Goal: Task Accomplishment & Management: Manage account settings

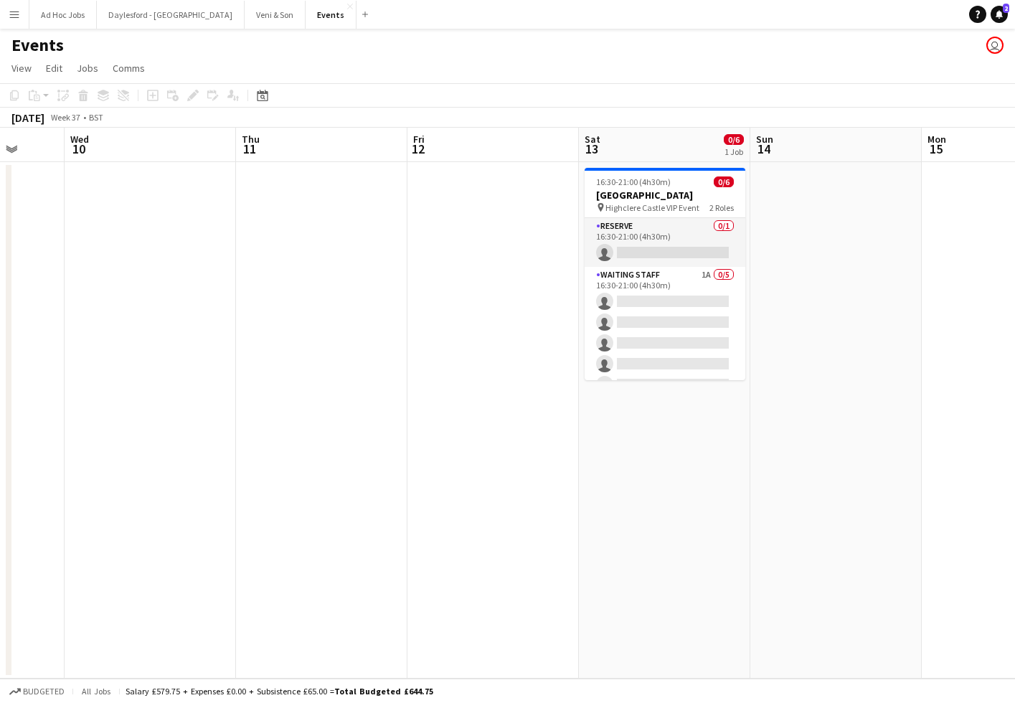
scroll to position [0, 479]
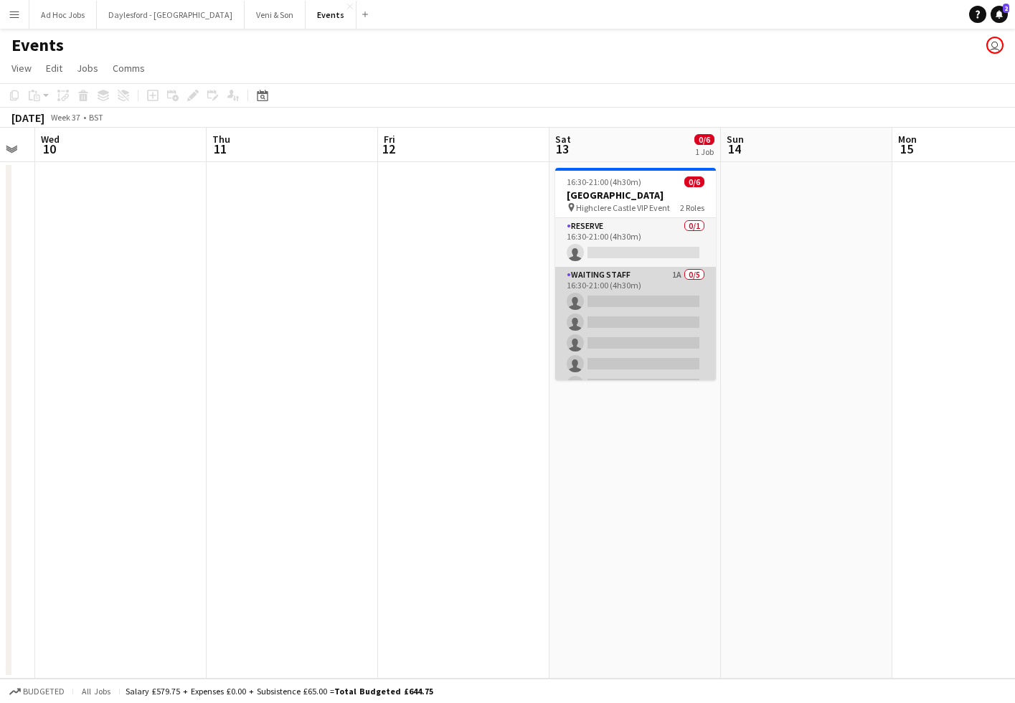
click at [631, 309] on app-card-role "Waiting Staff 1A 0/5 16:30-21:00 (4h30m) single-neutral-actions single-neutral-…" at bounding box center [635, 333] width 161 height 132
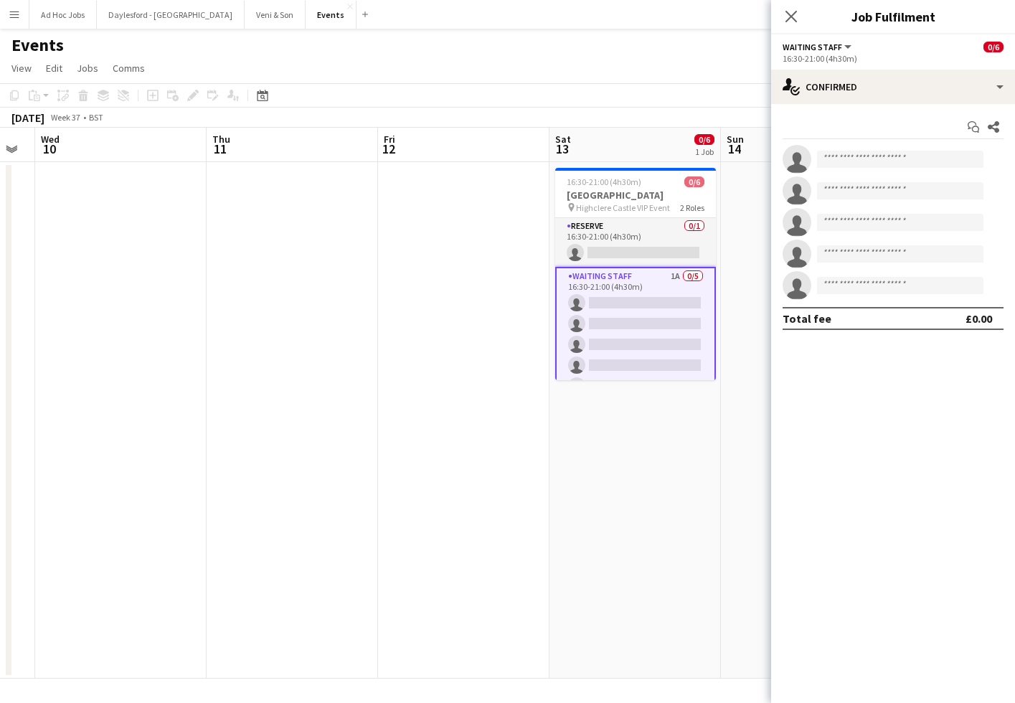
click at [354, 70] on app-page-menu "View Day view expanded Day view collapsed Month view Date picker Jump to today …" at bounding box center [507, 69] width 1015 height 27
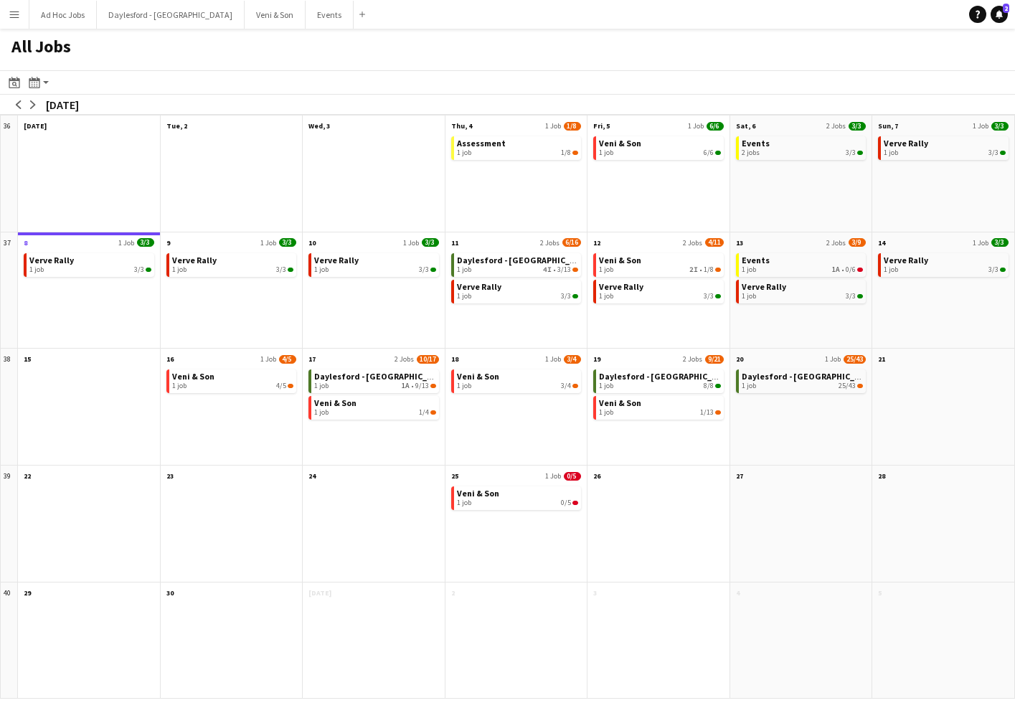
click at [14, 15] on app-icon "Menu" at bounding box center [14, 14] width 11 height 11
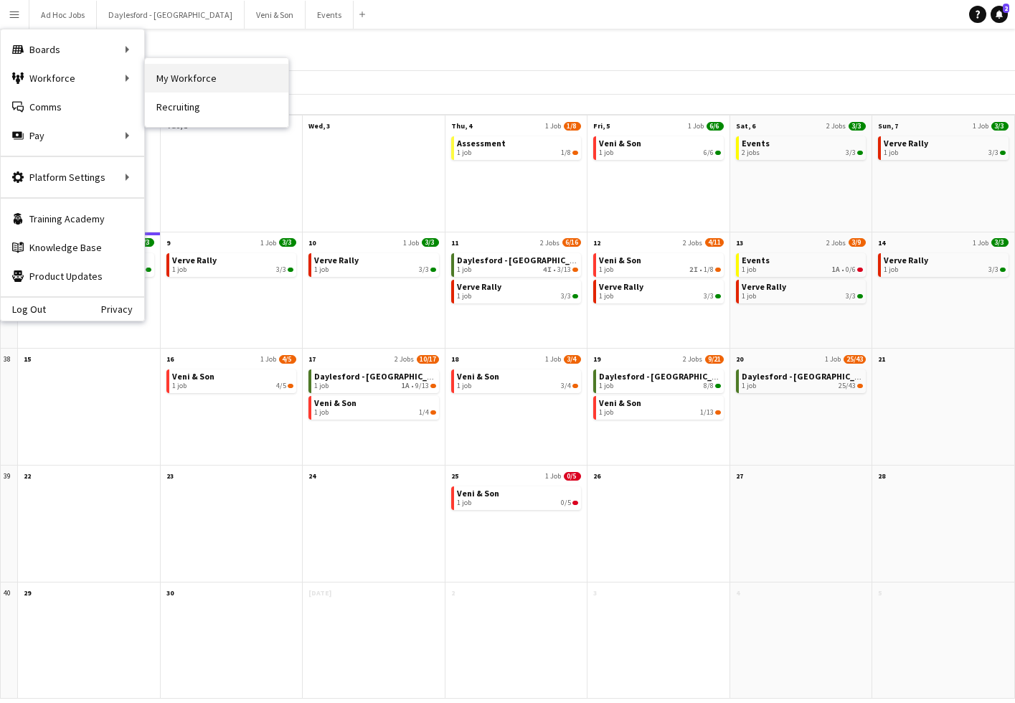
click at [175, 82] on link "My Workforce" at bounding box center [216, 78] width 143 height 29
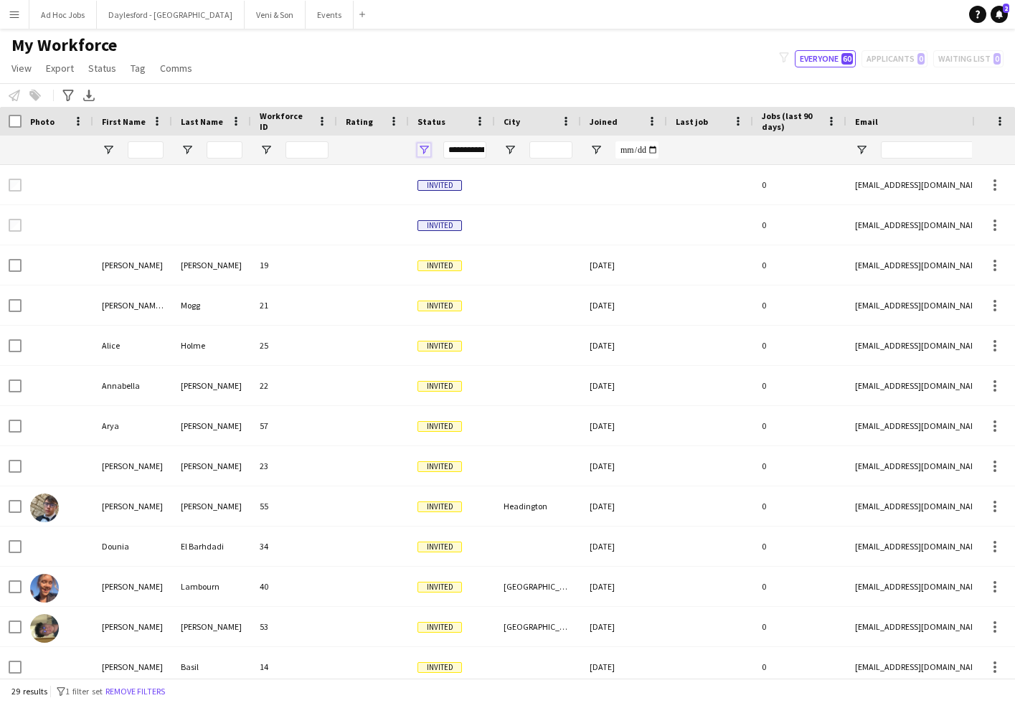
click at [424, 152] on span "Open Filter Menu" at bounding box center [423, 149] width 13 height 13
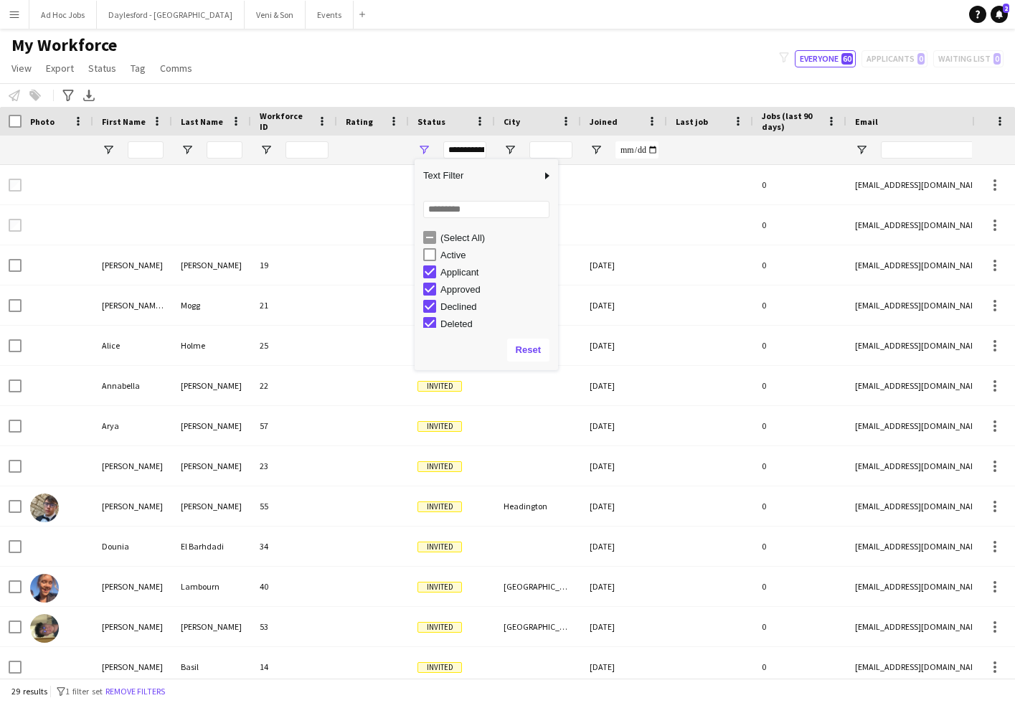
click at [450, 251] on div "Active" at bounding box center [496, 255] width 113 height 11
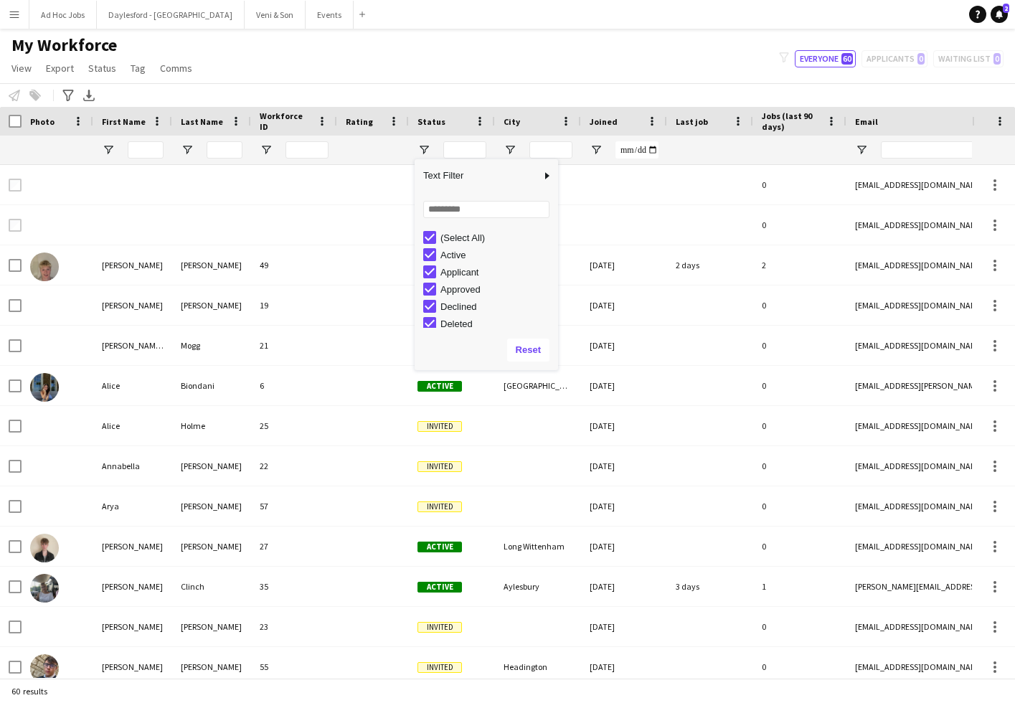
click at [445, 235] on div "(Select All)" at bounding box center [496, 237] width 113 height 11
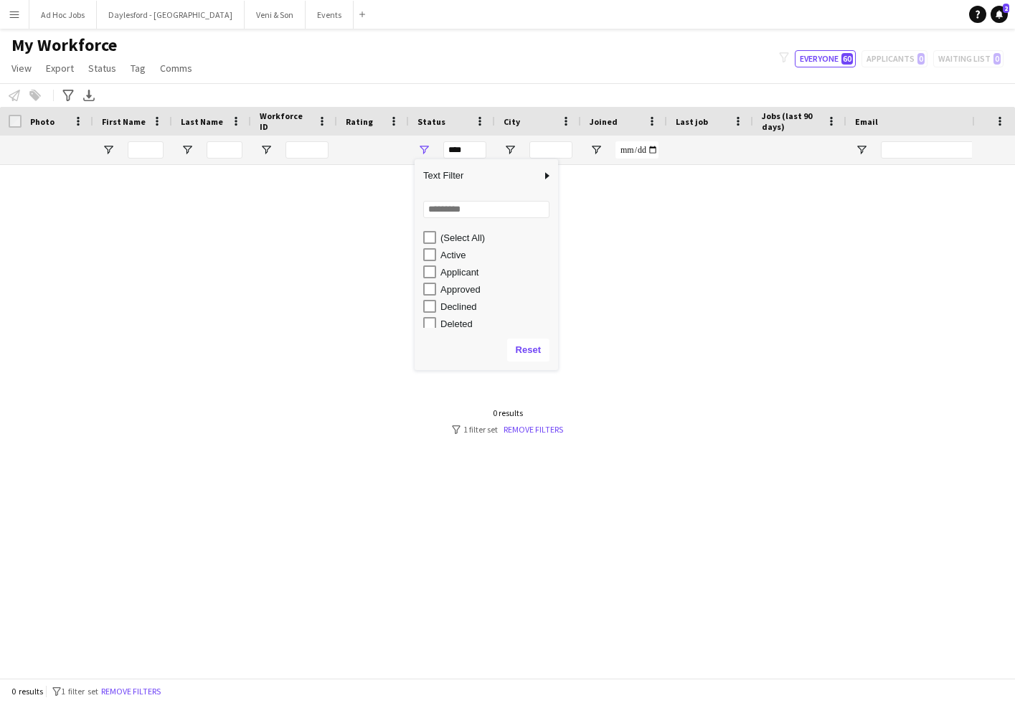
click at [446, 259] on div "Active" at bounding box center [496, 255] width 113 height 11
type input "**********"
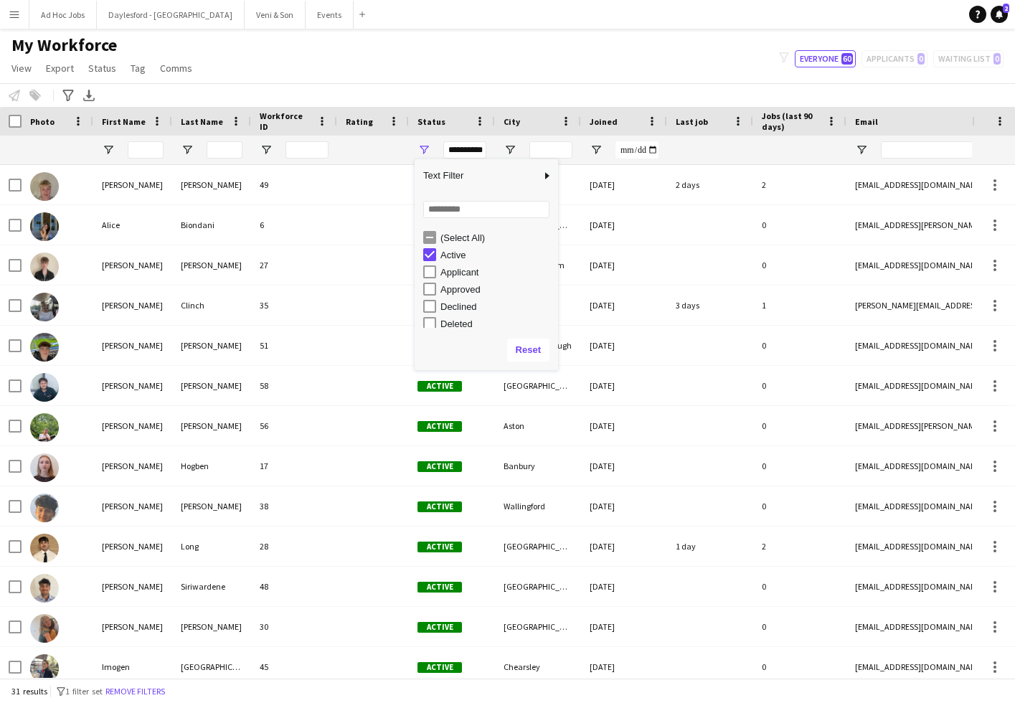
drag, startPoint x: 399, startPoint y: 65, endPoint x: 402, endPoint y: 120, distance: 55.3
click at [400, 65] on div "My Workforce View Views Default view New view Update view Delete view Edit name…" at bounding box center [507, 58] width 1015 height 49
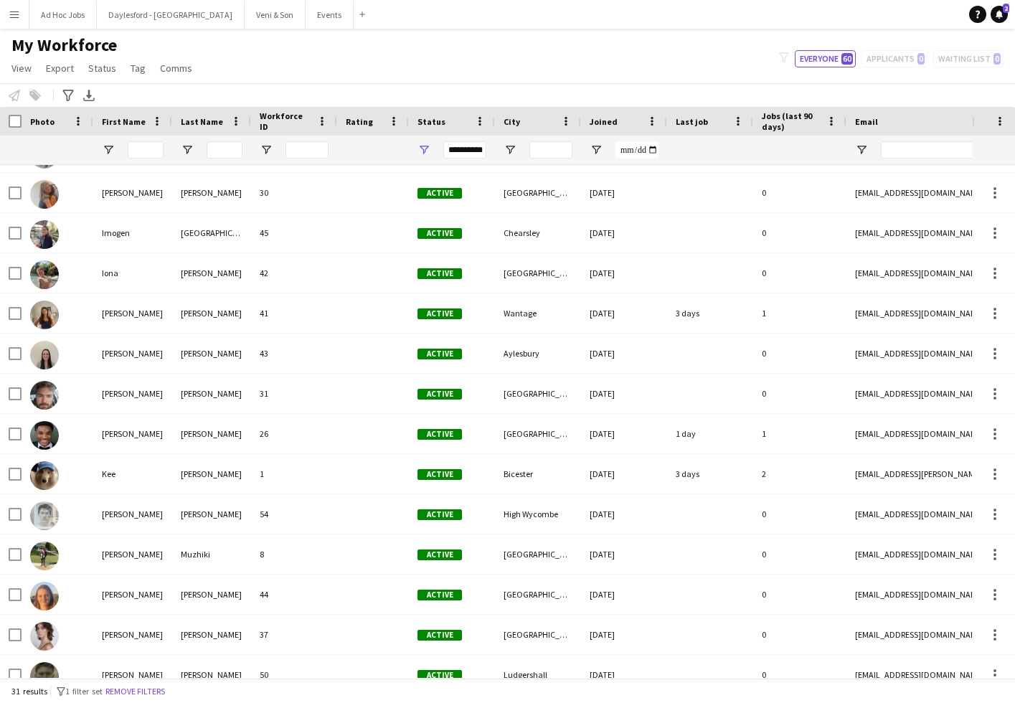
scroll to position [452, 0]
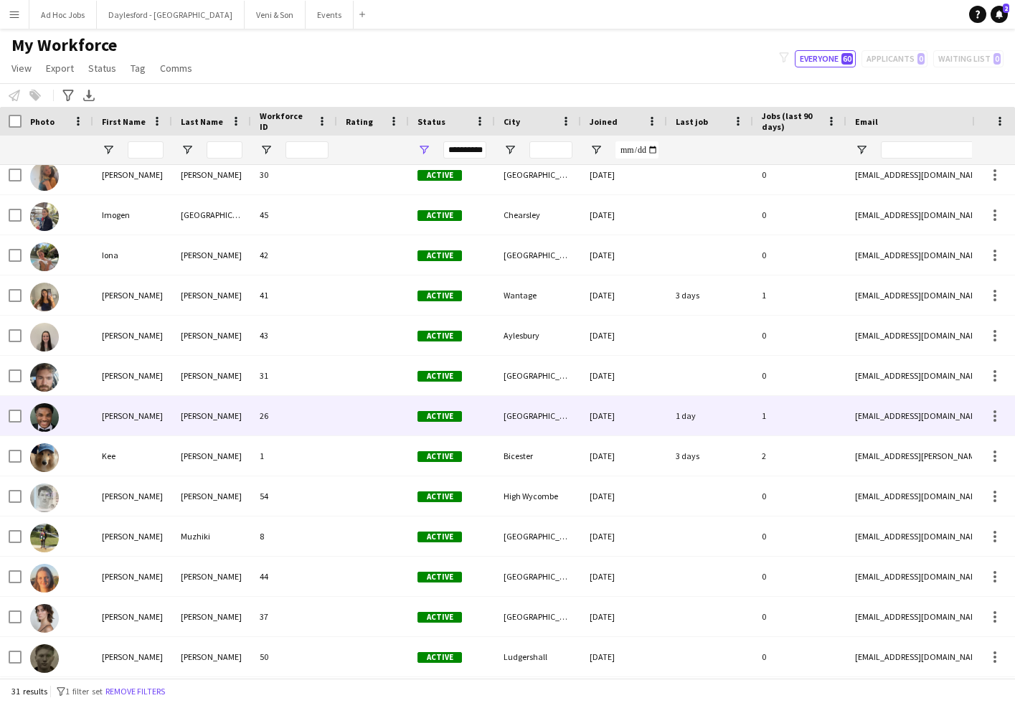
click at [149, 415] on div "[PERSON_NAME]" at bounding box center [132, 415] width 79 height 39
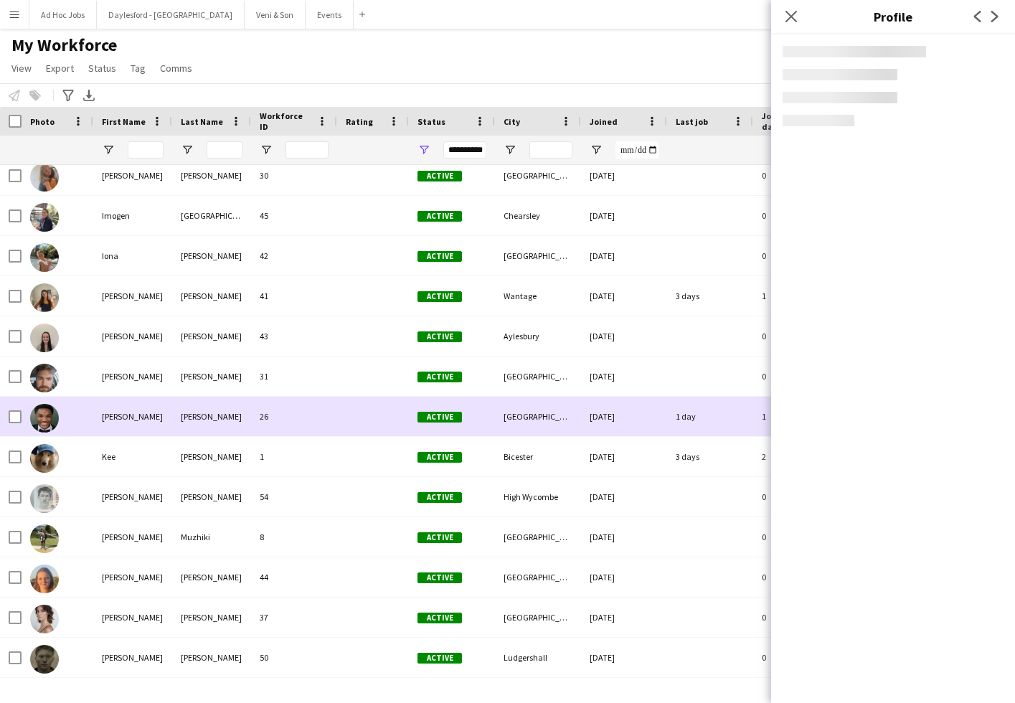
scroll to position [451, 0]
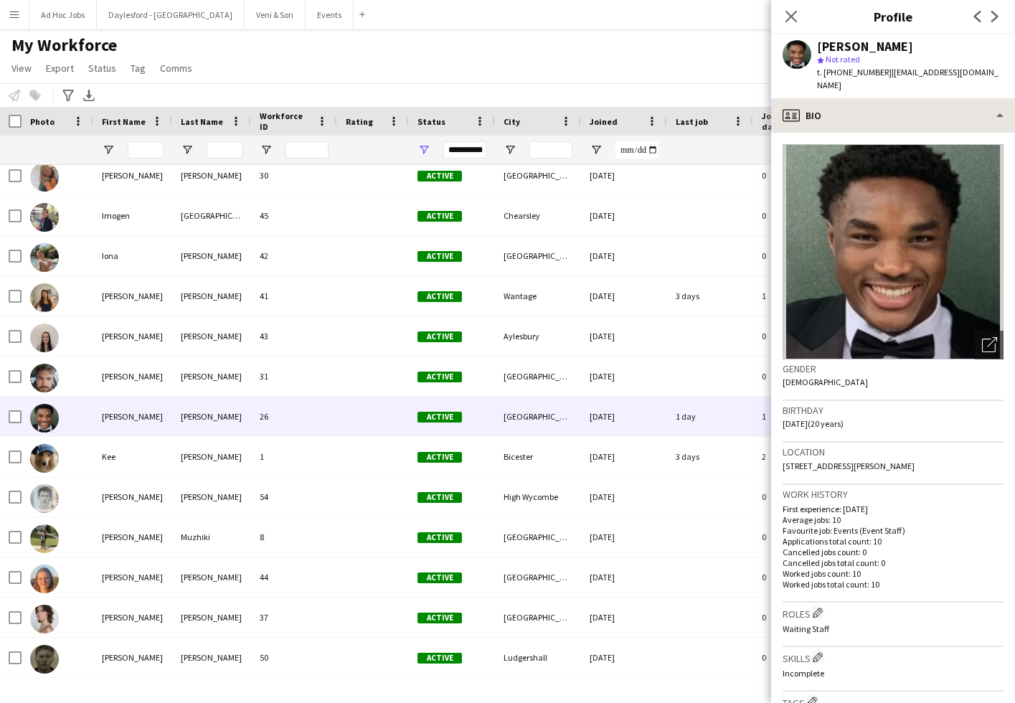
drag, startPoint x: 920, startPoint y: 82, endPoint x: 916, endPoint y: 90, distance: 8.7
click at [920, 83] on div "Joshua Mensah star Not rated t. +447465218528 | mensahjosh679@gmail.com" at bounding box center [893, 66] width 244 height 64
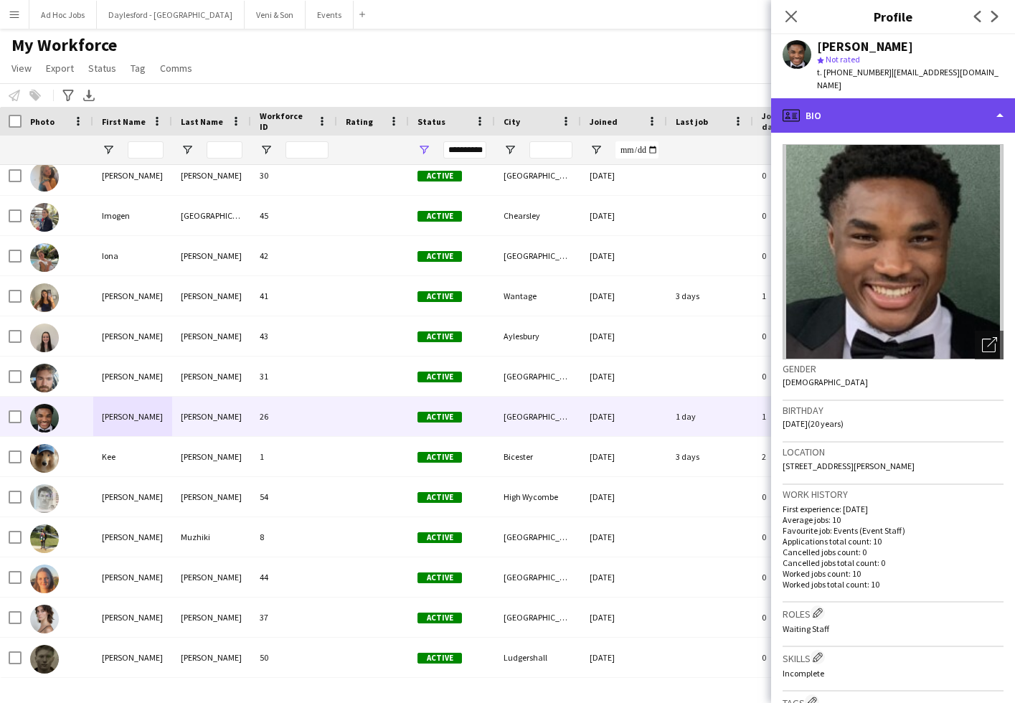
click at [914, 98] on div "profile Bio" at bounding box center [893, 115] width 244 height 34
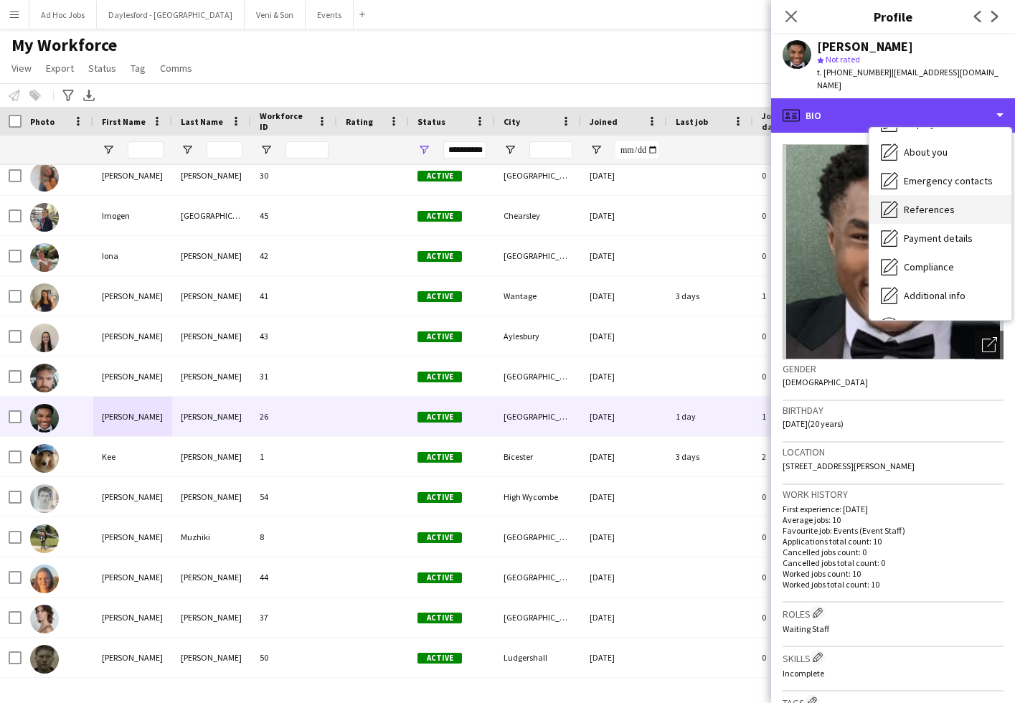
scroll to position [84, 0]
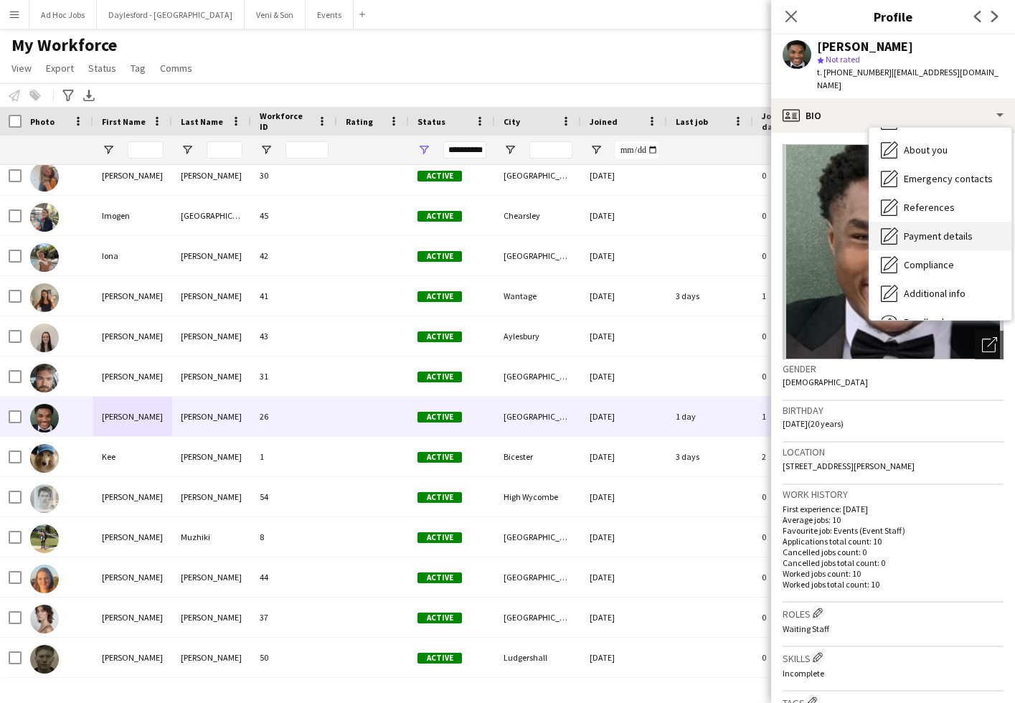
click at [927, 229] on span "Payment details" at bounding box center [938, 235] width 69 height 13
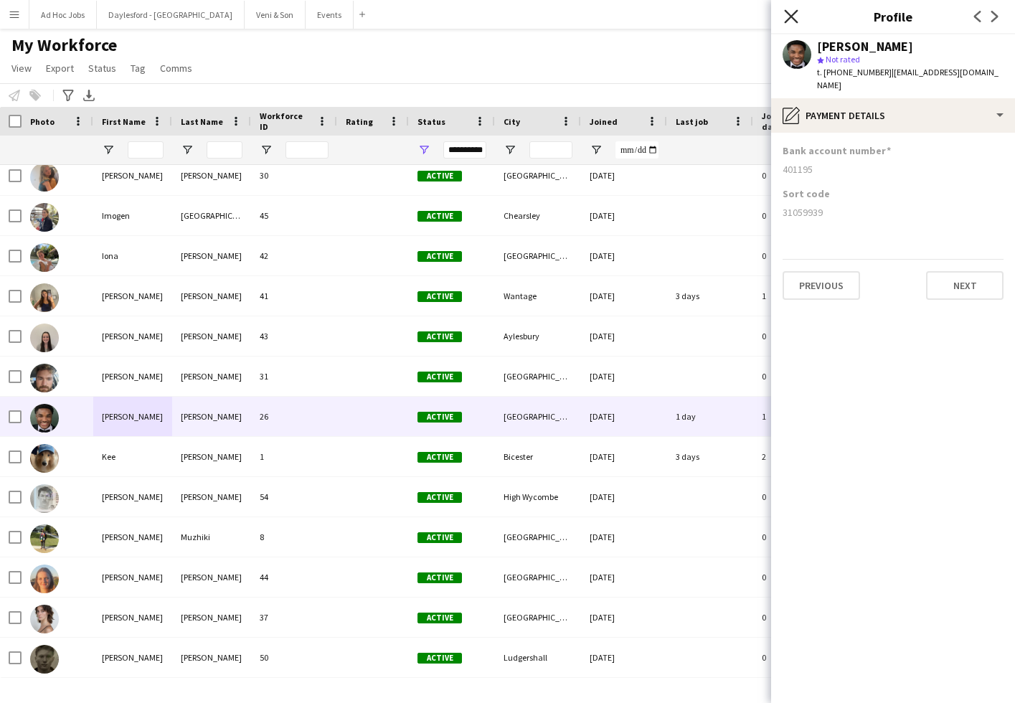
click at [787, 11] on icon at bounding box center [791, 16] width 14 height 14
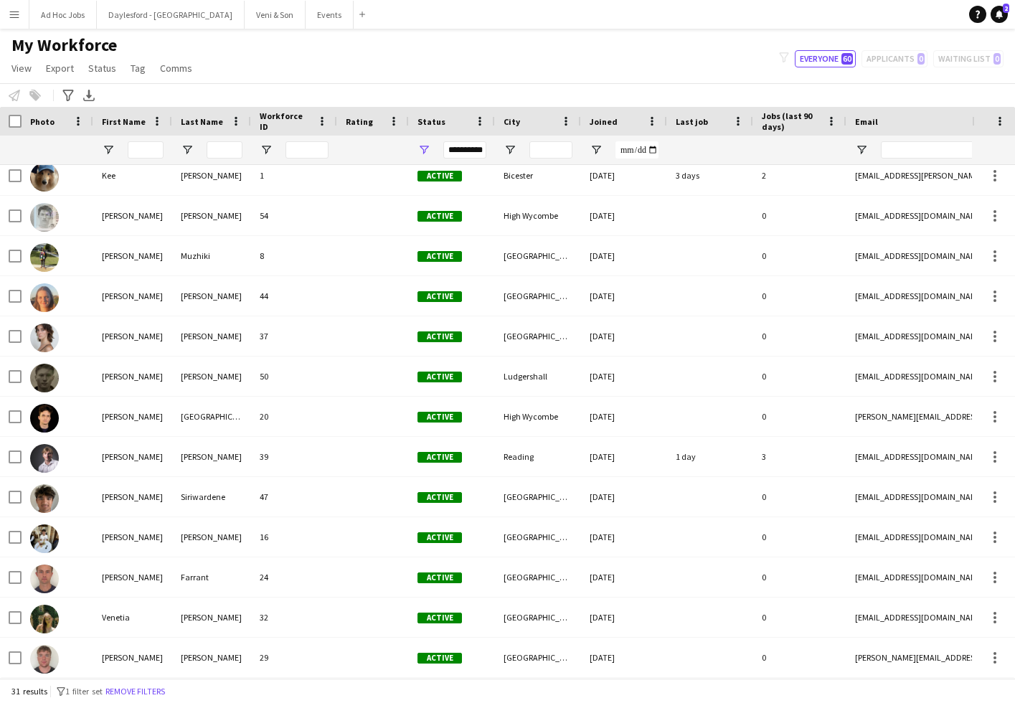
scroll to position [0, 0]
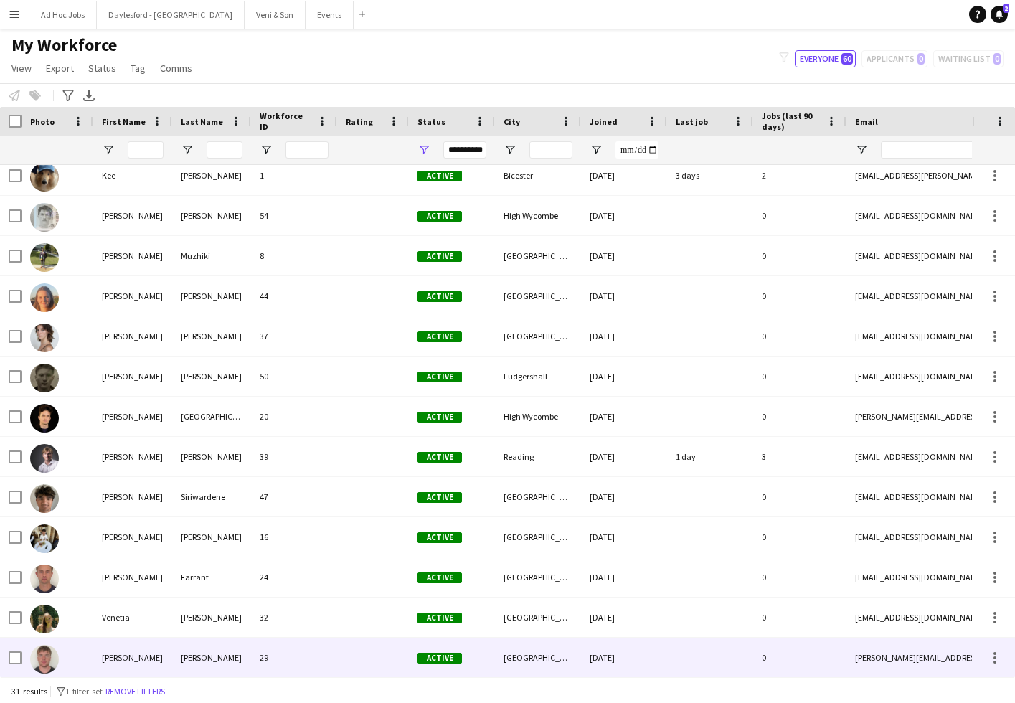
click at [108, 658] on div "[PERSON_NAME]" at bounding box center [132, 657] width 79 height 39
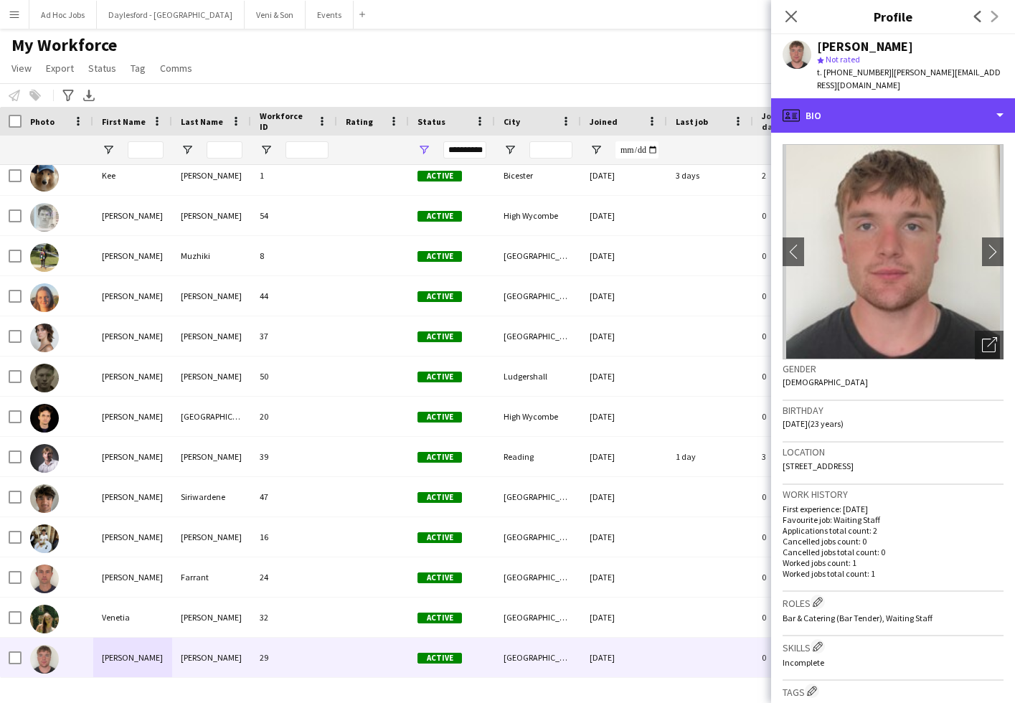
drag, startPoint x: 913, startPoint y: 102, endPoint x: 912, endPoint y: 130, distance: 28.0
click at [913, 103] on div "profile Bio" at bounding box center [893, 115] width 244 height 34
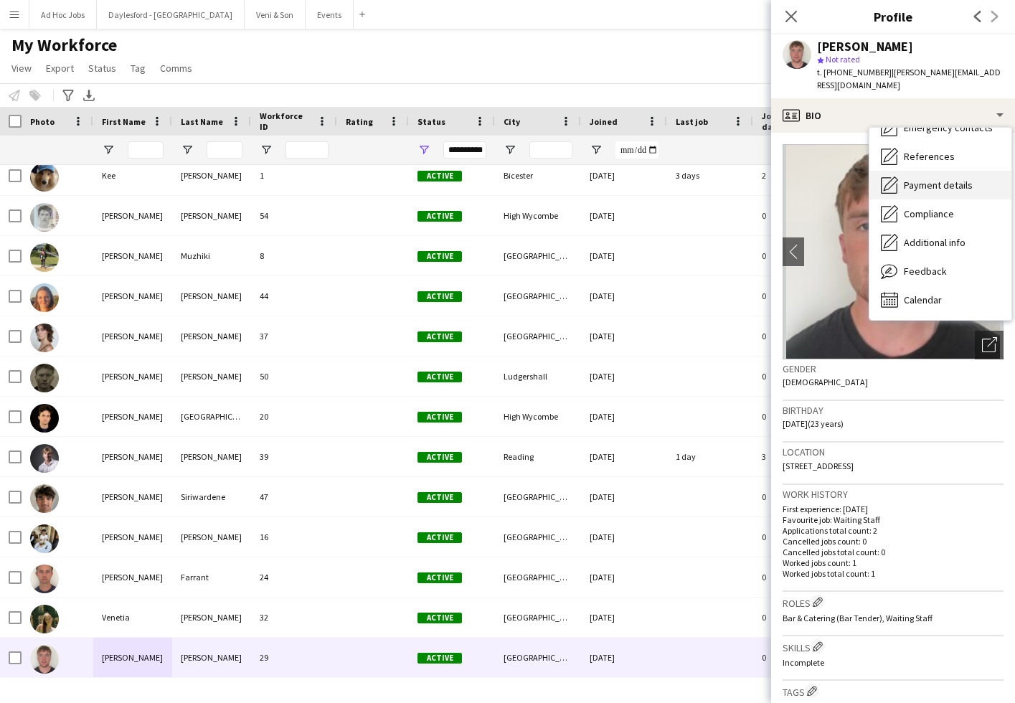
click at [918, 179] on span "Payment details" at bounding box center [938, 185] width 69 height 13
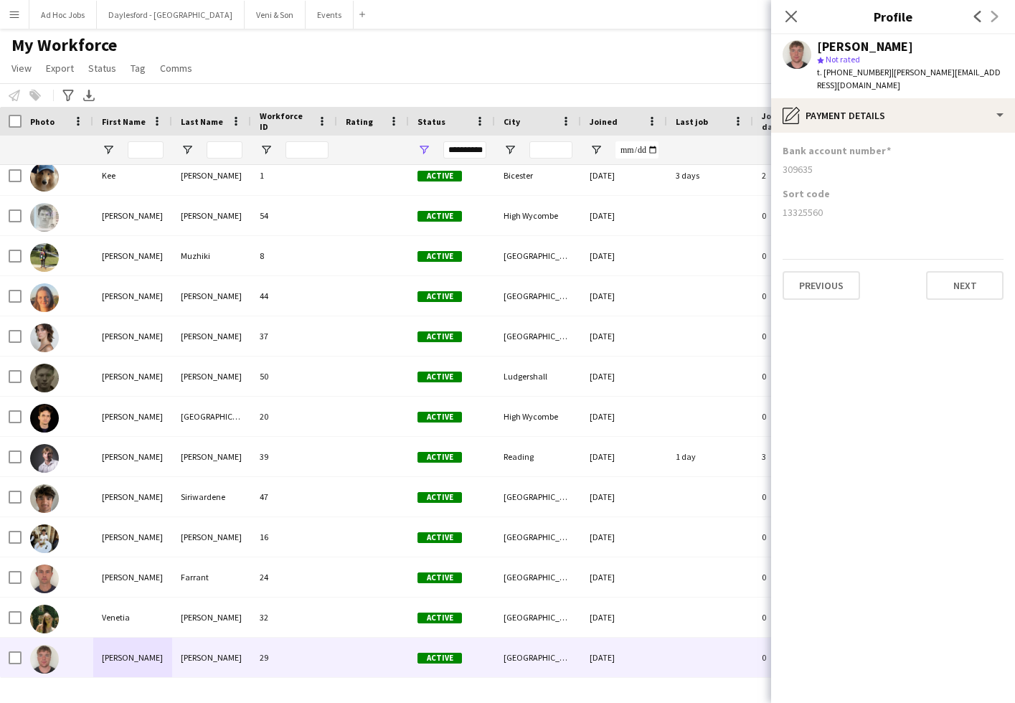
drag, startPoint x: 786, startPoint y: 18, endPoint x: 788, endPoint y: 29, distance: 11.0
click at [787, 18] on icon "Close pop-in" at bounding box center [790, 16] width 11 height 11
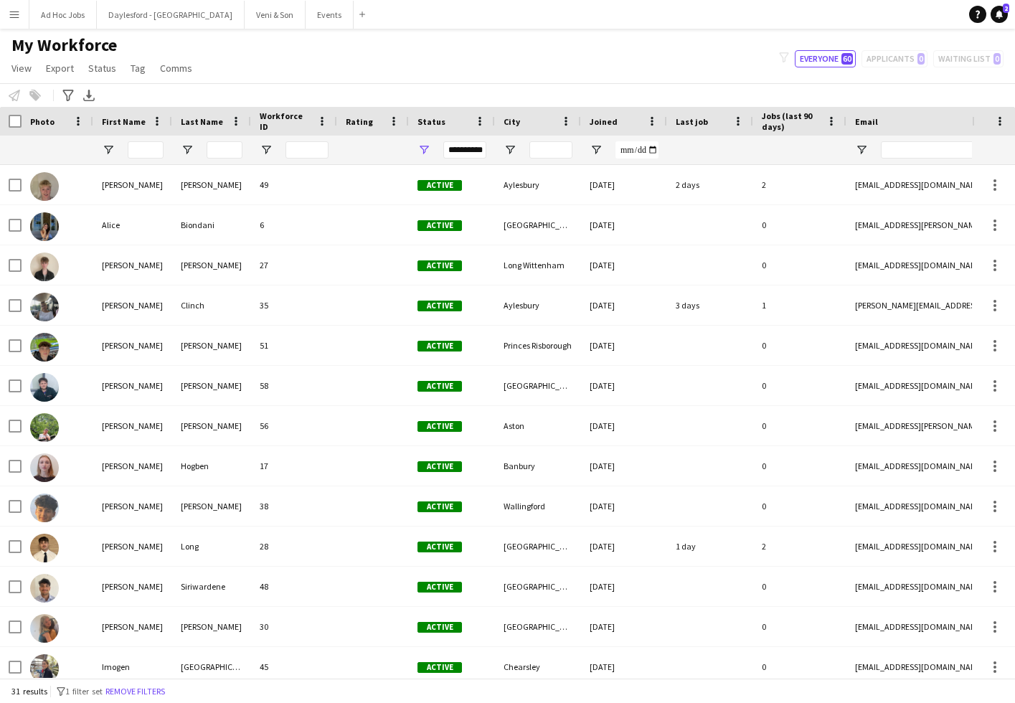
drag, startPoint x: 278, startPoint y: 69, endPoint x: 387, endPoint y: 33, distance: 114.1
click at [279, 69] on div "My Workforce View Views Default view New view Update view Delete view Edit name…" at bounding box center [507, 58] width 1015 height 49
click at [6, 20] on button "Menu" at bounding box center [14, 14] width 29 height 29
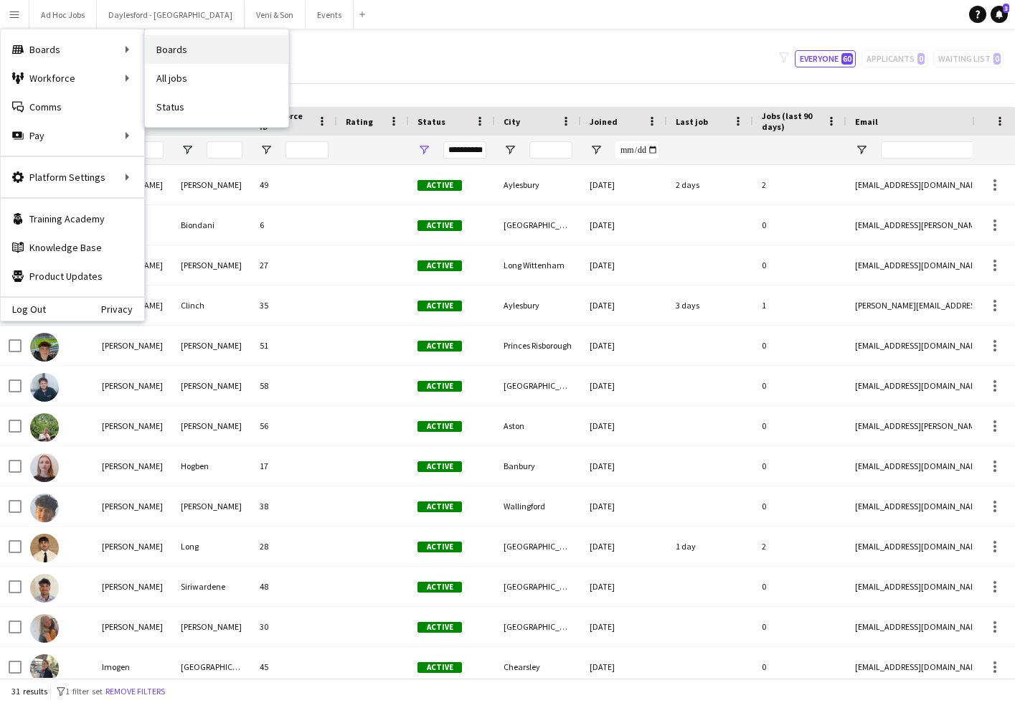
click at [157, 52] on link "Boards" at bounding box center [216, 49] width 143 height 29
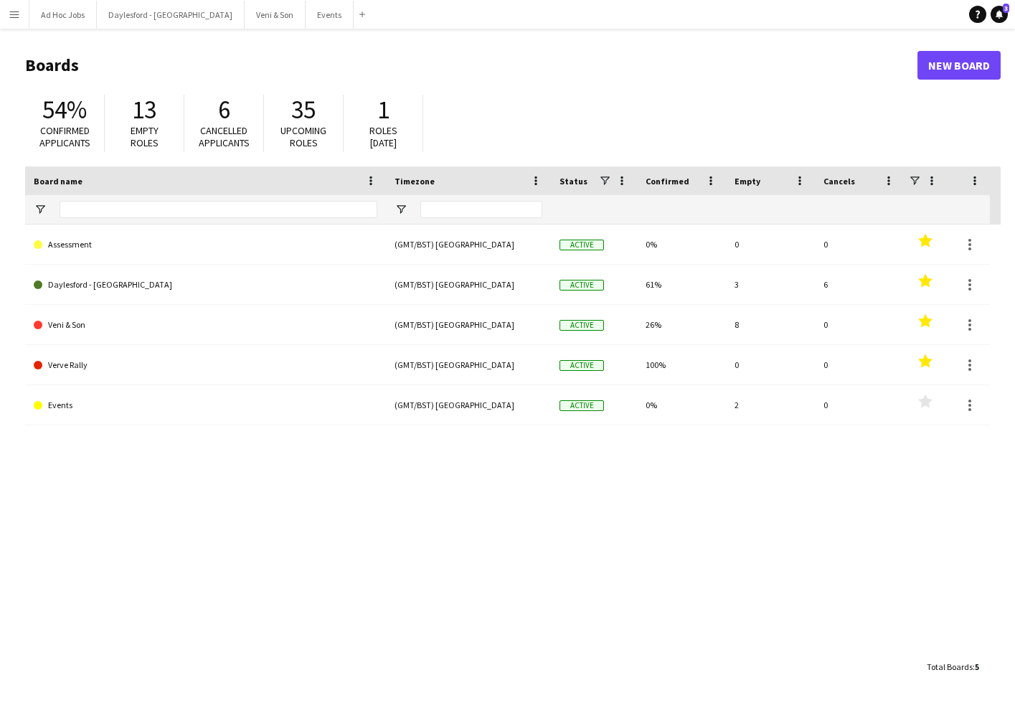
click at [17, 19] on button "Menu" at bounding box center [14, 14] width 29 height 29
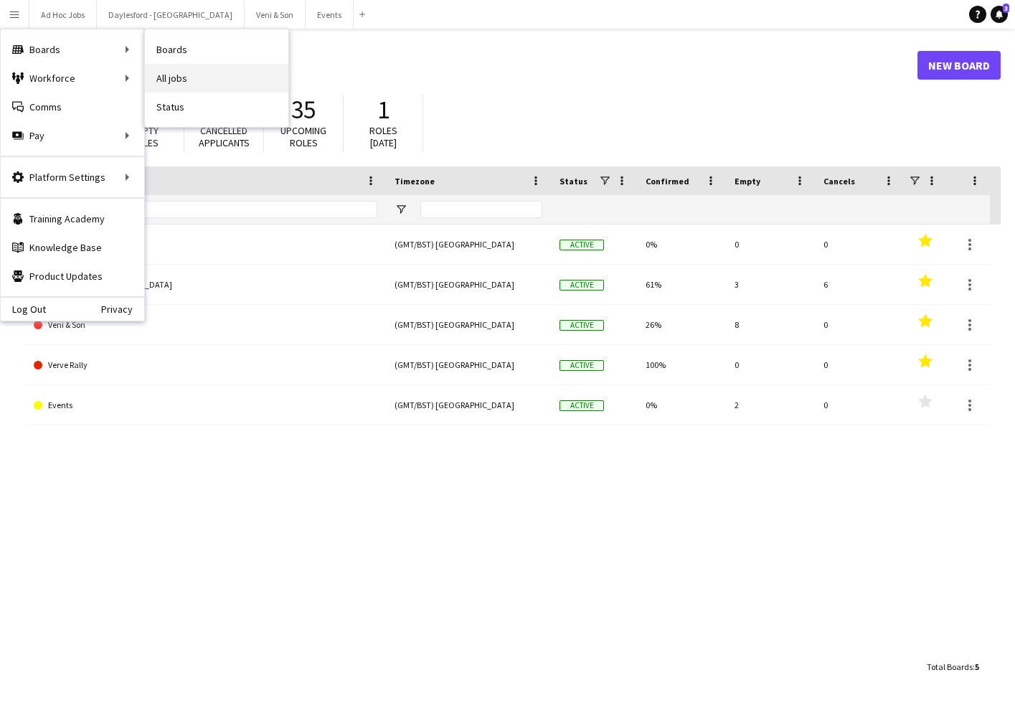
click at [173, 71] on link "All jobs" at bounding box center [216, 78] width 143 height 29
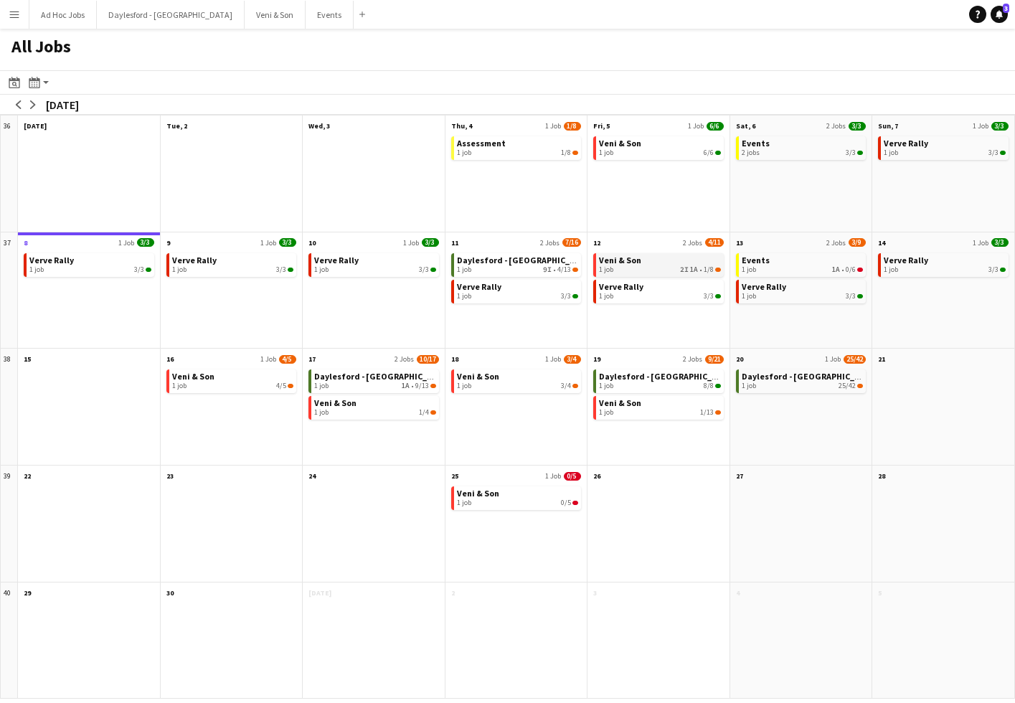
click at [660, 265] on div "1 job 2I 1A • 1/8" at bounding box center [660, 269] width 122 height 9
click at [523, 261] on span "Daylesford - [GEOGRAPHIC_DATA]" at bounding box center [525, 260] width 137 height 11
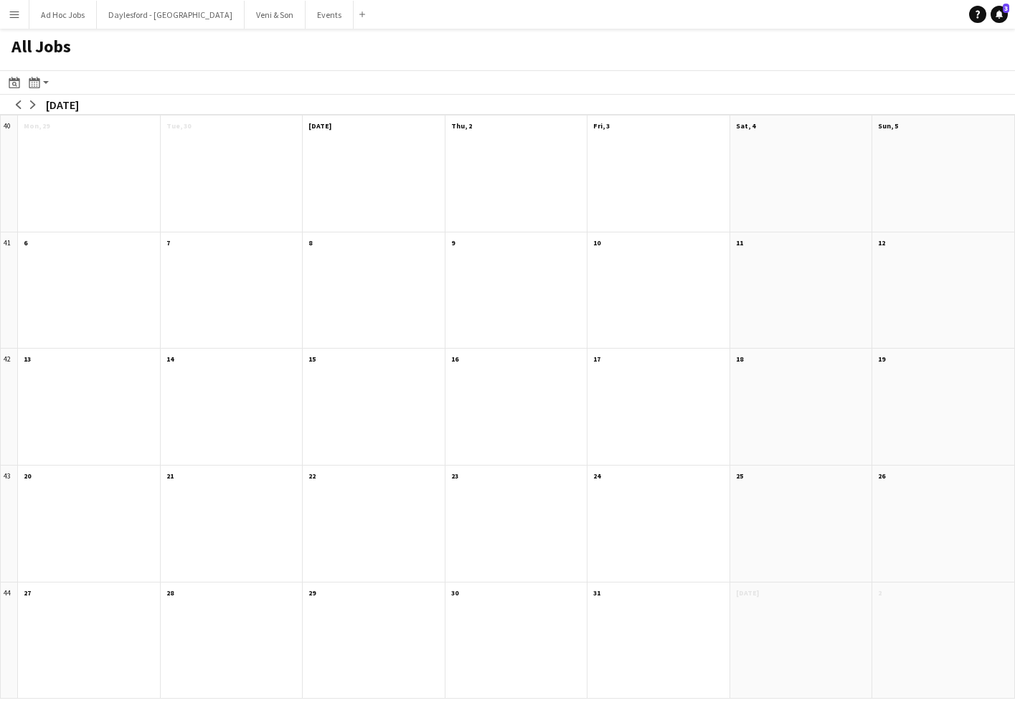
click at [369, 382] on div at bounding box center [374, 415] width 142 height 98
click at [20, 108] on app-icon "arrow-left" at bounding box center [18, 104] width 9 height 9
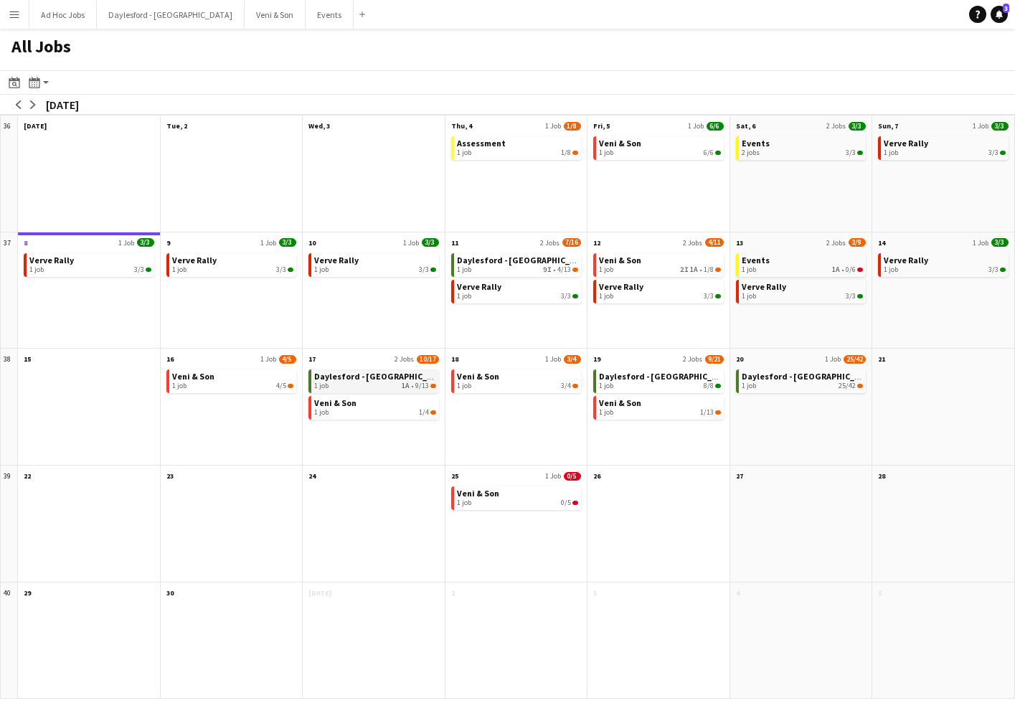
click at [384, 380] on span "Daylesford - [GEOGRAPHIC_DATA]" at bounding box center [382, 376] width 137 height 11
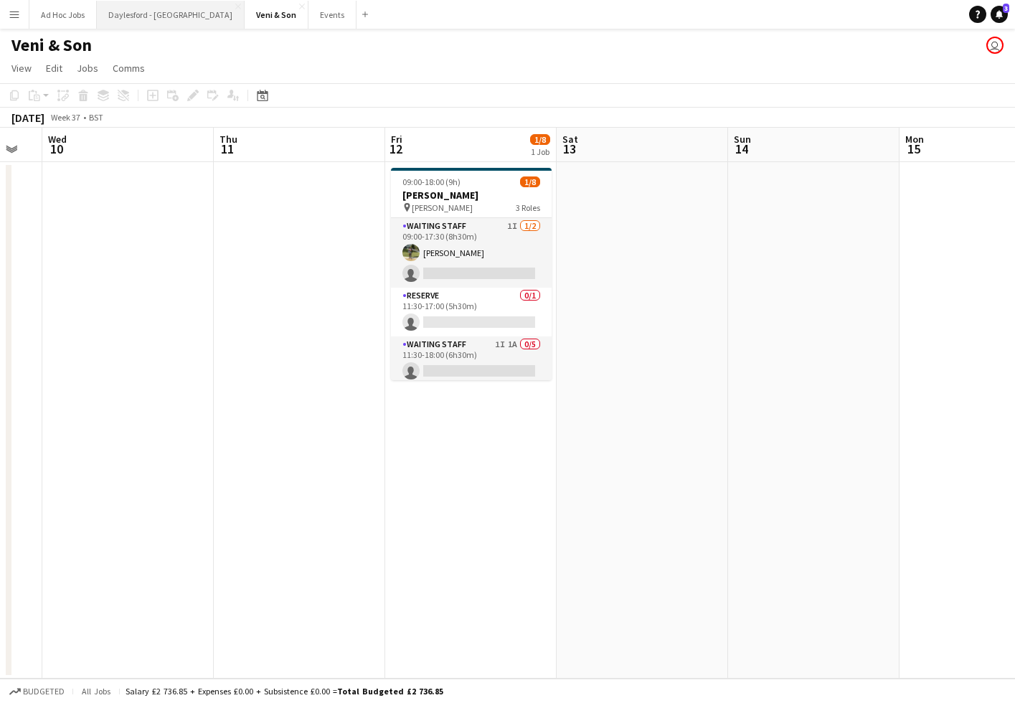
click at [183, 18] on button "Daylesford - Heritage House Close" at bounding box center [171, 15] width 148 height 28
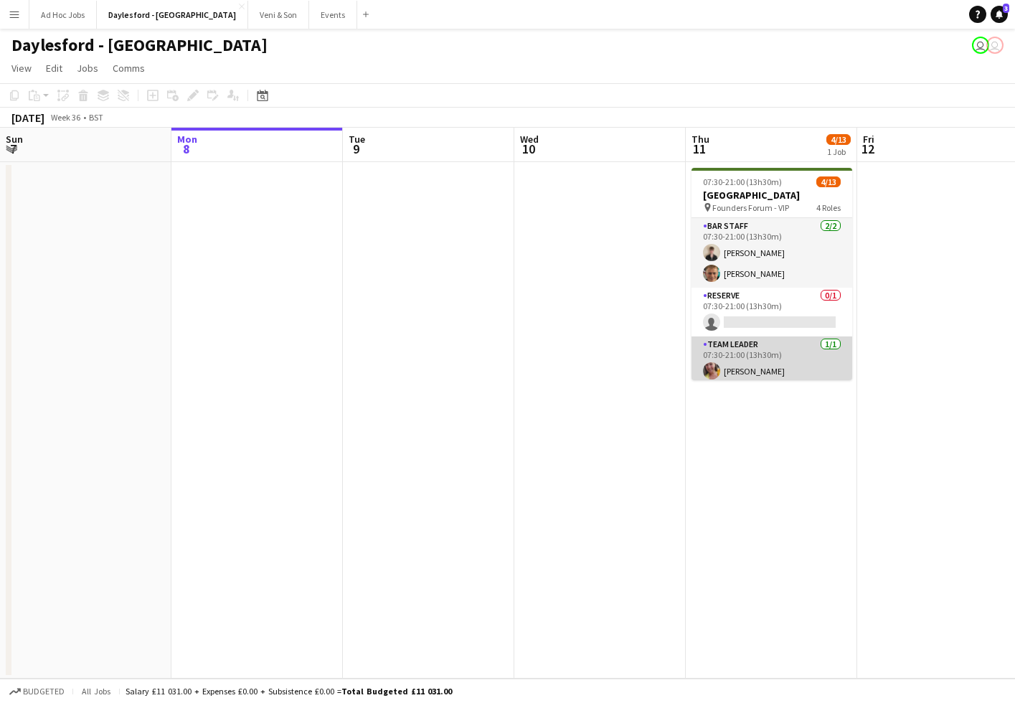
scroll to position [25, 0]
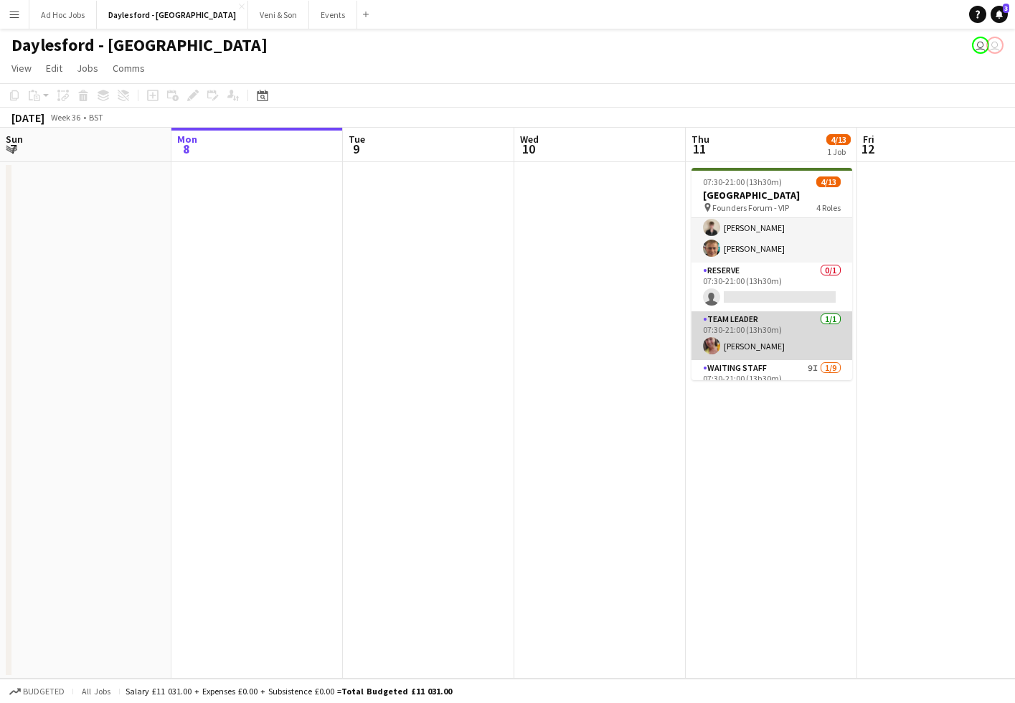
click at [744, 350] on app-card-role "Team Leader 1/1 07:30-21:00 (13h30m) Ruth Danieli" at bounding box center [771, 335] width 161 height 49
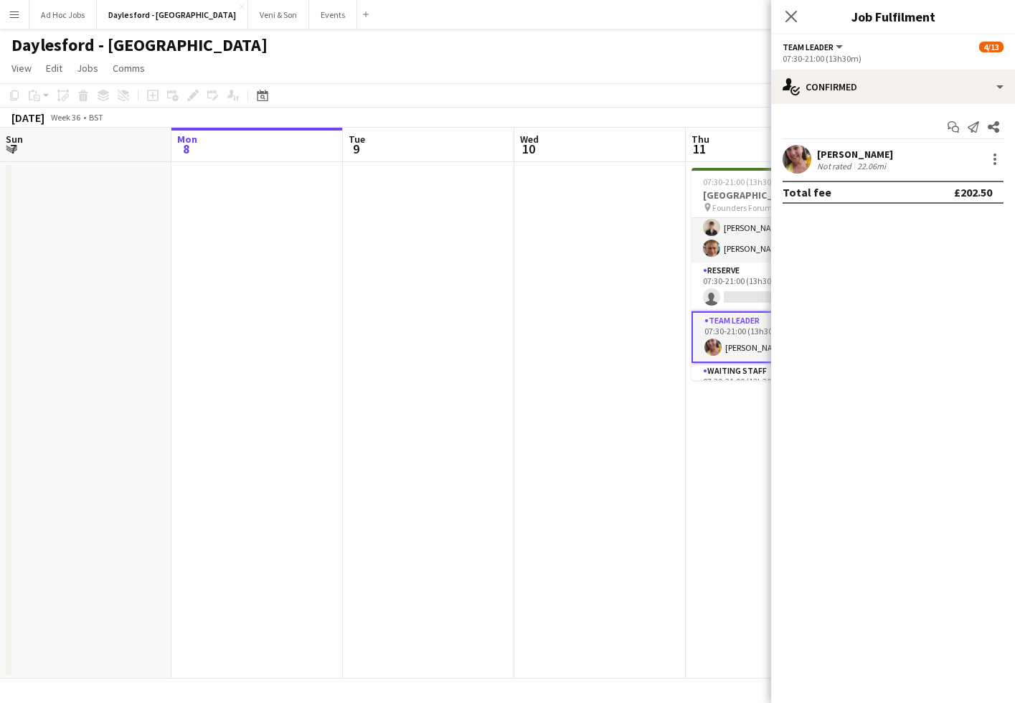
click at [864, 152] on div "[PERSON_NAME]" at bounding box center [855, 154] width 76 height 13
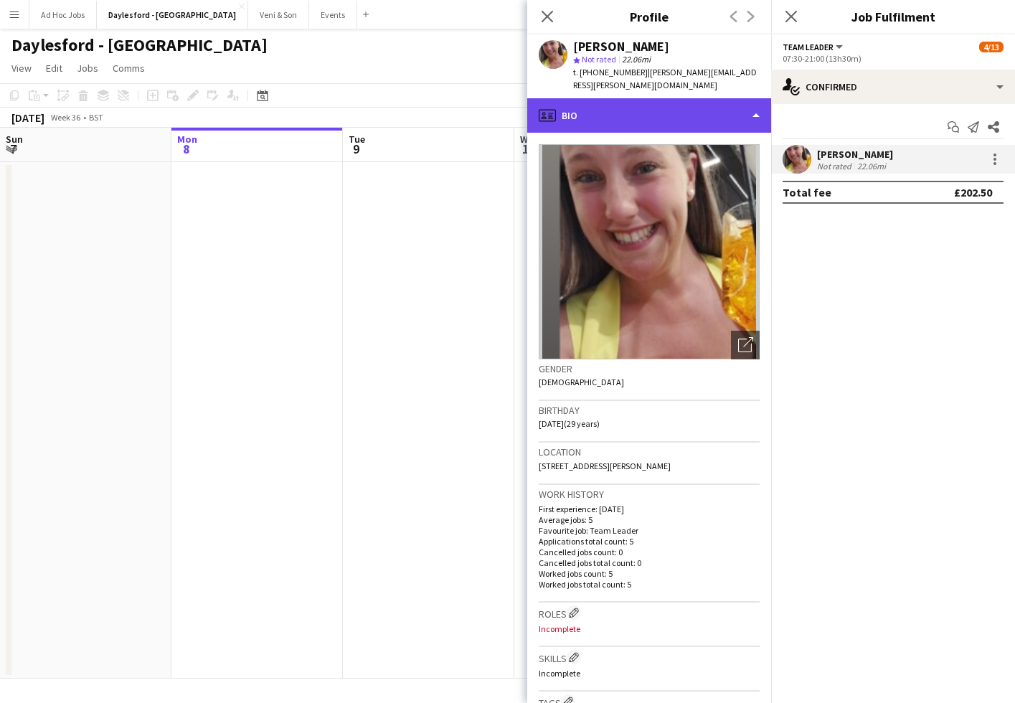
click at [752, 99] on div "profile Bio" at bounding box center [649, 115] width 244 height 34
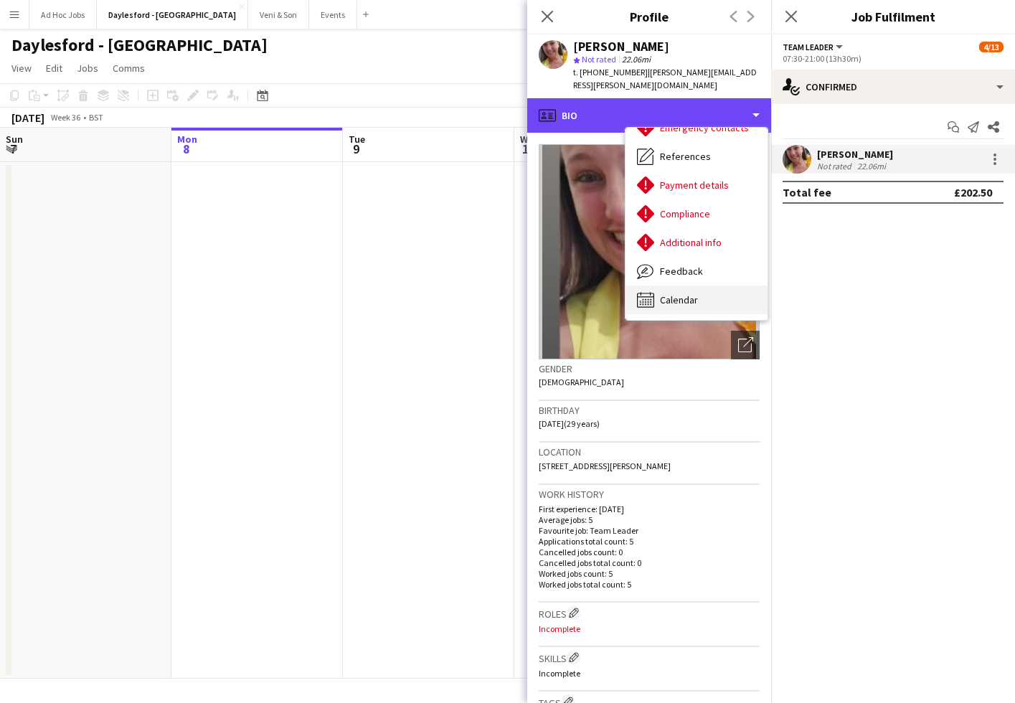
scroll to position [135, 0]
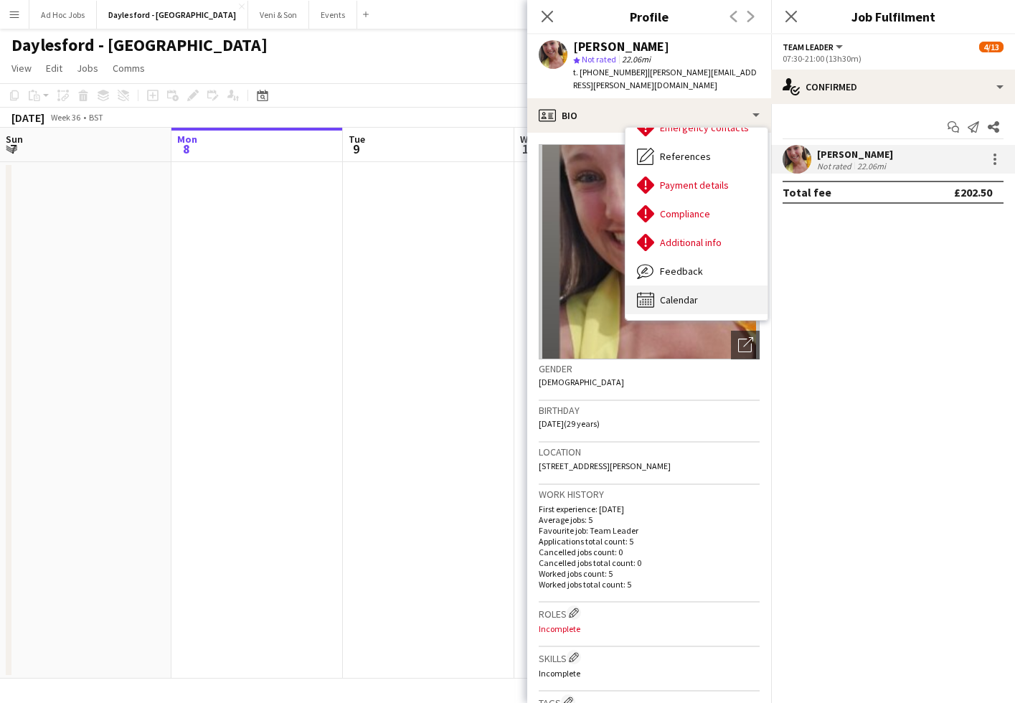
click at [690, 293] on span "Calendar" at bounding box center [679, 299] width 38 height 13
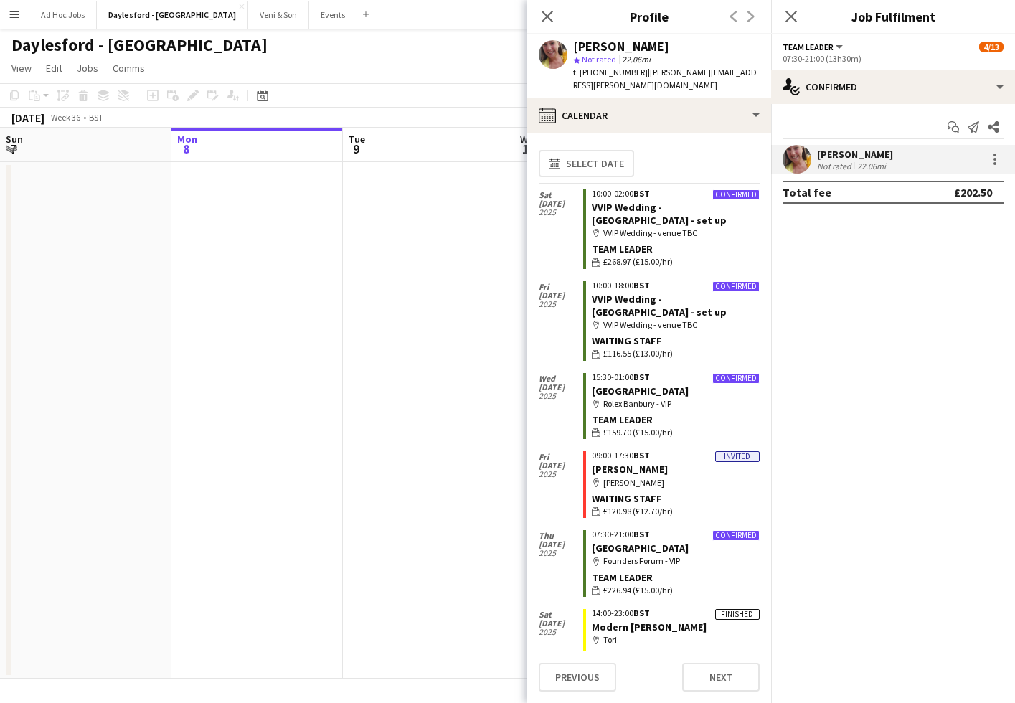
click at [679, 476] on div "map-marker E.J. Churchill" at bounding box center [676, 482] width 168 height 13
click at [637, 476] on div "map-marker E.J. Churchill" at bounding box center [676, 482] width 168 height 13
click at [620, 463] on link "[PERSON_NAME]" at bounding box center [630, 469] width 76 height 13
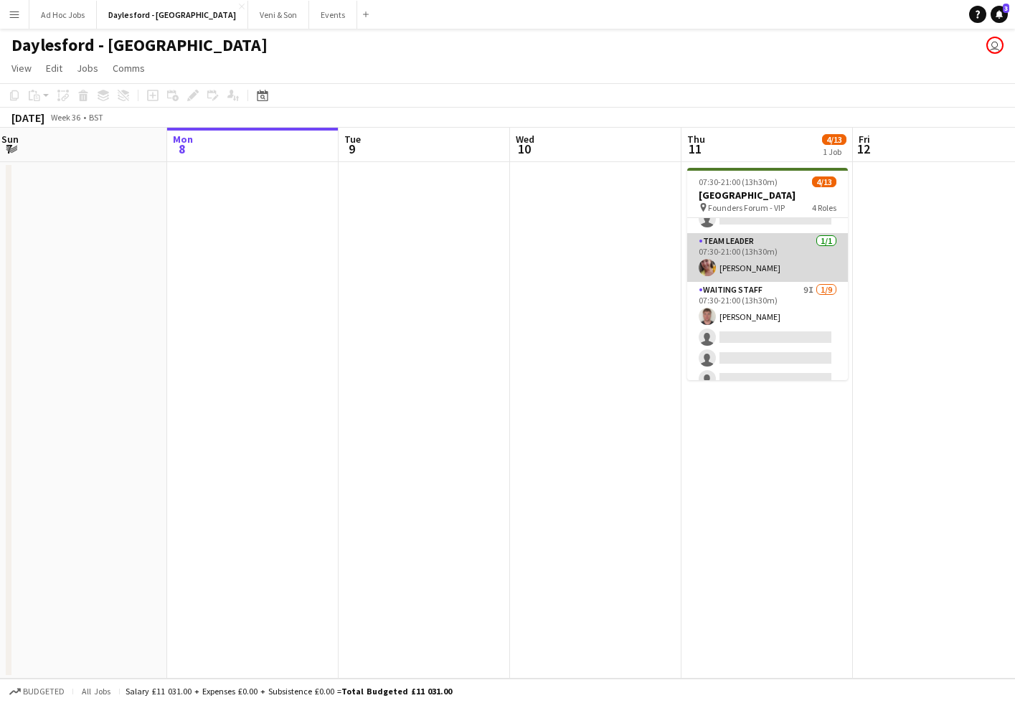
scroll to position [110, 0]
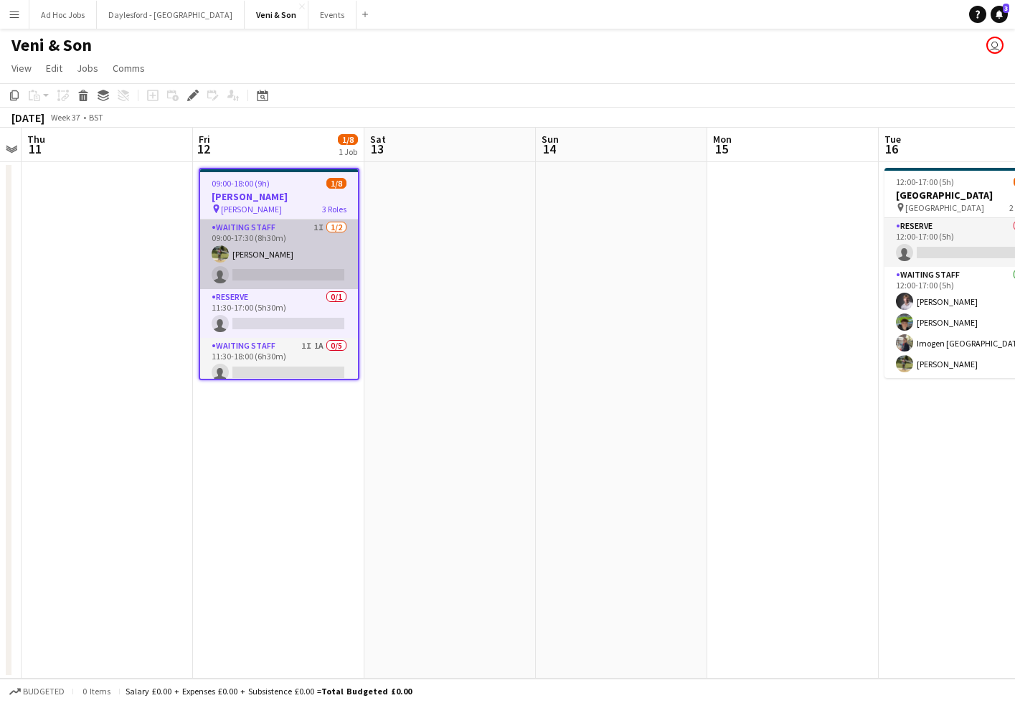
click at [312, 245] on app-card-role "Waiting Staff 1I [DATE] 09:00-17:30 (8h30m) [PERSON_NAME] single-neutral-actions" at bounding box center [279, 254] width 158 height 70
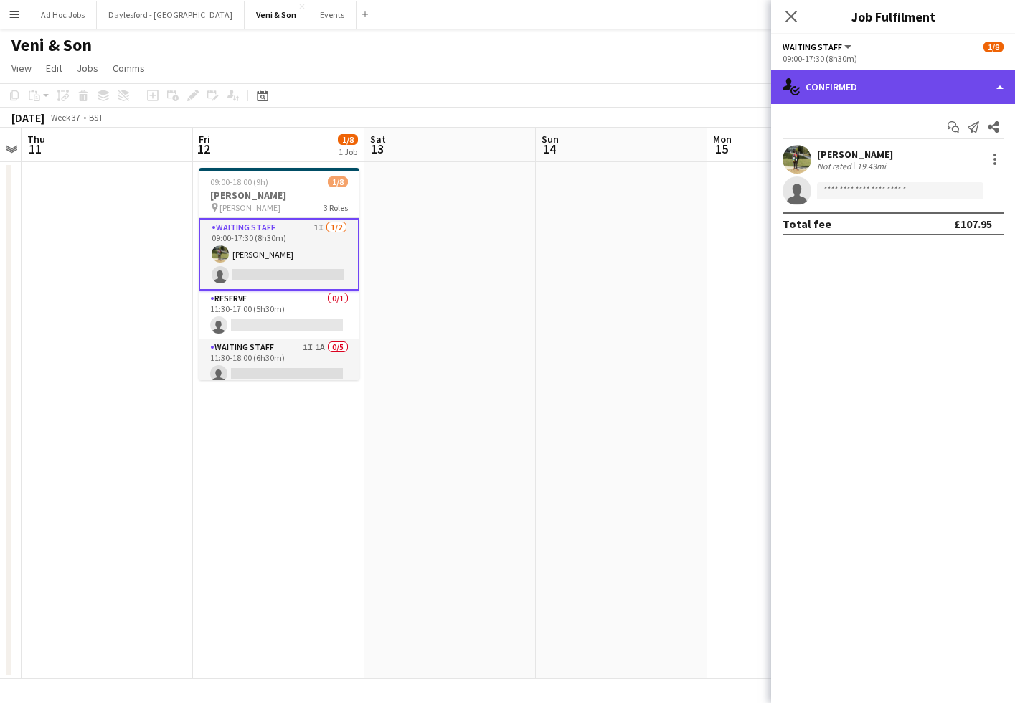
click at [911, 101] on div "single-neutral-actions-check-2 Confirmed" at bounding box center [893, 87] width 244 height 34
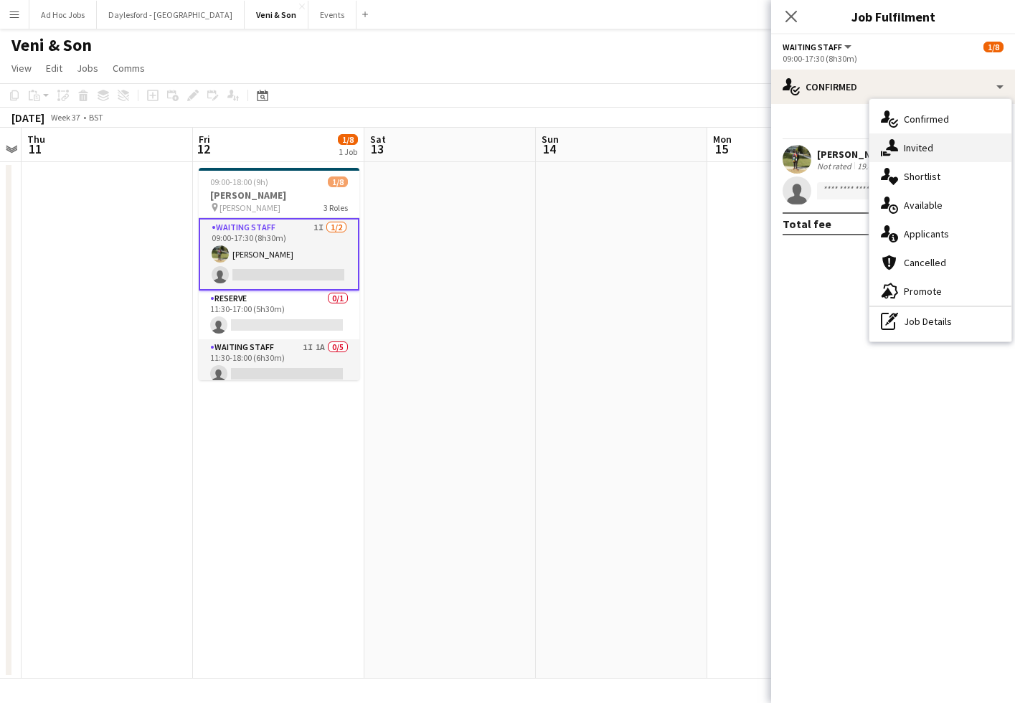
click at [922, 145] on span "Invited" at bounding box center [918, 147] width 29 height 13
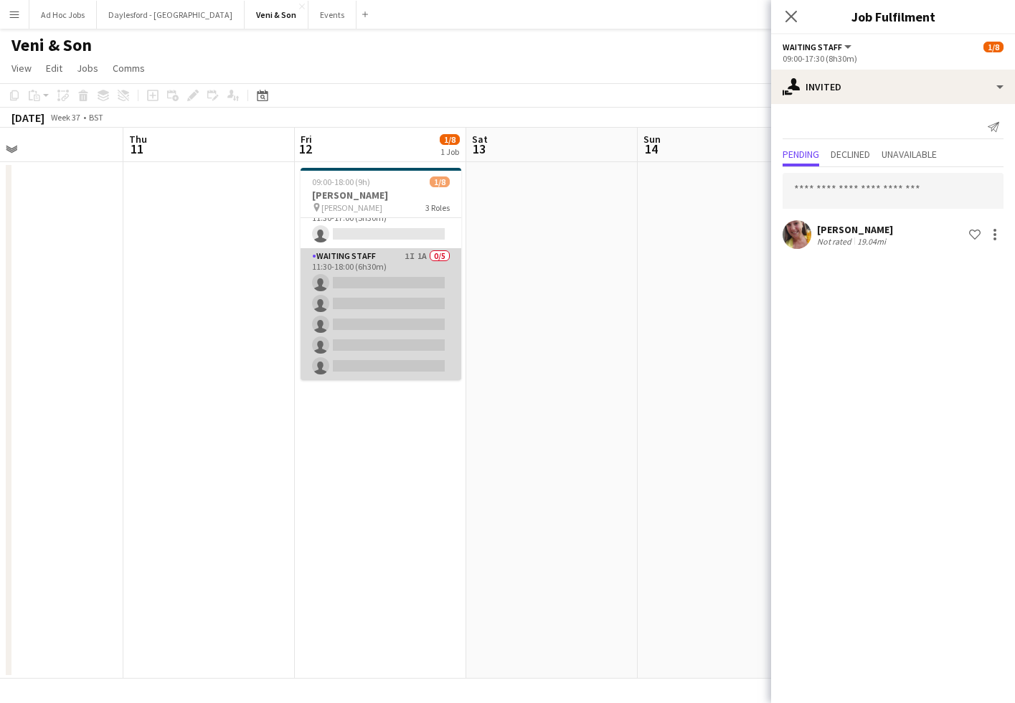
click at [412, 260] on app-card-role "Waiting Staff 1I 1A 0/5 11:30-18:00 (6h30m) single-neutral-actions single-neutr…" at bounding box center [380, 314] width 161 height 132
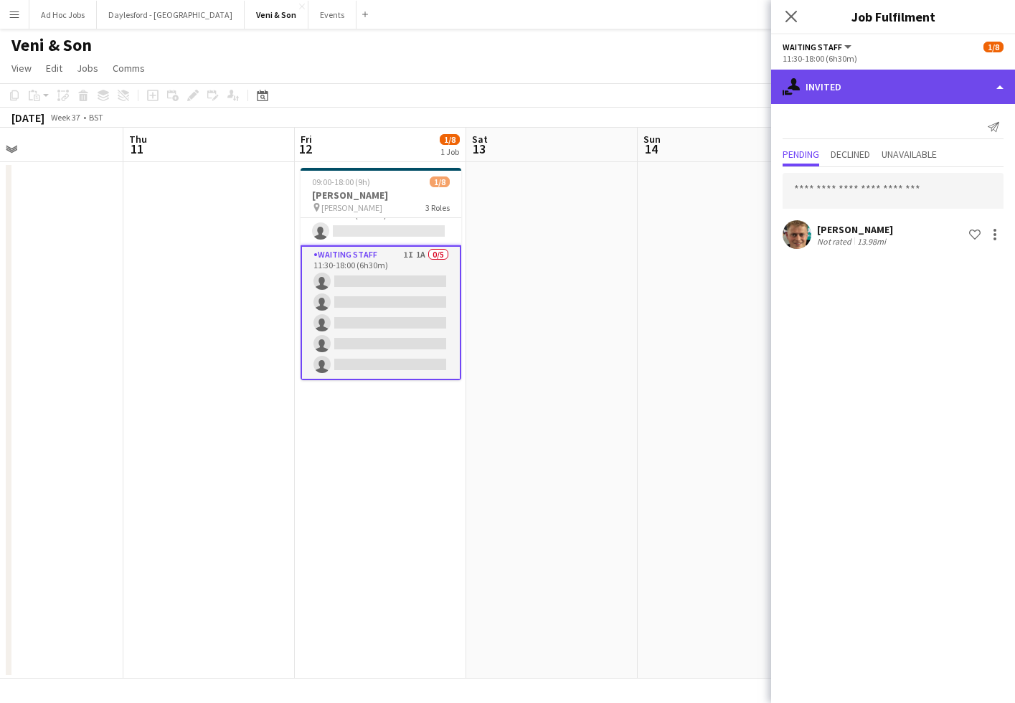
click at [851, 91] on div "single-neutral-actions-share-1 Invited" at bounding box center [893, 87] width 244 height 34
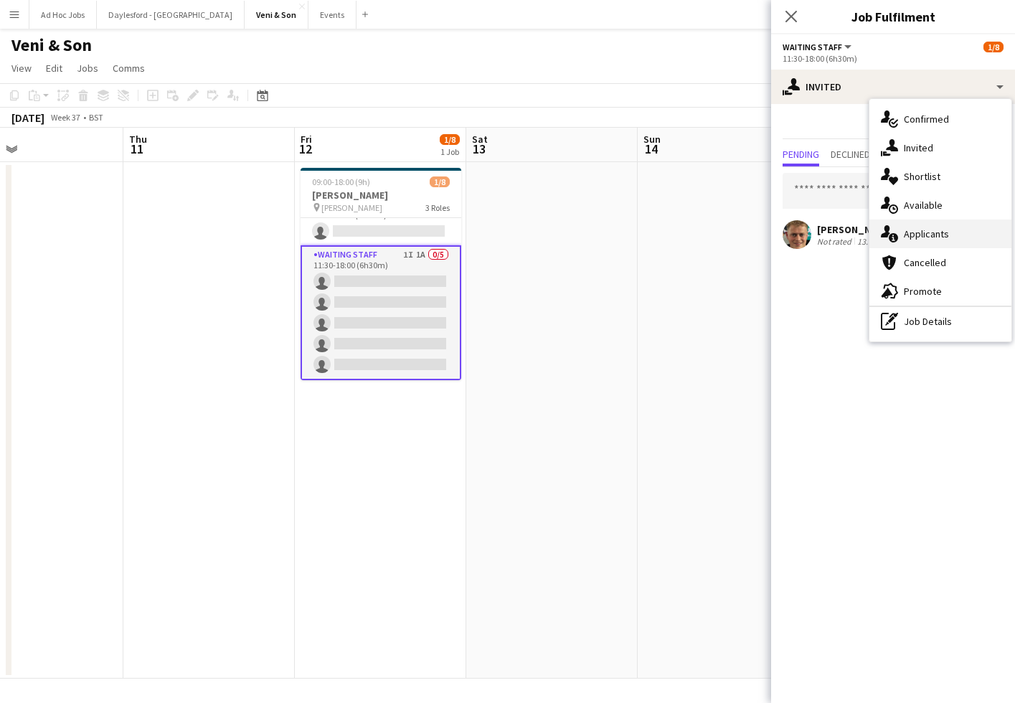
click at [924, 232] on span "Applicants" at bounding box center [926, 233] width 45 height 13
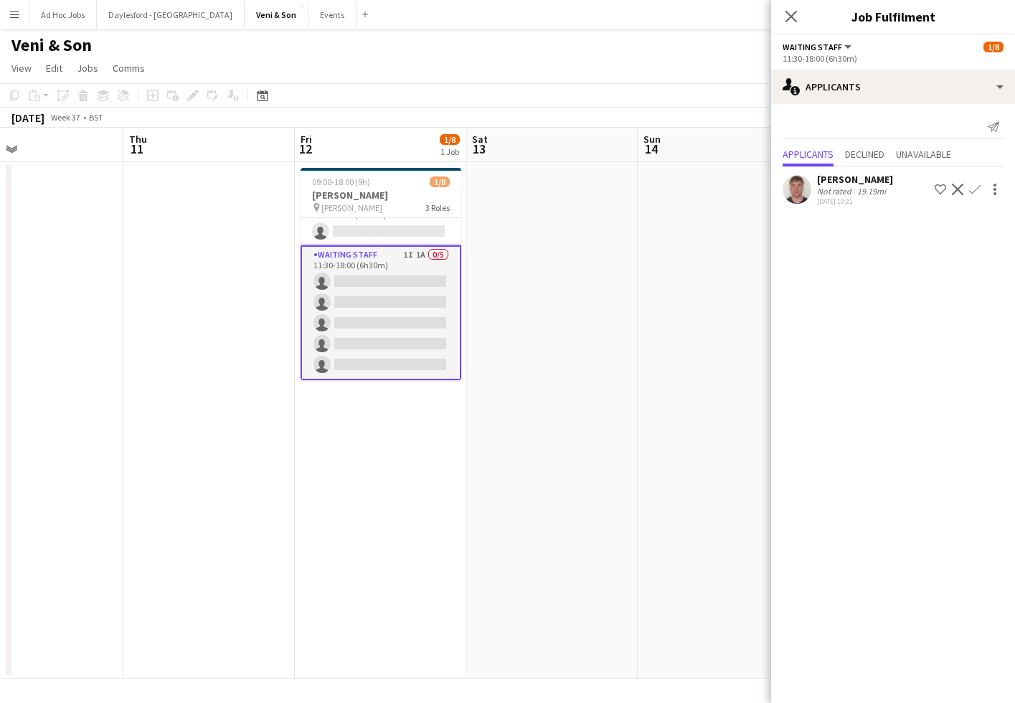
click at [976, 190] on app-icon "Confirm" at bounding box center [974, 189] width 11 height 11
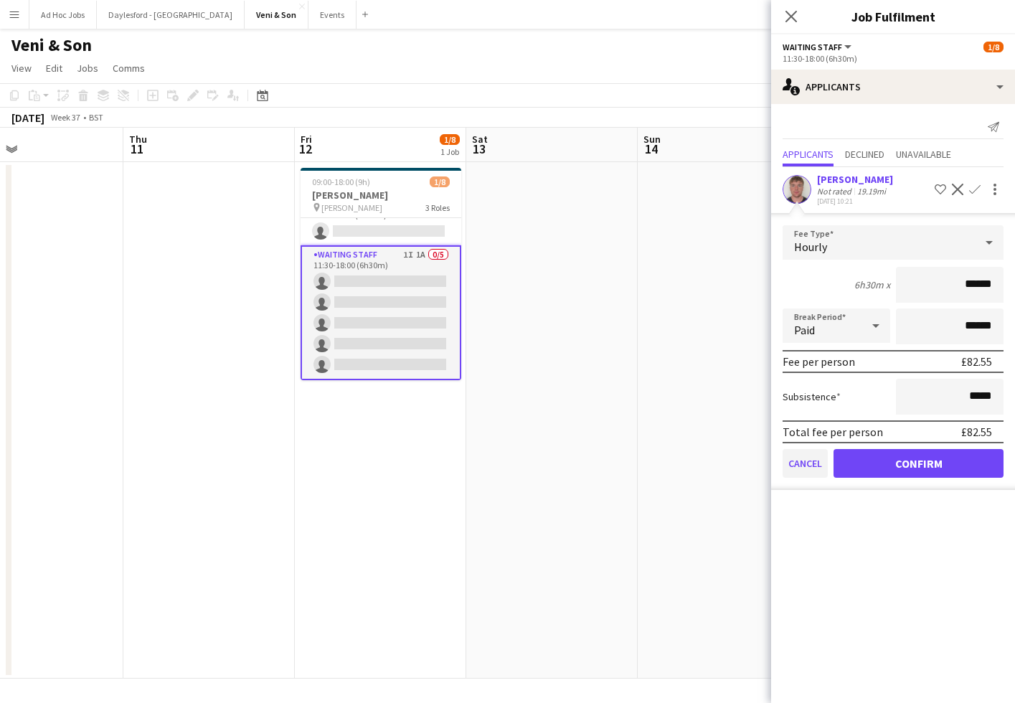
click at [802, 464] on button "Cancel" at bounding box center [804, 463] width 45 height 29
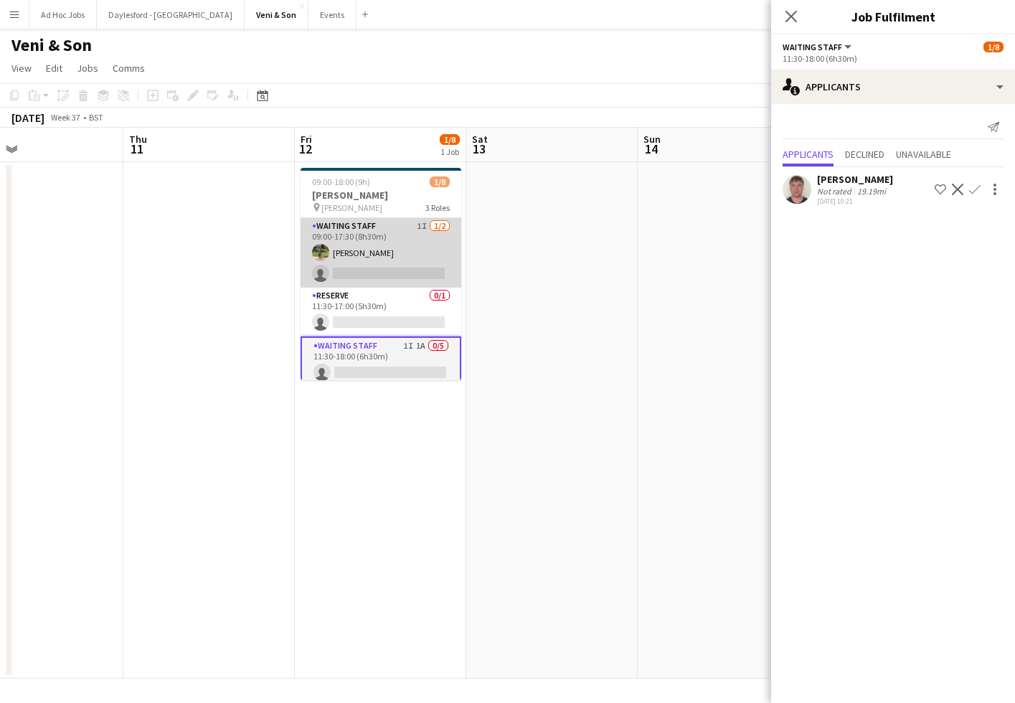
click at [402, 247] on app-card-role "Waiting Staff 1I [DATE] 09:00-17:30 (8h30m) [PERSON_NAME] single-neutral-actions" at bounding box center [380, 253] width 161 height 70
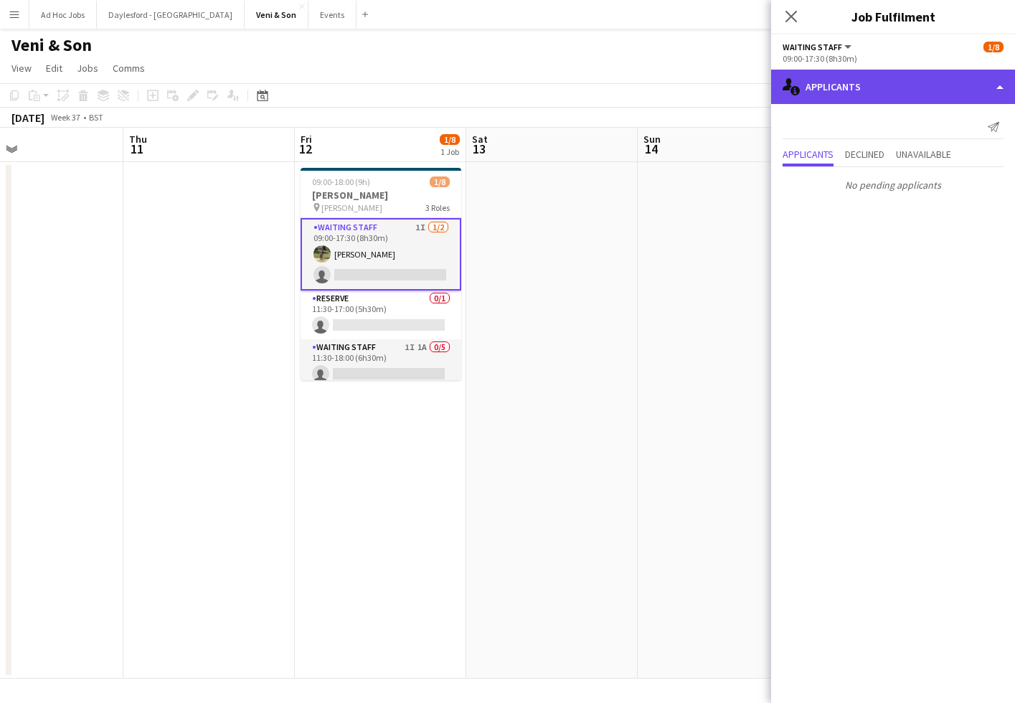
click at [891, 103] on div "single-neutral-actions-information Applicants" at bounding box center [893, 87] width 244 height 34
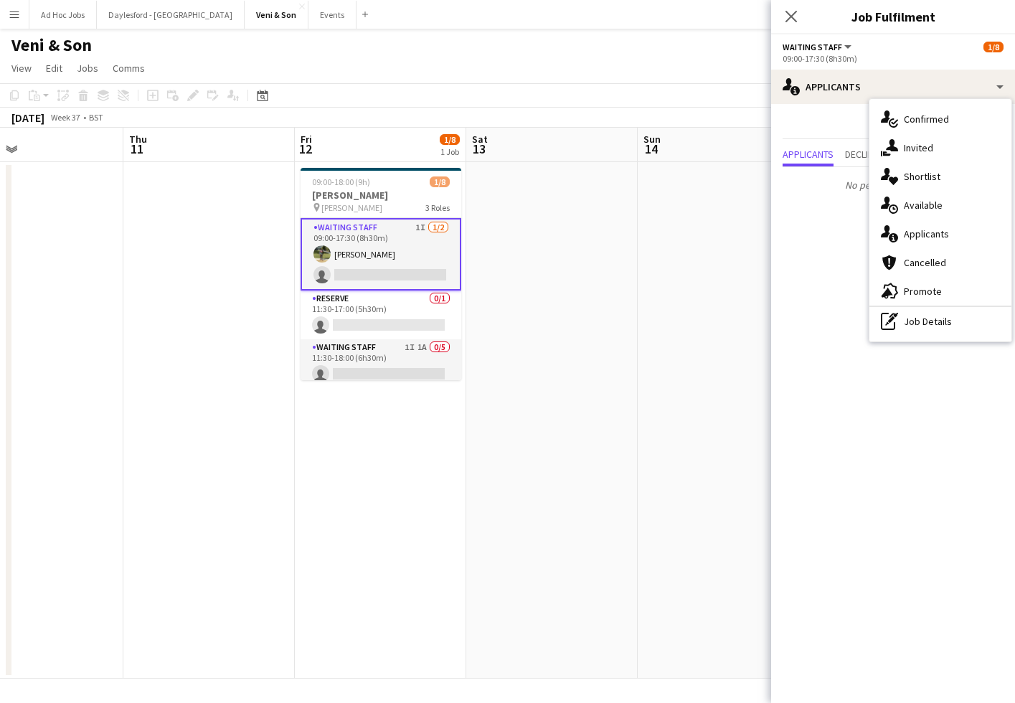
click at [366, 255] on app-card-role "Waiting Staff 1I [DATE] 09:00-17:30 (8h30m) [PERSON_NAME] single-neutral-actions" at bounding box center [380, 254] width 161 height 72
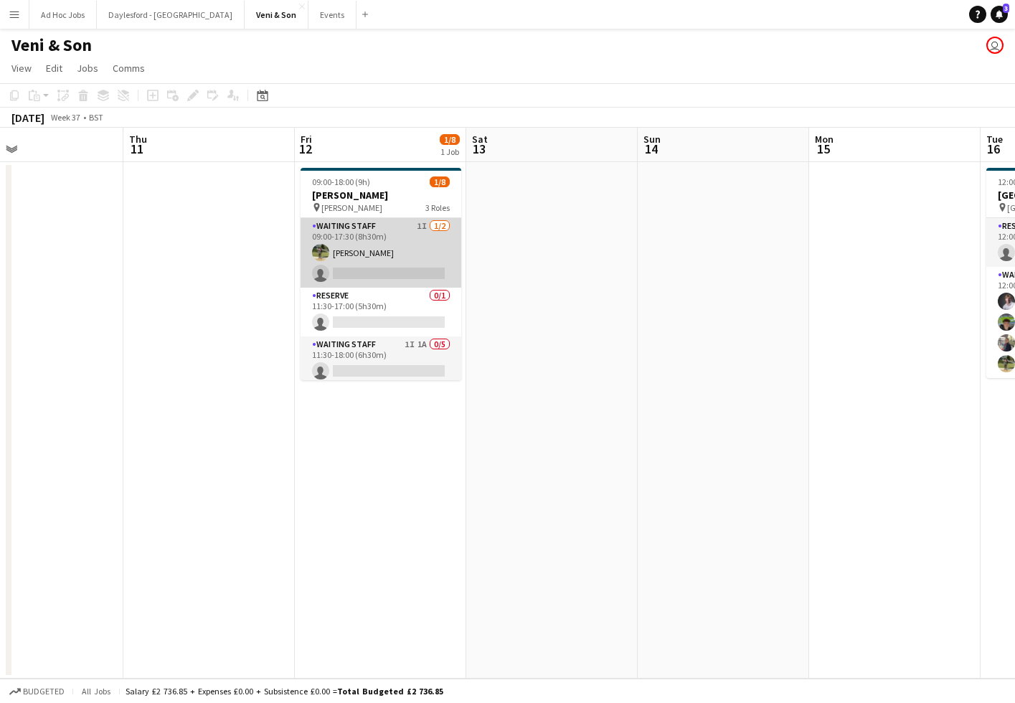
click at [369, 255] on app-card-role "Waiting Staff 1I [DATE] 09:00-17:30 (8h30m) [PERSON_NAME] single-neutral-actions" at bounding box center [380, 253] width 161 height 70
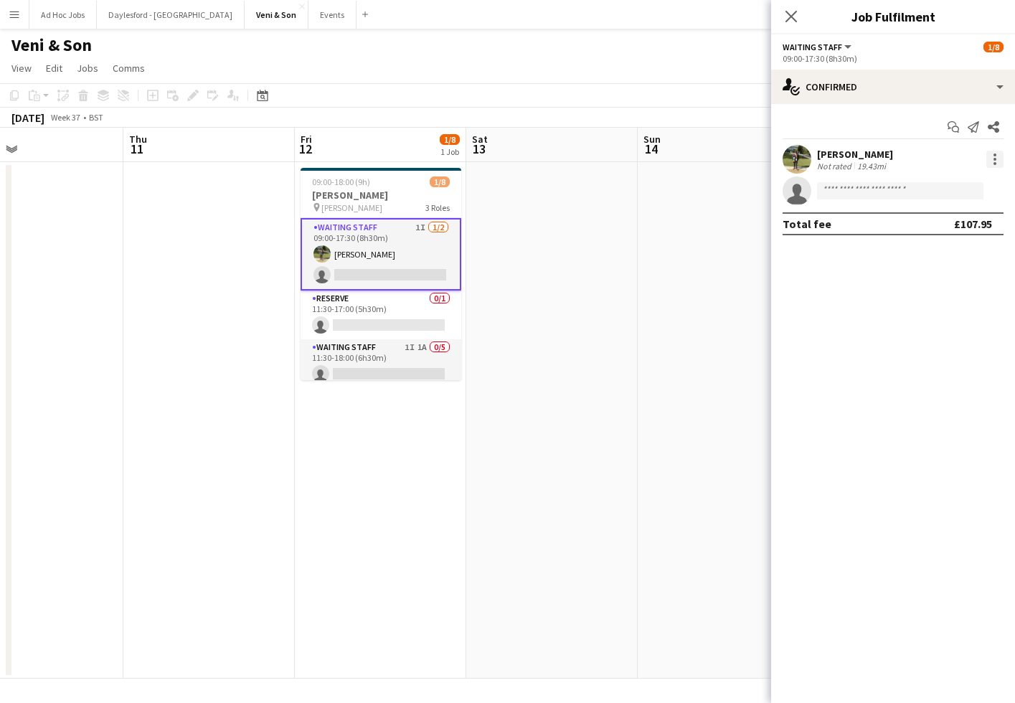
click at [998, 164] on div at bounding box center [994, 159] width 17 height 17
click at [957, 212] on button "Switch crew" at bounding box center [947, 220] width 112 height 34
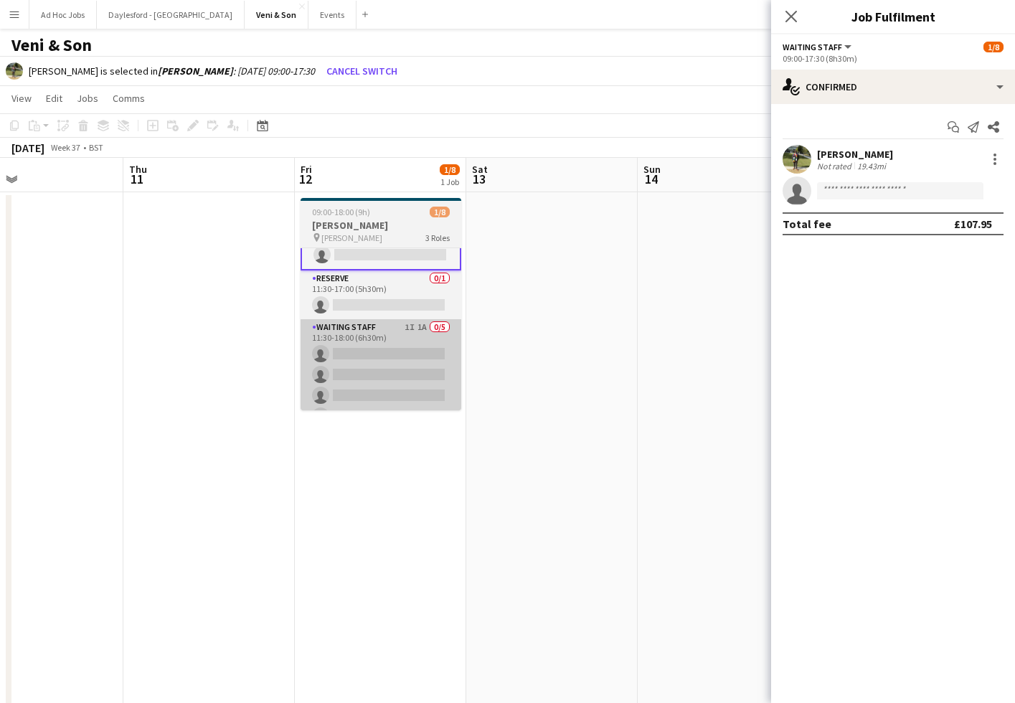
scroll to position [54, 0]
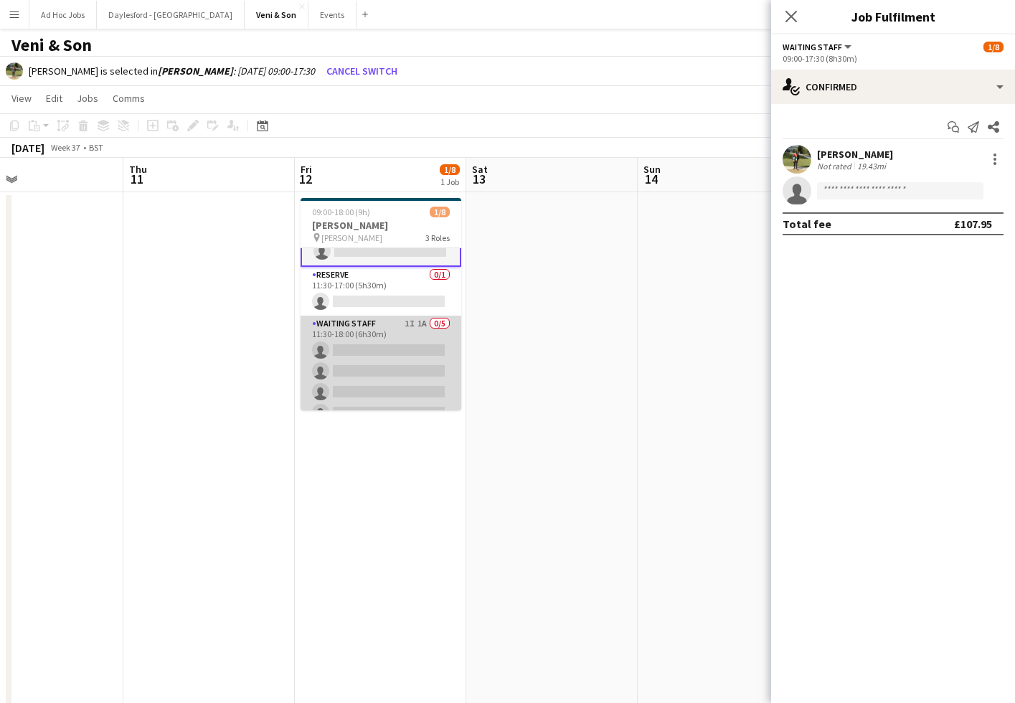
click at [392, 353] on app-card-role "Waiting Staff 1I 1A 0/5 11:30-18:00 (6h30m) single-neutral-actions single-neutr…" at bounding box center [380, 382] width 161 height 132
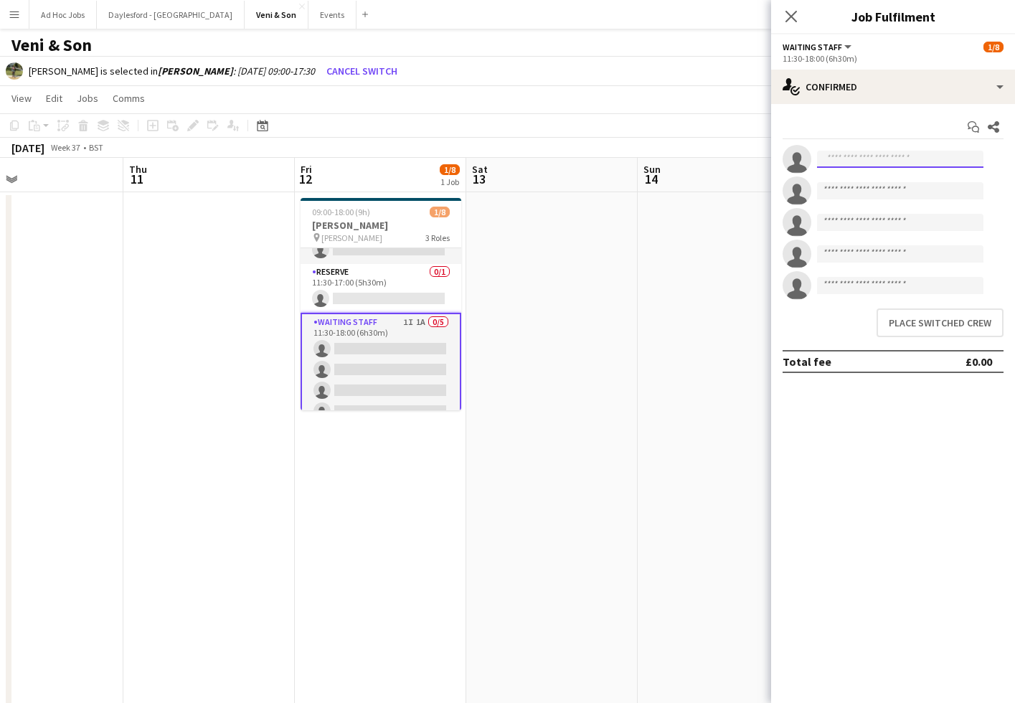
click at [916, 156] on input at bounding box center [900, 159] width 166 height 17
type input "****"
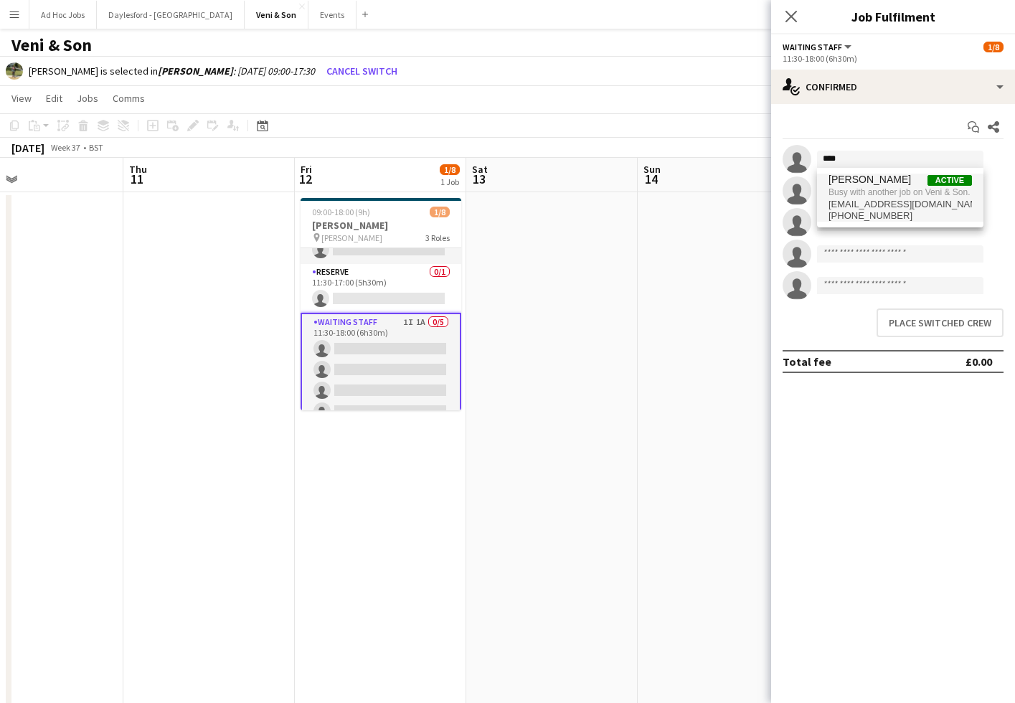
click at [887, 198] on span "Busy with another job on Veni & Son." at bounding box center [899, 192] width 143 height 13
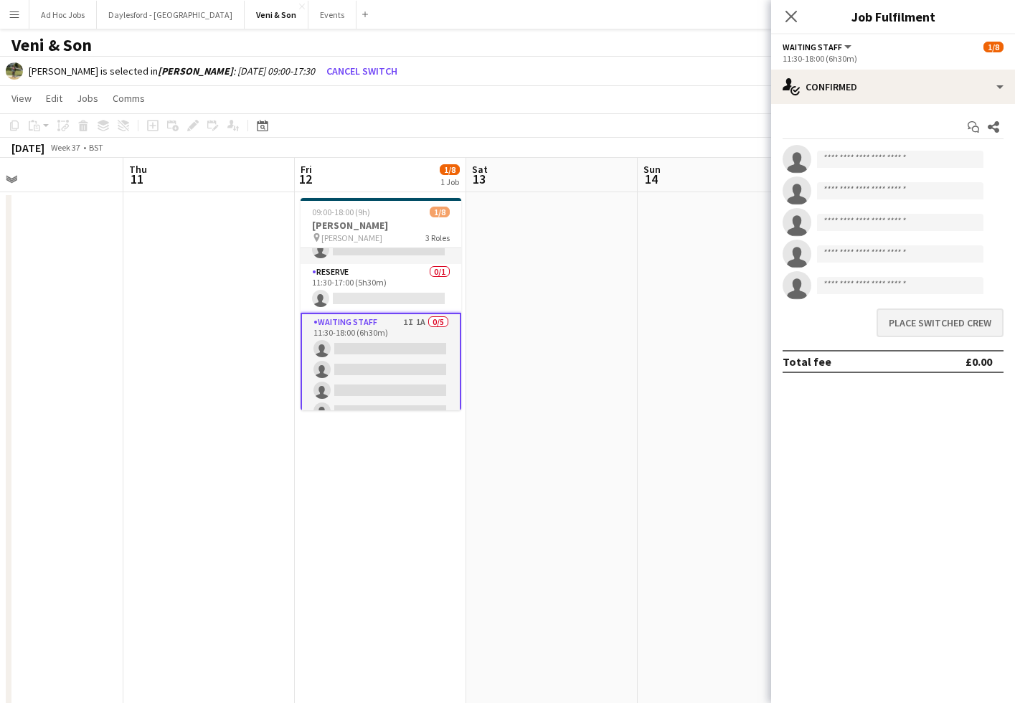
click at [947, 326] on button "Place switched crew" at bounding box center [939, 322] width 127 height 29
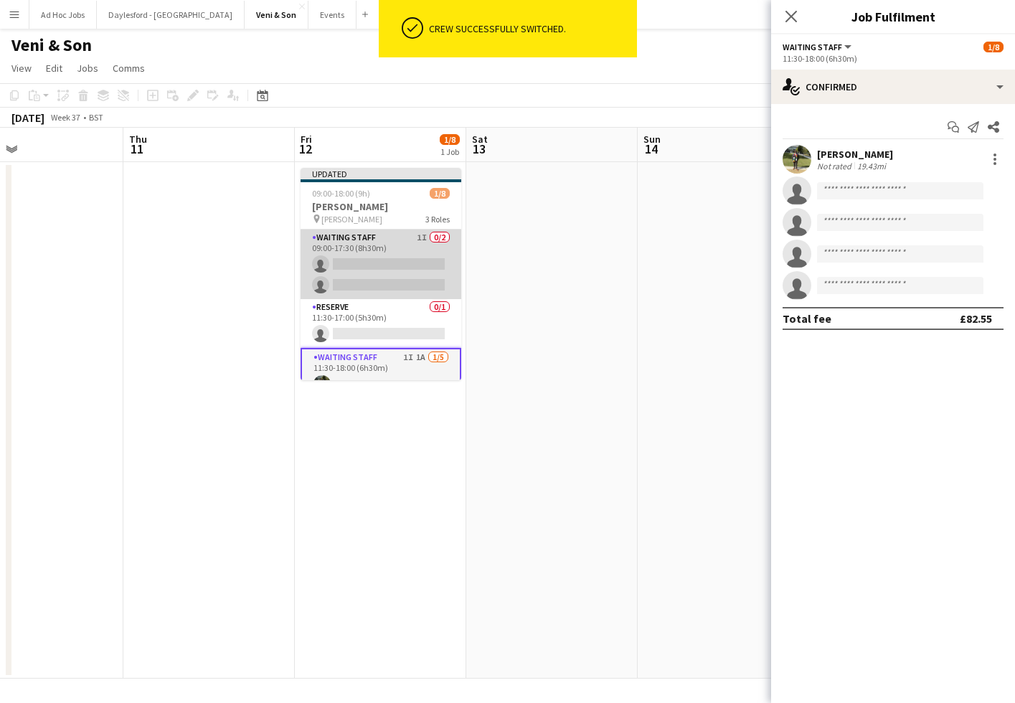
scroll to position [-1, 0]
click at [392, 265] on app-card-role "Waiting Staff 1I 0/2 09:00-17:30 (8h30m) single-neutral-actions single-neutral-…" at bounding box center [380, 264] width 161 height 70
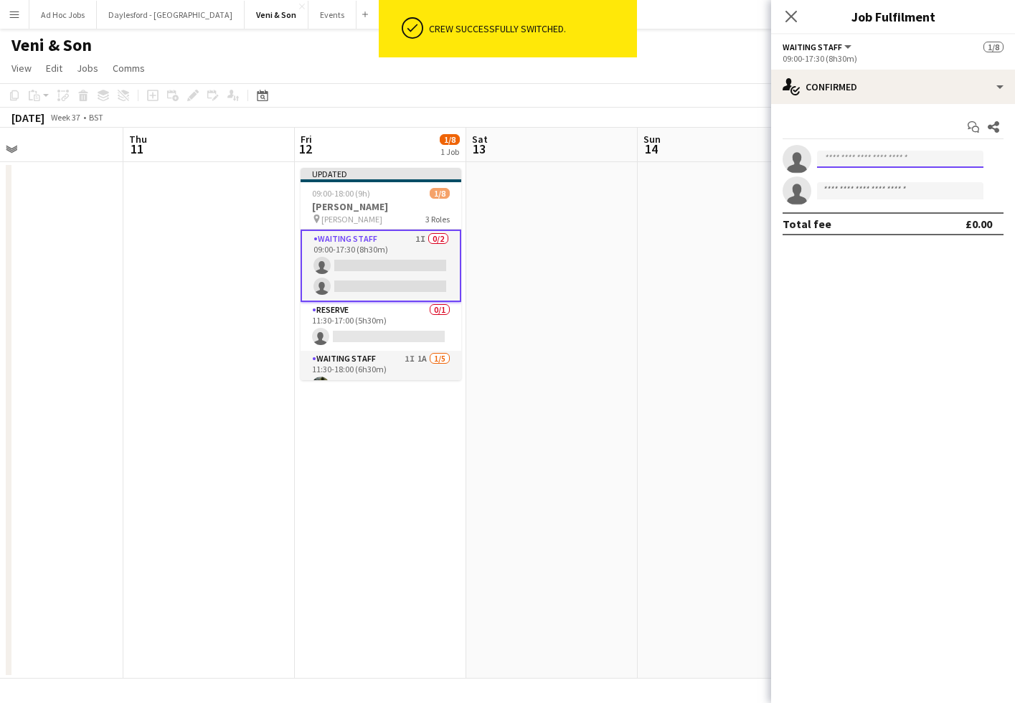
click at [876, 162] on input at bounding box center [900, 159] width 166 height 17
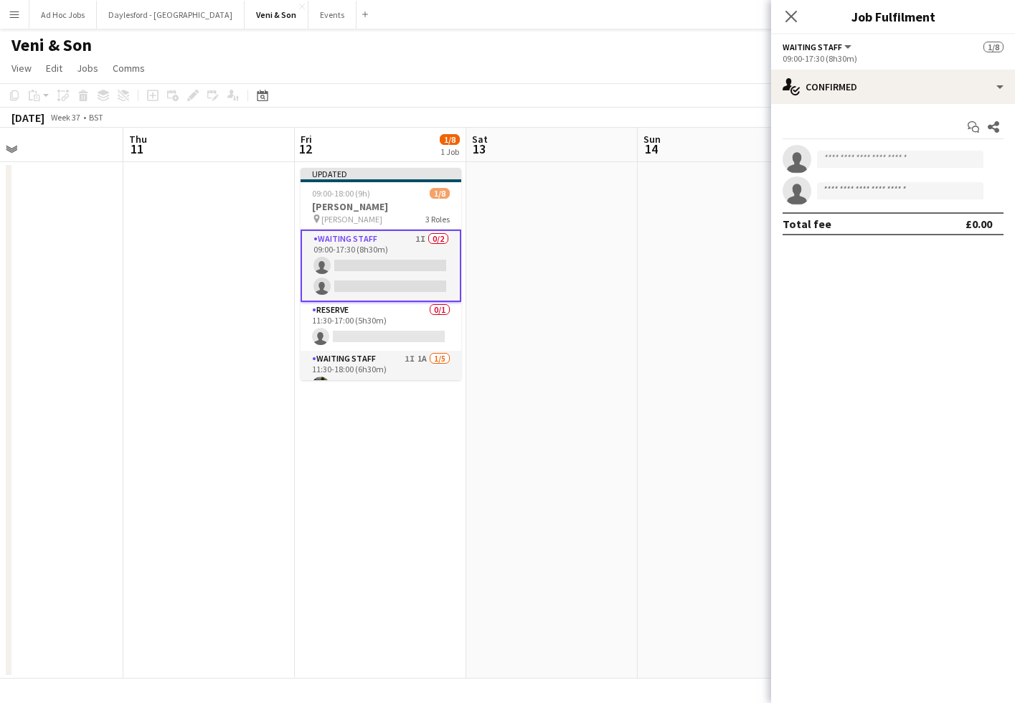
click at [867, 131] on div "Start chat Share" at bounding box center [892, 127] width 221 height 24
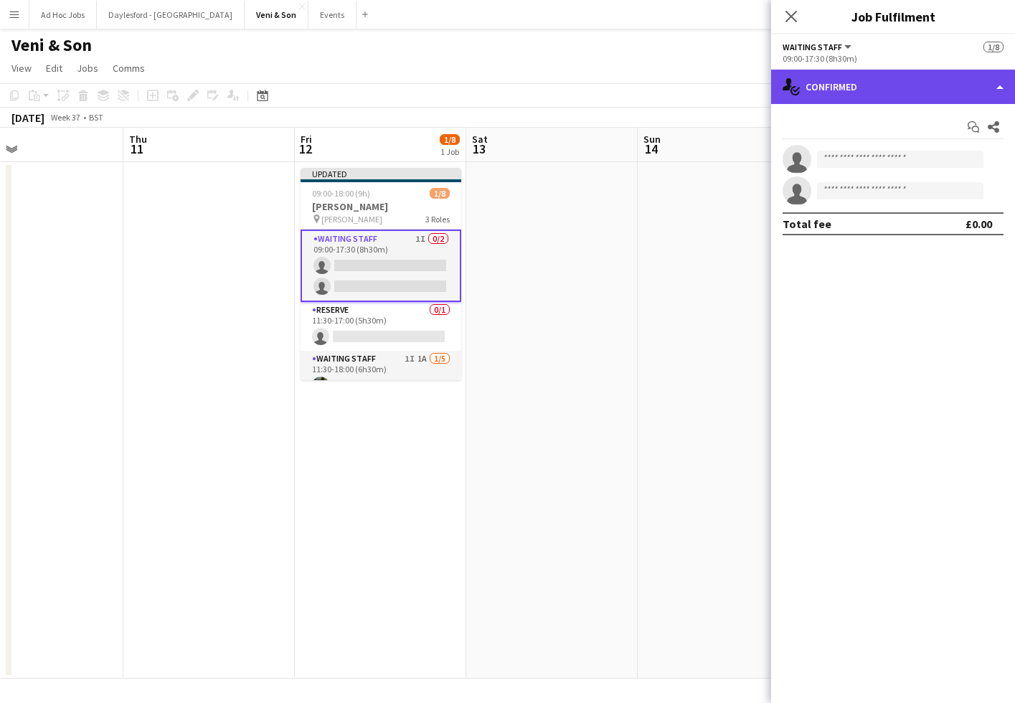
click at [876, 95] on div "single-neutral-actions-check-2 Confirmed" at bounding box center [893, 87] width 244 height 34
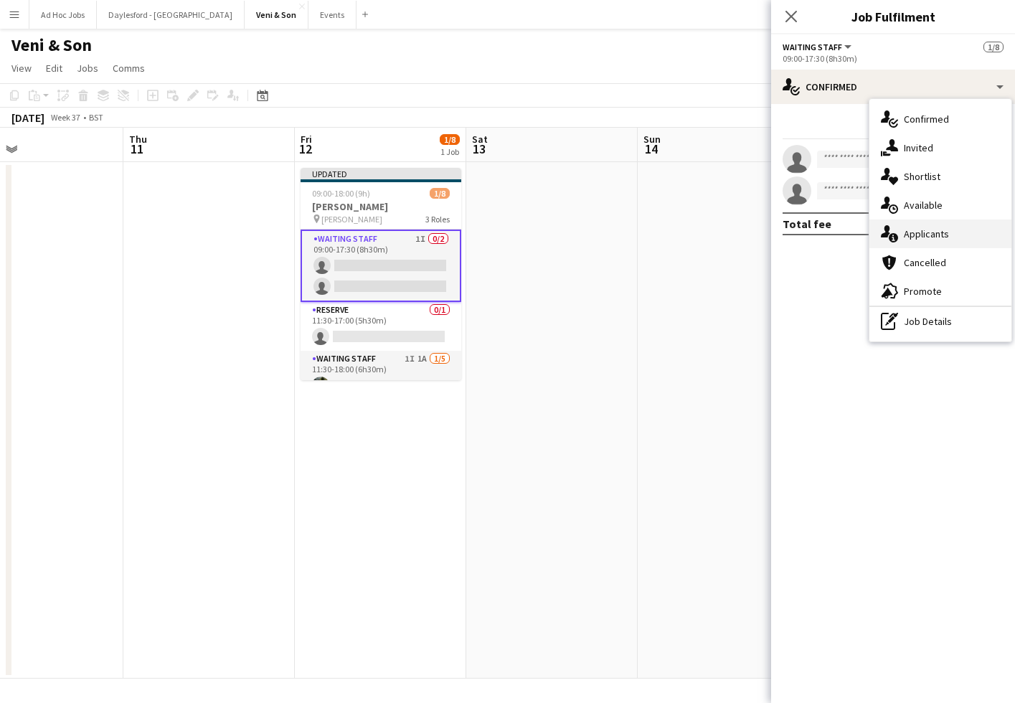
click at [930, 227] on div "single-neutral-actions-information Applicants" at bounding box center [940, 233] width 142 height 29
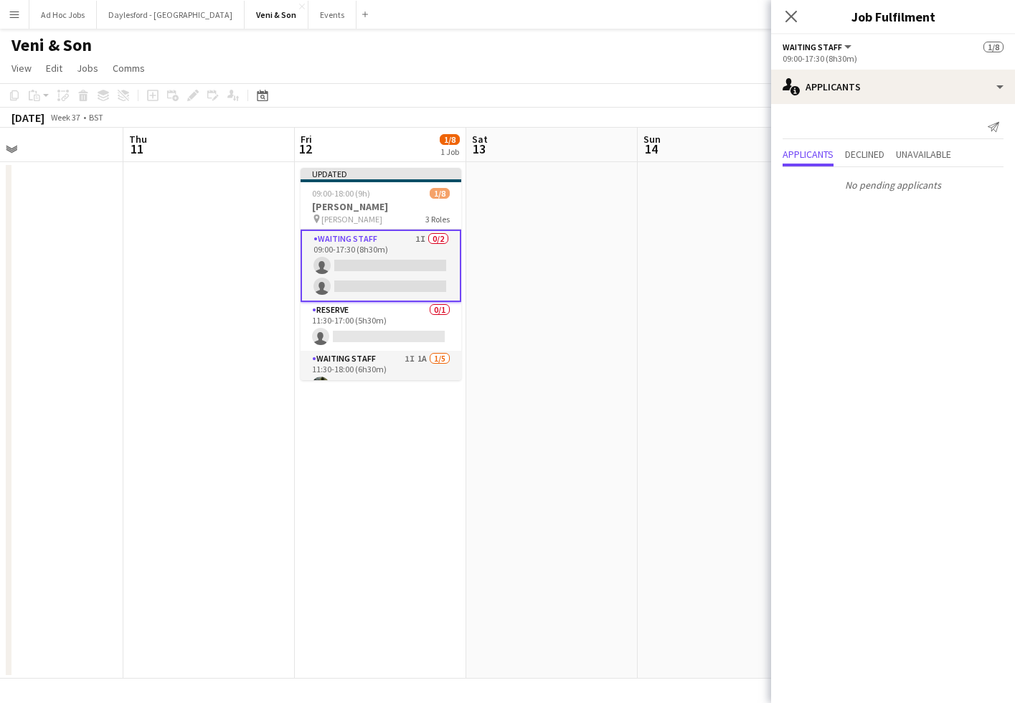
drag, startPoint x: 871, startPoint y: 162, endPoint x: 893, endPoint y: 157, distance: 22.8
click at [871, 162] on span "Declined" at bounding box center [864, 156] width 39 height 22
click at [919, 118] on span "Unavailable" at bounding box center [923, 126] width 55 height 22
click at [816, 125] on span "Applicants" at bounding box center [807, 125] width 51 height 10
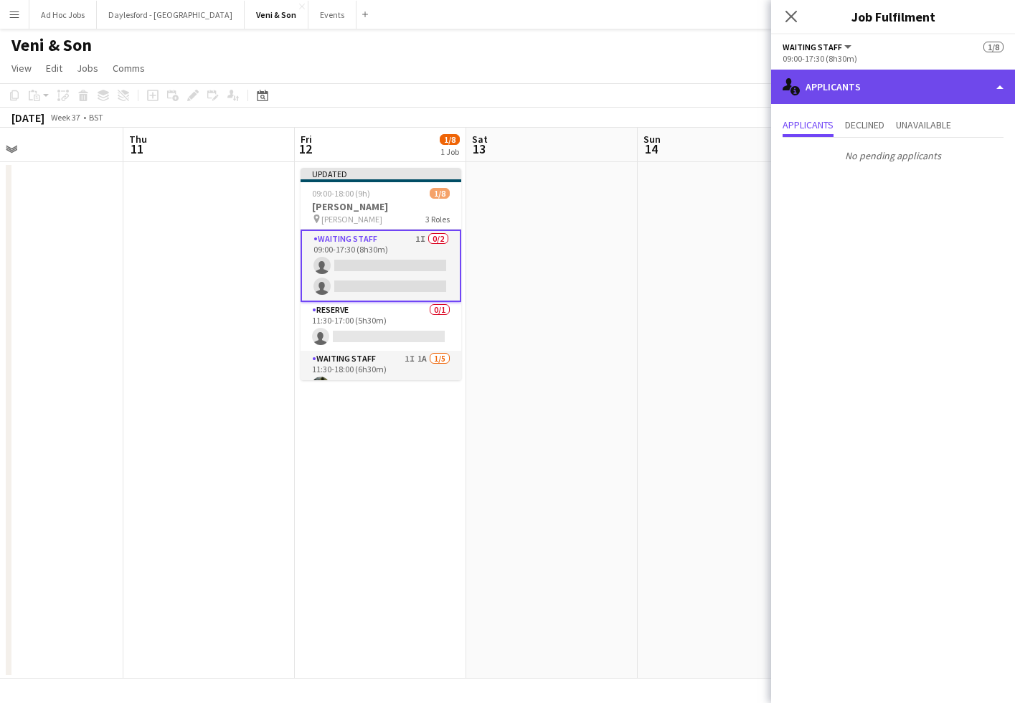
click at [897, 86] on div "single-neutral-actions-information Applicants" at bounding box center [893, 87] width 244 height 34
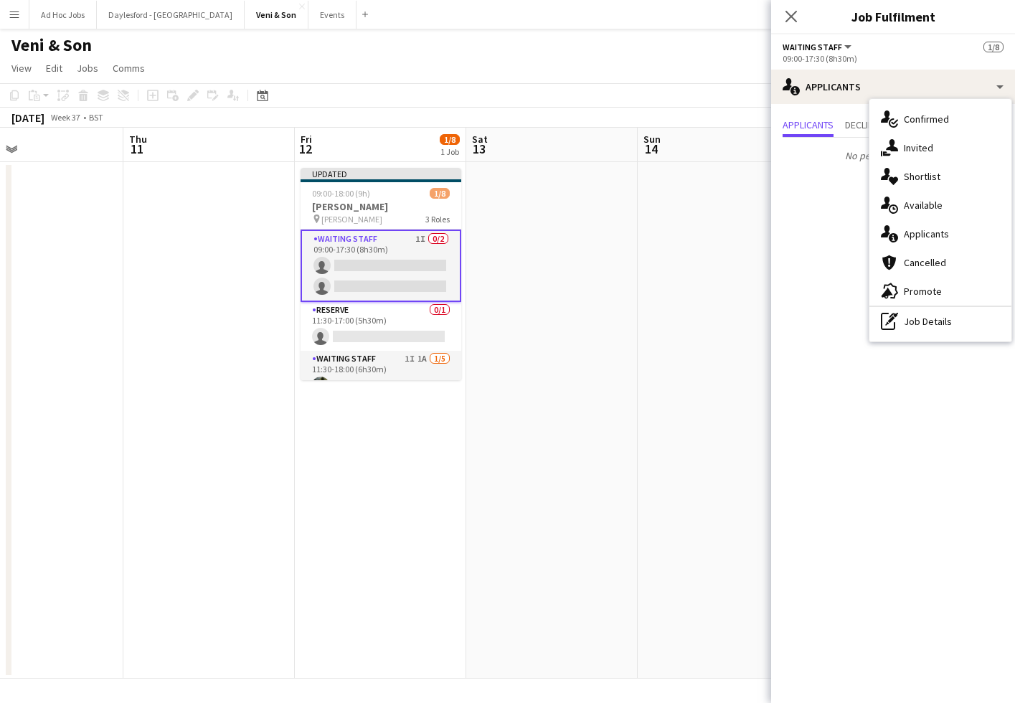
click at [919, 141] on span "Invited" at bounding box center [918, 147] width 29 height 13
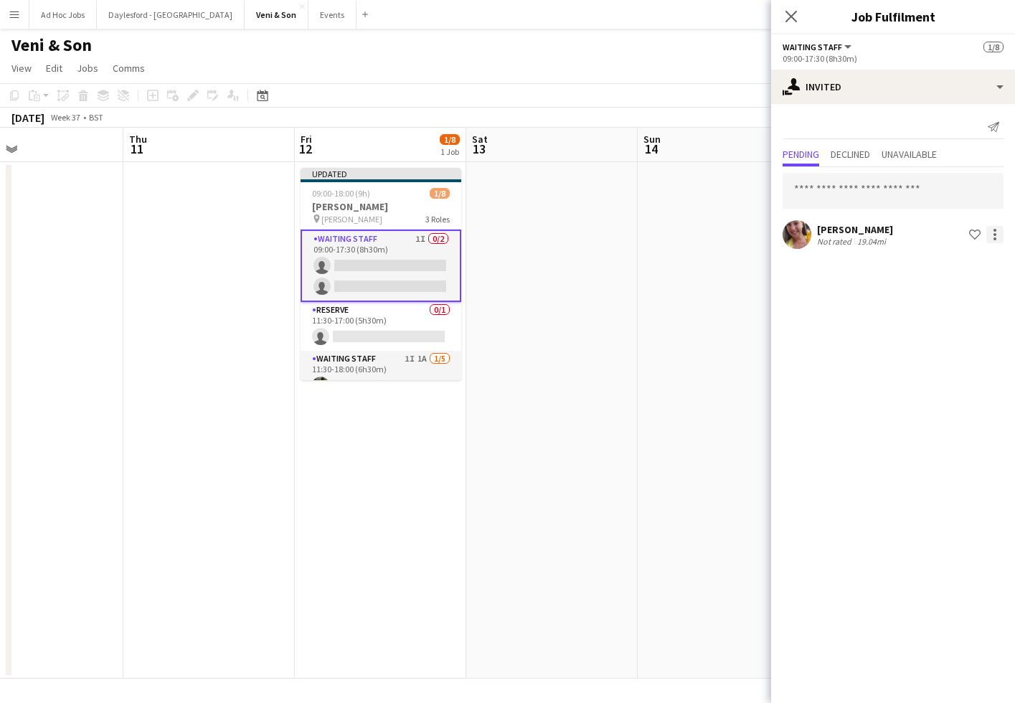
click at [993, 235] on div at bounding box center [994, 234] width 3 height 3
click at [974, 236] on div at bounding box center [507, 351] width 1015 height 703
click at [975, 235] on app-icon "Shortlist crew" at bounding box center [974, 234] width 11 height 11
click at [992, 128] on icon "Send notification" at bounding box center [992, 126] width 11 height 11
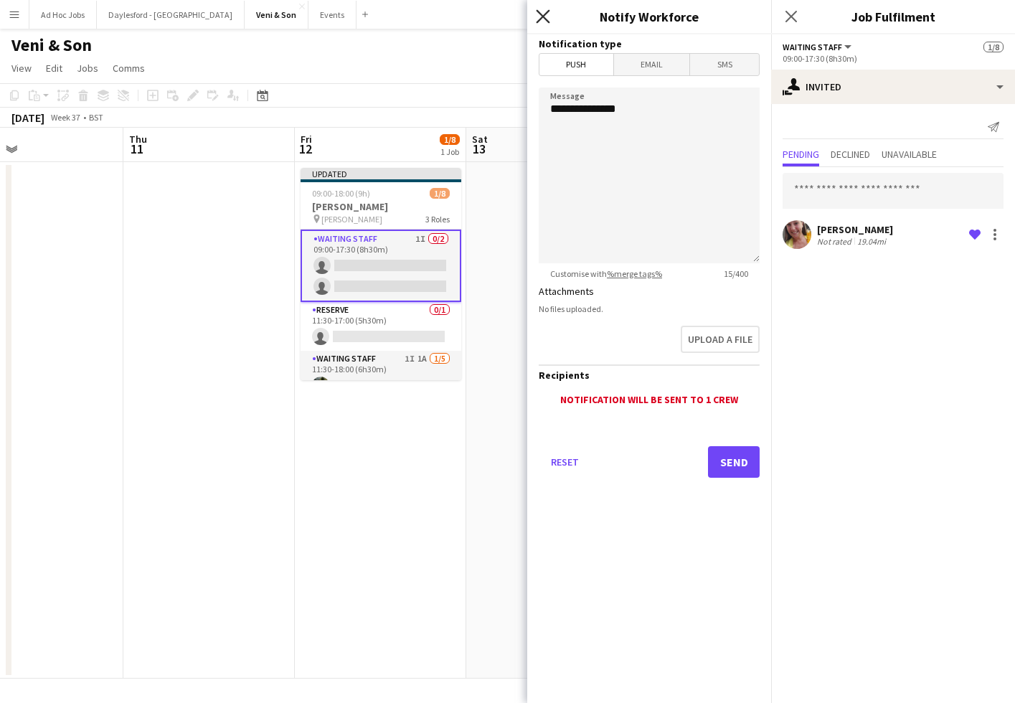
click at [543, 16] on icon at bounding box center [543, 16] width 14 height 14
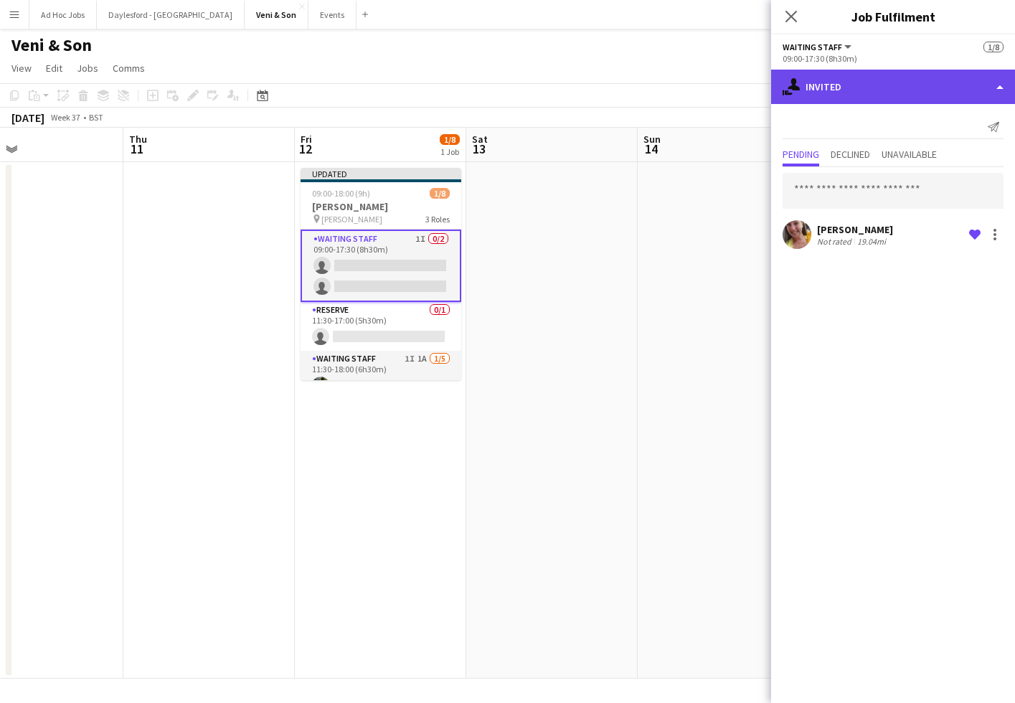
click at [861, 81] on div "single-neutral-actions-share-1 Invited" at bounding box center [893, 87] width 244 height 34
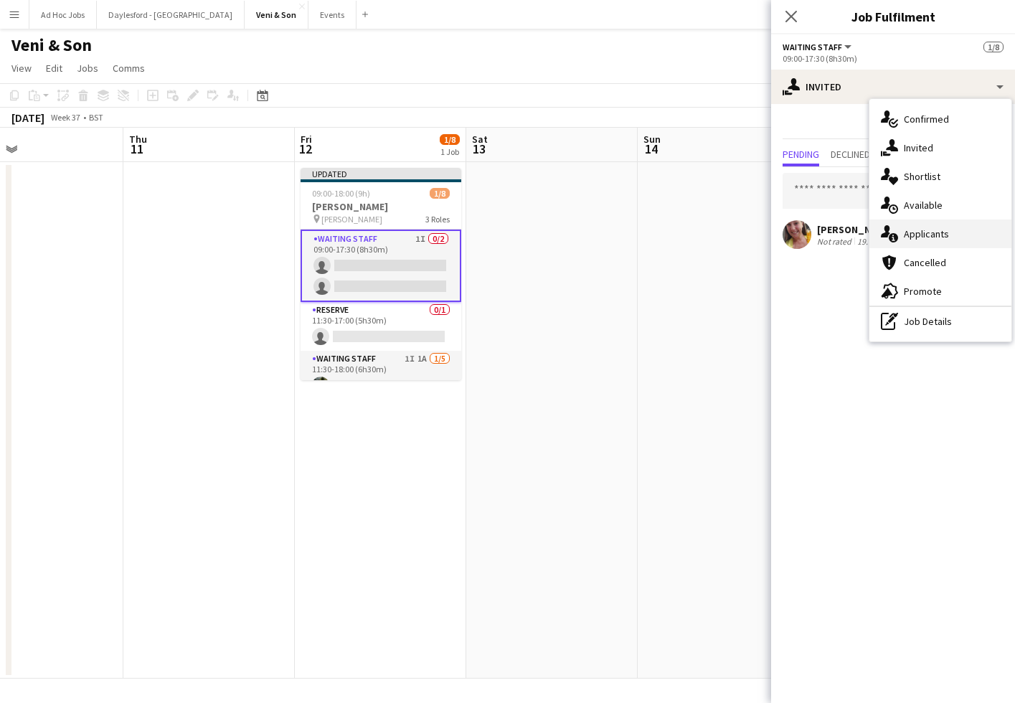
click at [931, 246] on div "single-neutral-actions-information Applicants" at bounding box center [940, 233] width 142 height 29
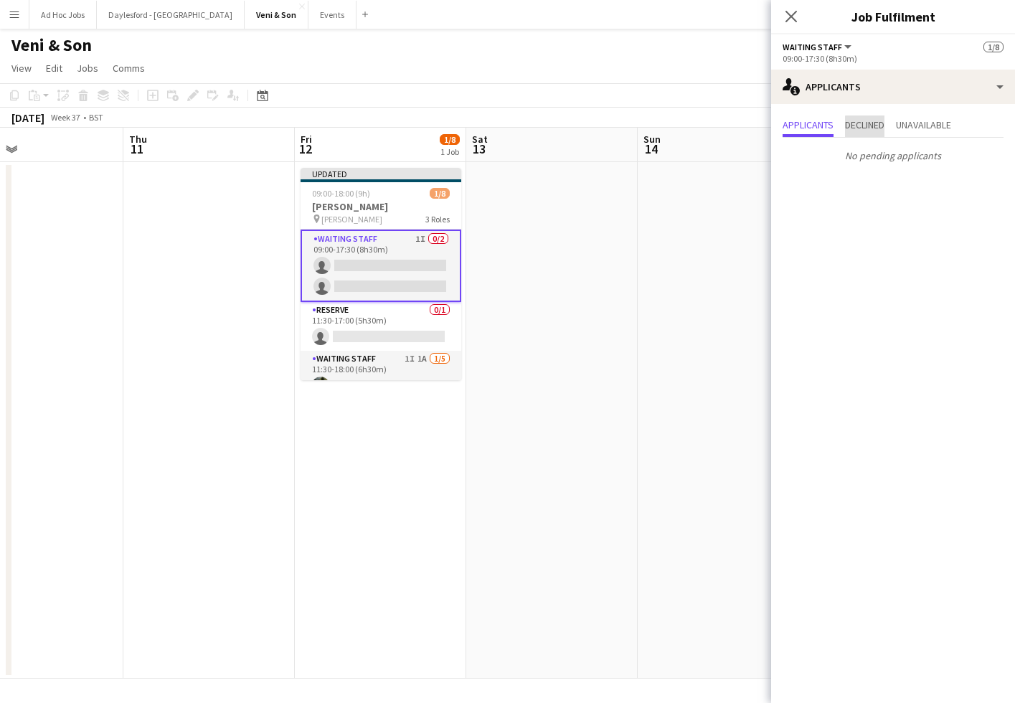
click at [883, 128] on span "Declined" at bounding box center [864, 125] width 39 height 10
click at [919, 128] on span "Unavailable" at bounding box center [923, 125] width 55 height 10
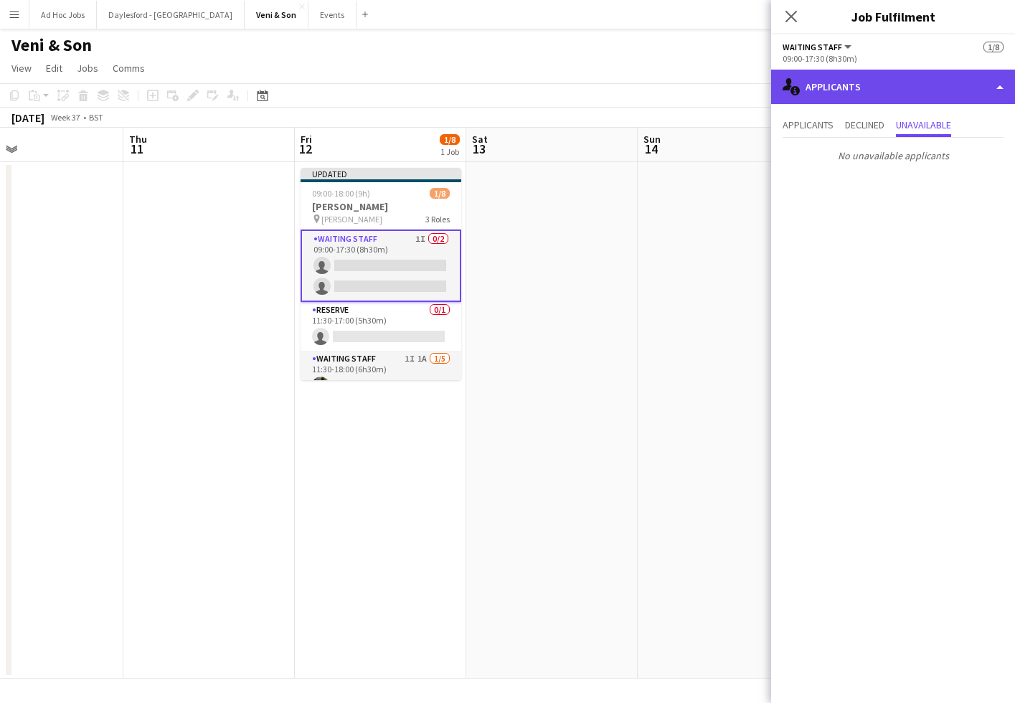
click at [858, 88] on div "single-neutral-actions-information Applicants" at bounding box center [893, 87] width 244 height 34
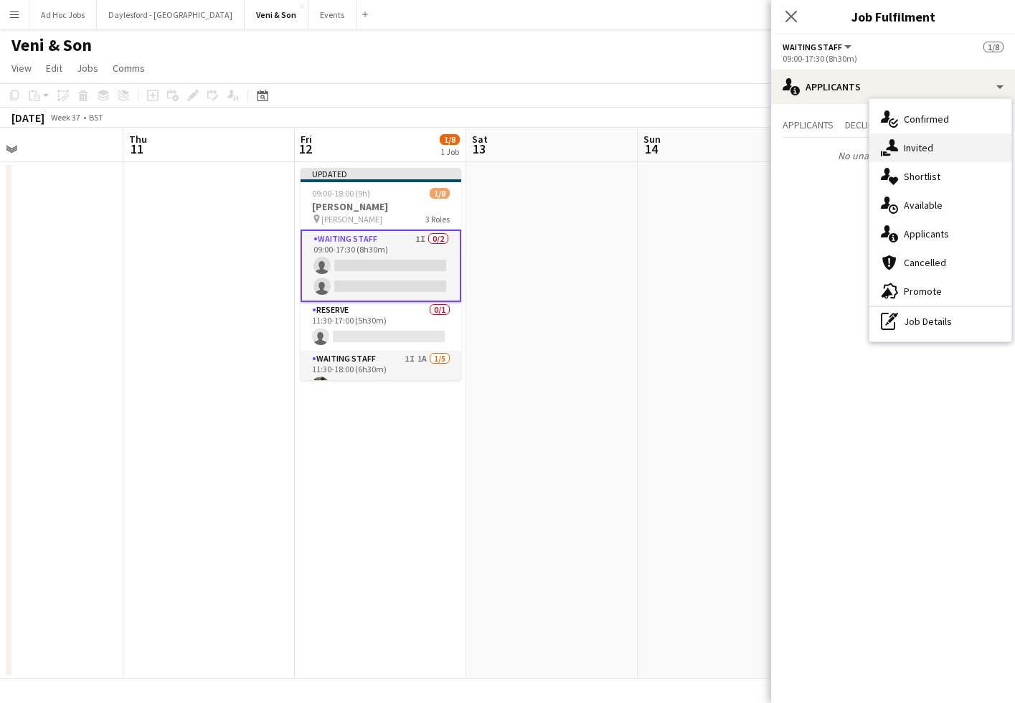
click at [926, 140] on div "single-neutral-actions-share-1 Invited" at bounding box center [940, 147] width 142 height 29
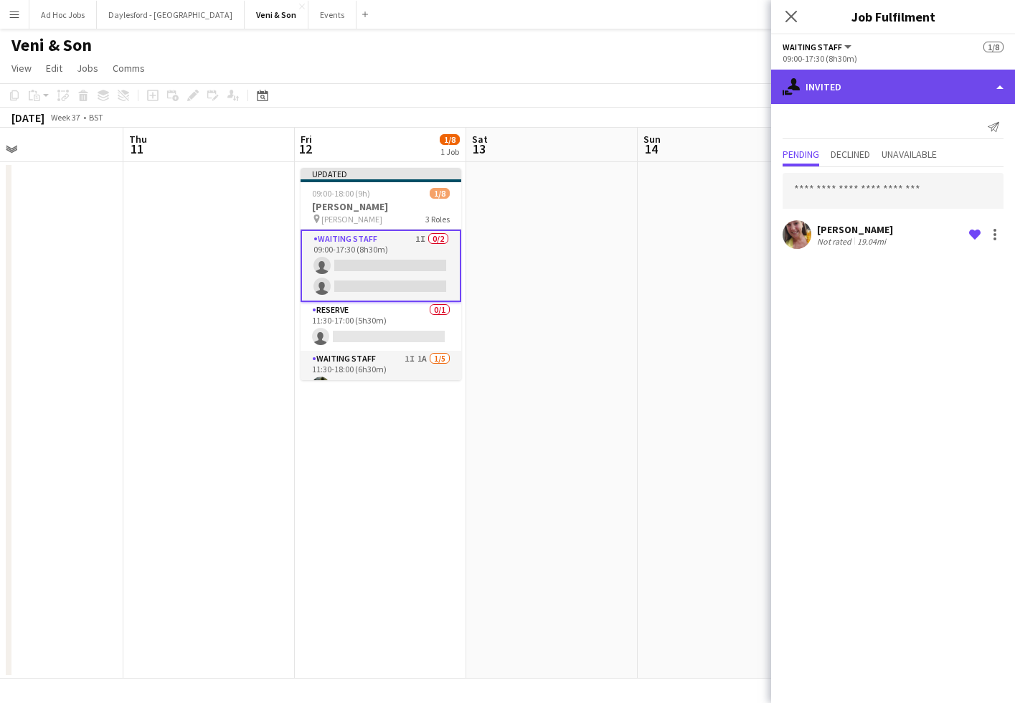
click at [856, 100] on div "single-neutral-actions-share-1 Invited" at bounding box center [893, 87] width 244 height 34
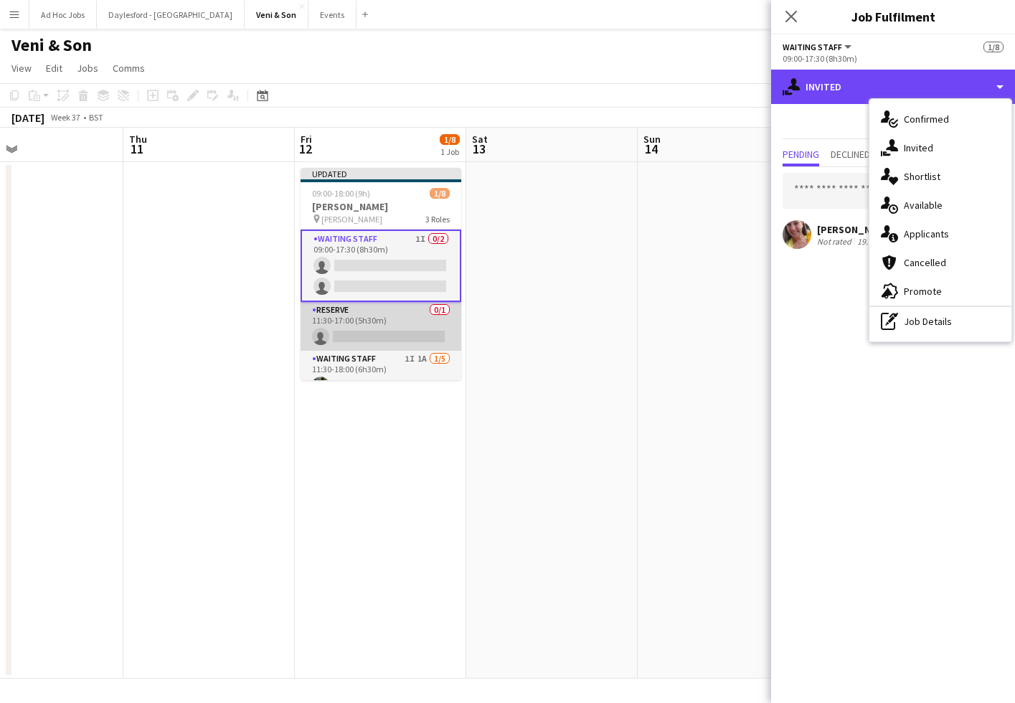
scroll to position [24, 0]
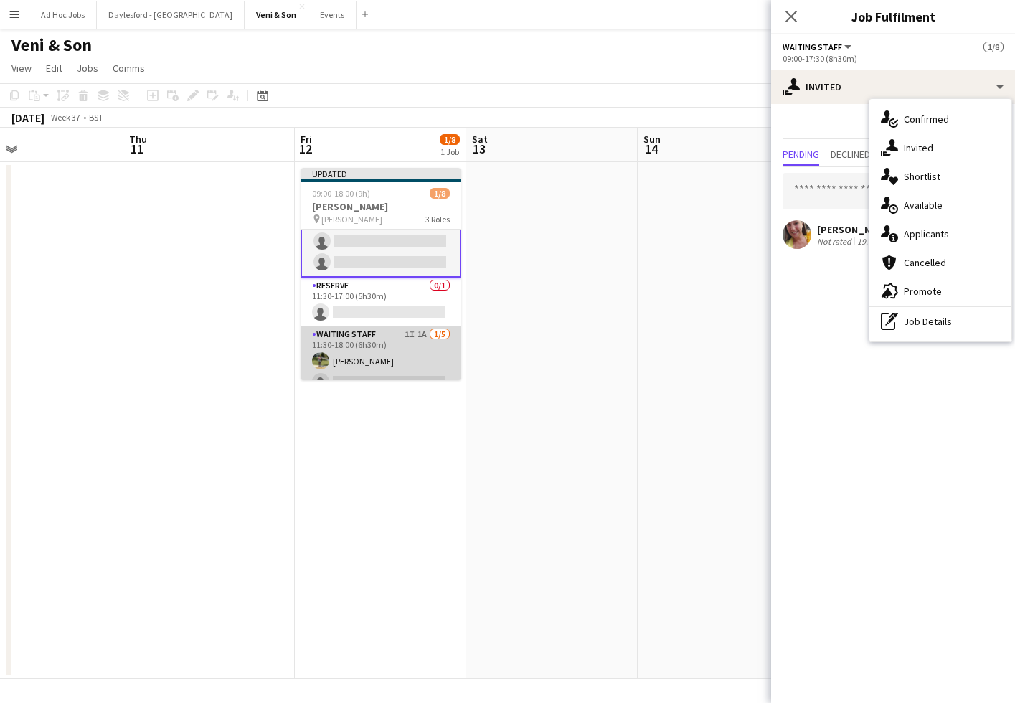
click at [420, 349] on app-card-role "Waiting Staff 1I 1A [DATE] 11:30-18:00 (6h30m) [PERSON_NAME] single-neutral-act…" at bounding box center [380, 392] width 161 height 132
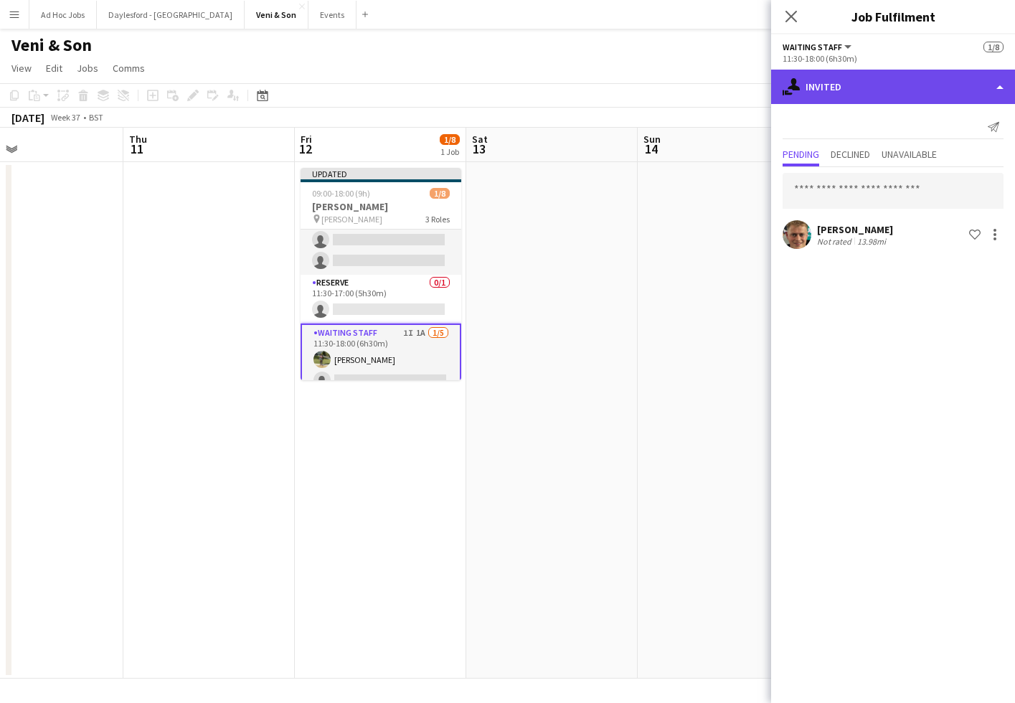
click at [901, 90] on div "single-neutral-actions-share-1 Invited" at bounding box center [893, 87] width 244 height 34
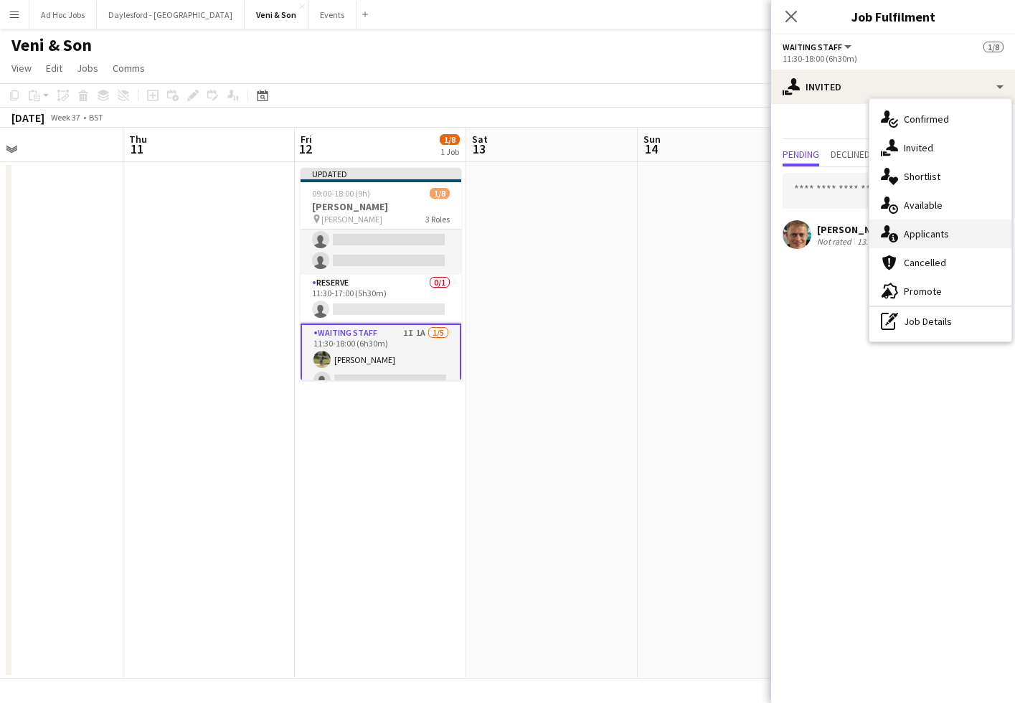
click at [940, 227] on span "Applicants" at bounding box center [926, 233] width 45 height 13
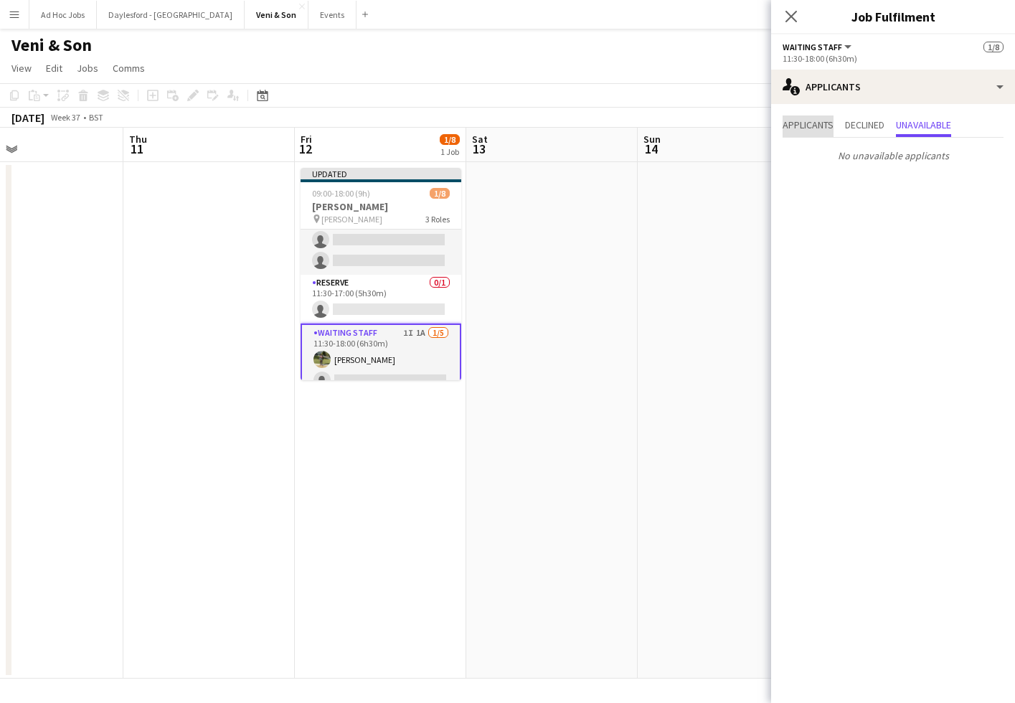
click at [820, 120] on span "Applicants" at bounding box center [807, 125] width 51 height 10
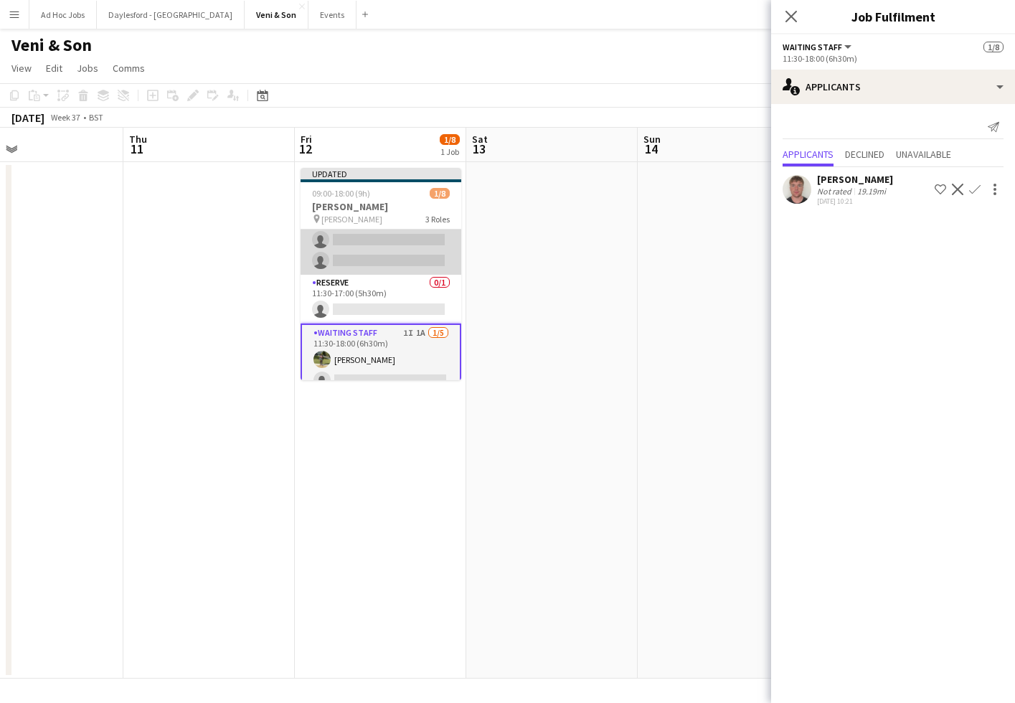
click at [380, 240] on app-card-role "Waiting Staff 1I 0/2 09:00-17:30 (8h30m) single-neutral-actions single-neutral-…" at bounding box center [380, 240] width 161 height 70
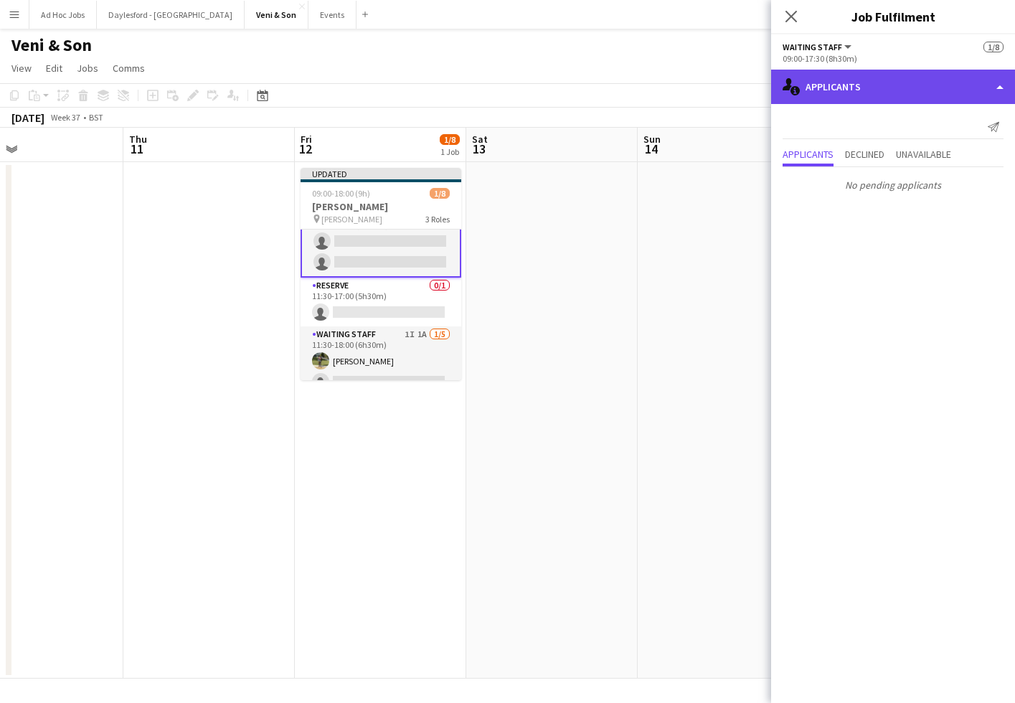
click at [865, 82] on div "single-neutral-actions-information Applicants" at bounding box center [893, 87] width 244 height 34
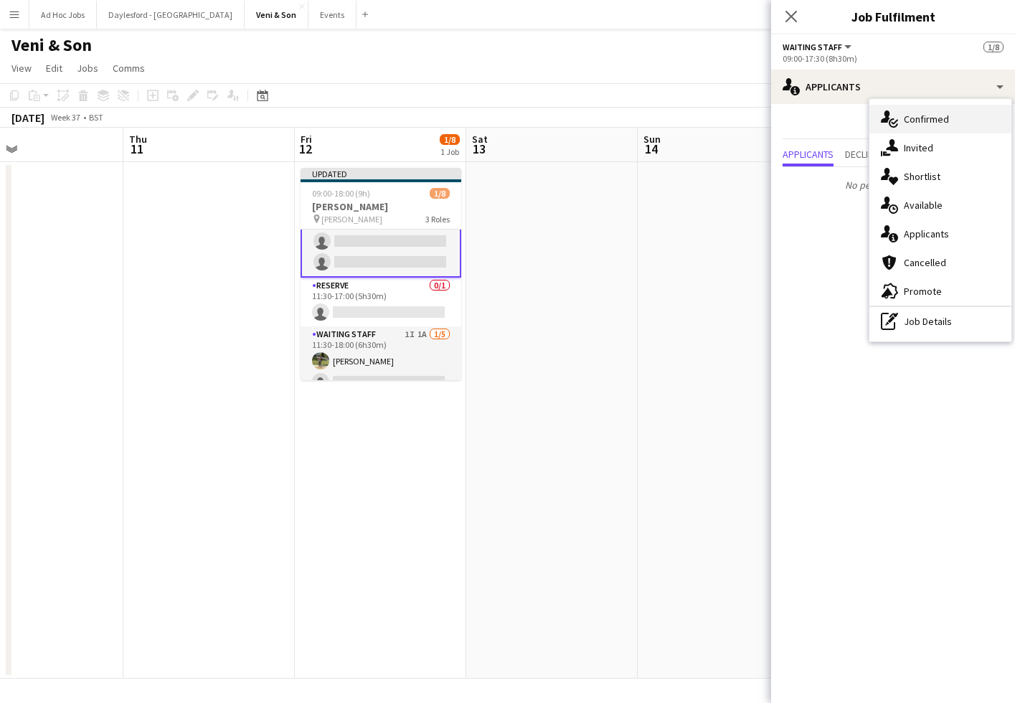
click at [918, 119] on span "Confirmed" at bounding box center [926, 119] width 45 height 13
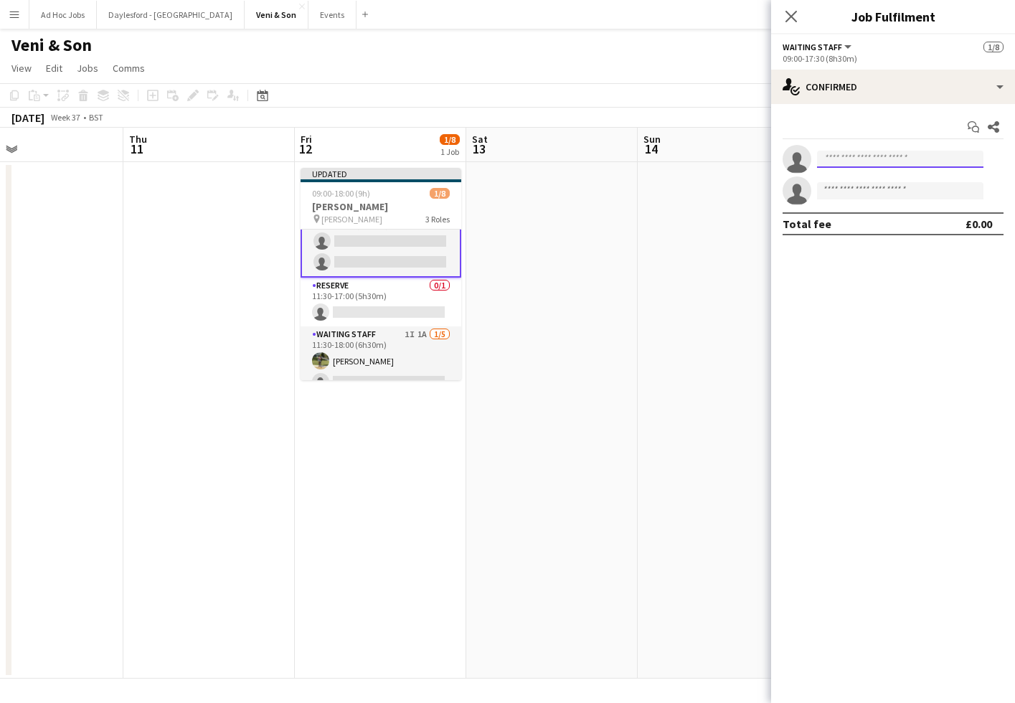
click at [896, 158] on input at bounding box center [900, 159] width 166 height 17
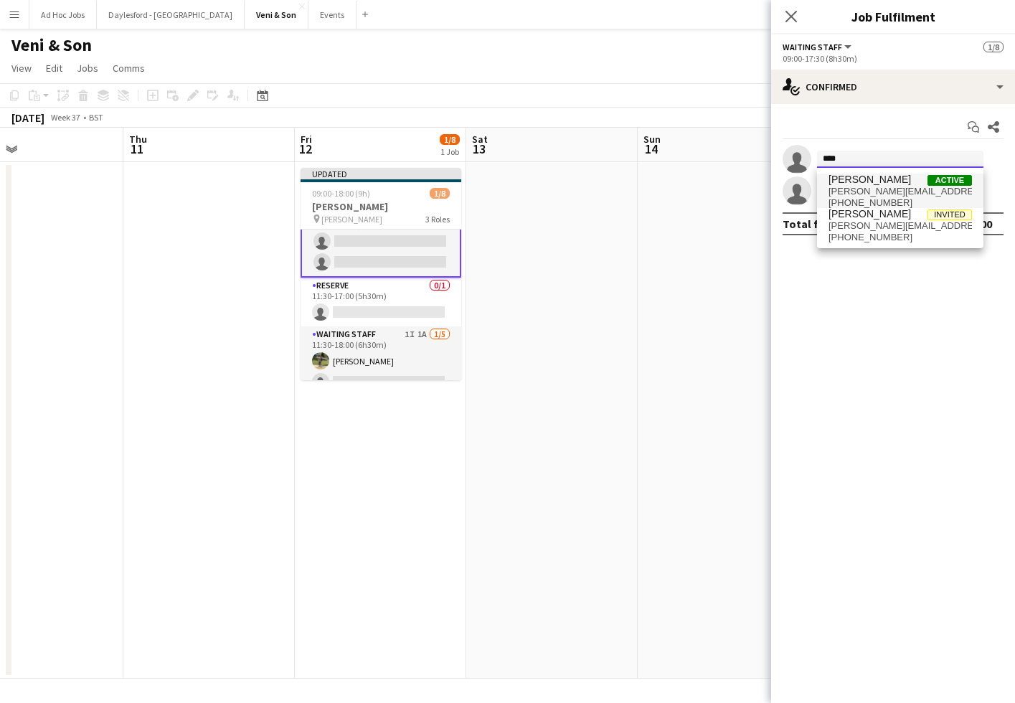
type input "****"
click at [890, 194] on span "[PERSON_NAME][EMAIL_ADDRESS][DOMAIN_NAME]" at bounding box center [899, 191] width 143 height 11
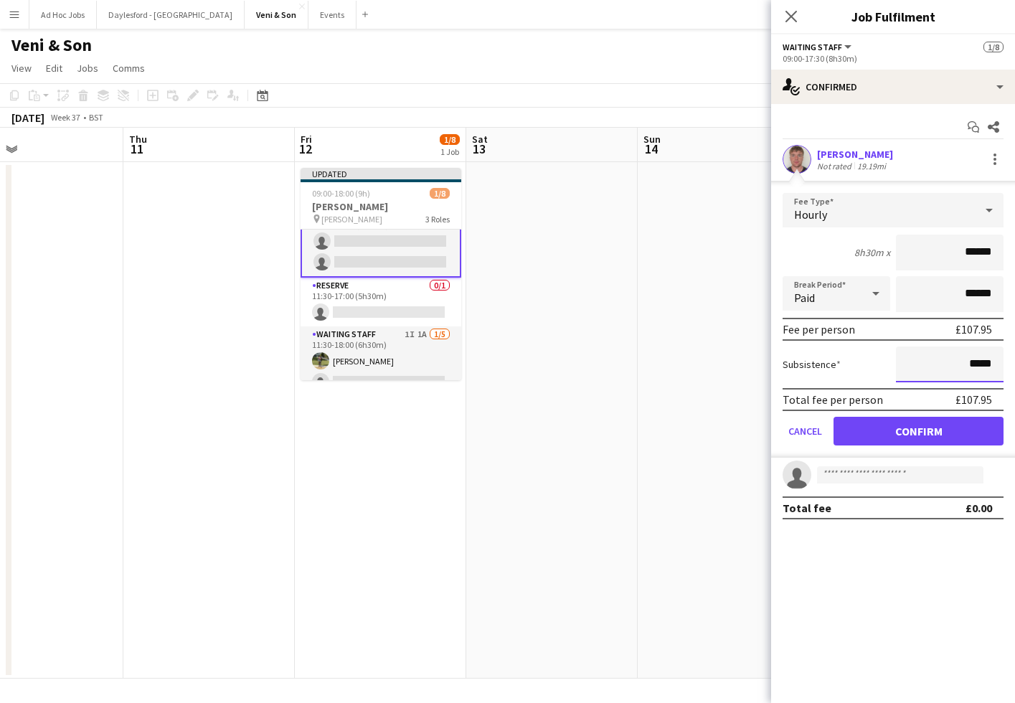
drag, startPoint x: 957, startPoint y: 362, endPoint x: 1022, endPoint y: 365, distance: 65.3
click at [1014, 365] on html "Menu Boards Boards Boards All jobs Status Workforce Workforce My Workforce Recr…" at bounding box center [507, 351] width 1015 height 703
type input "******"
click at [957, 427] on button "Confirm" at bounding box center [918, 431] width 170 height 29
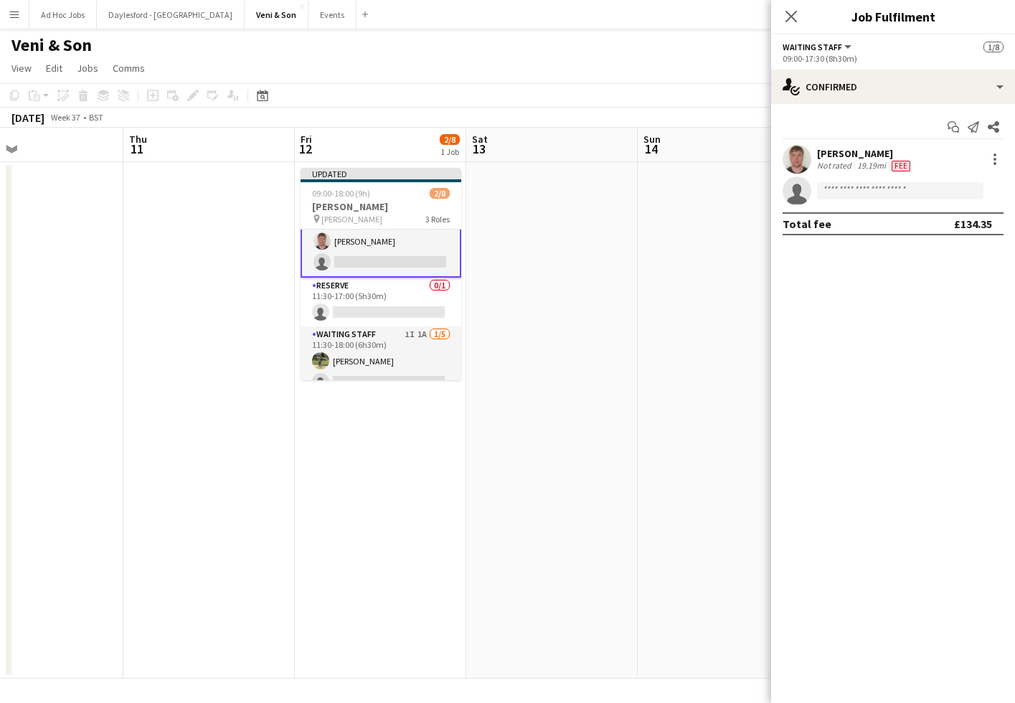
click at [396, 260] on app-card-role "Waiting Staff 1I [DATE] 09:00-17:30 (8h30m) [PERSON_NAME] single-neutral-actions" at bounding box center [380, 241] width 161 height 72
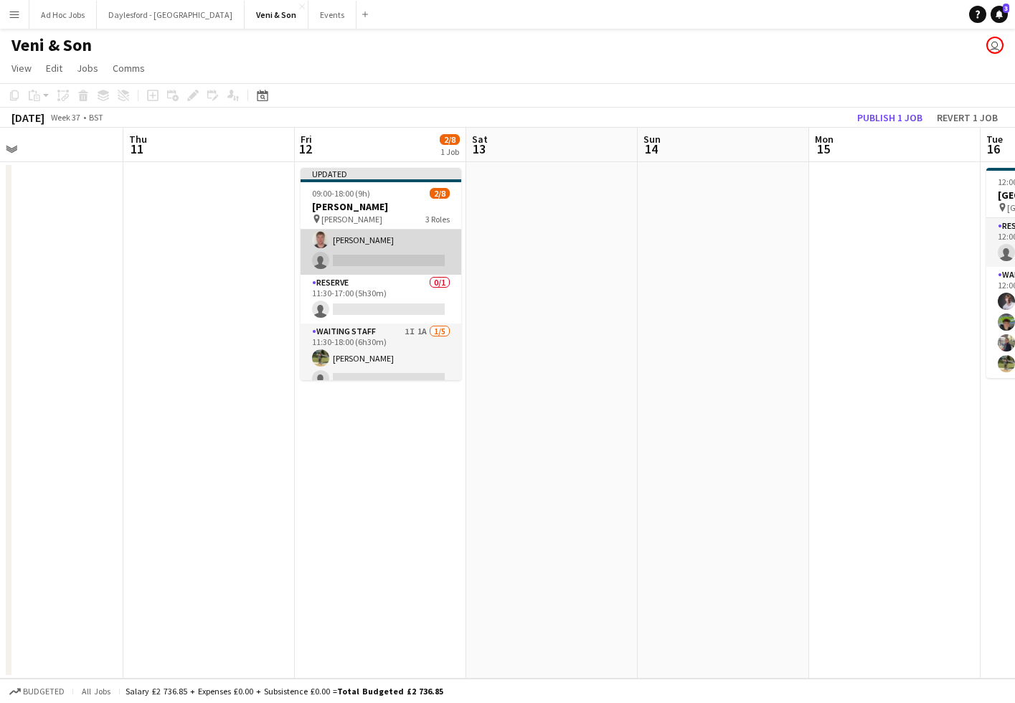
click at [390, 262] on app-card-role "Waiting Staff 1I [DATE] 09:00-17:30 (8h30m) [PERSON_NAME] single-neutral-actions" at bounding box center [380, 240] width 161 height 70
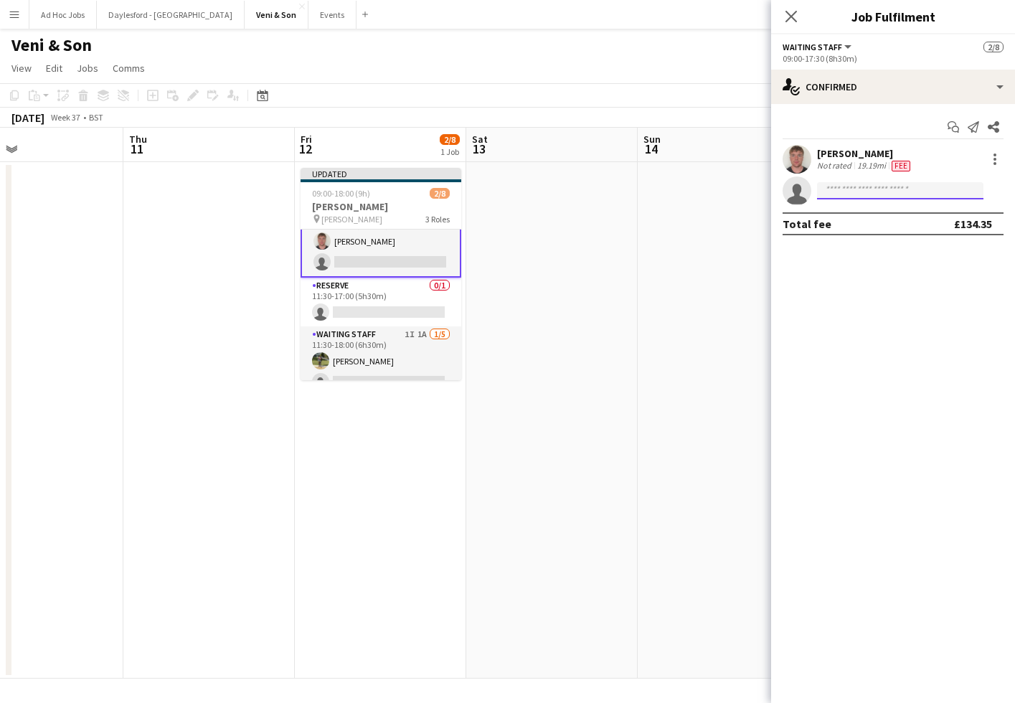
click at [911, 194] on input at bounding box center [900, 190] width 166 height 17
click at [905, 169] on span "Fee" at bounding box center [900, 166] width 19 height 11
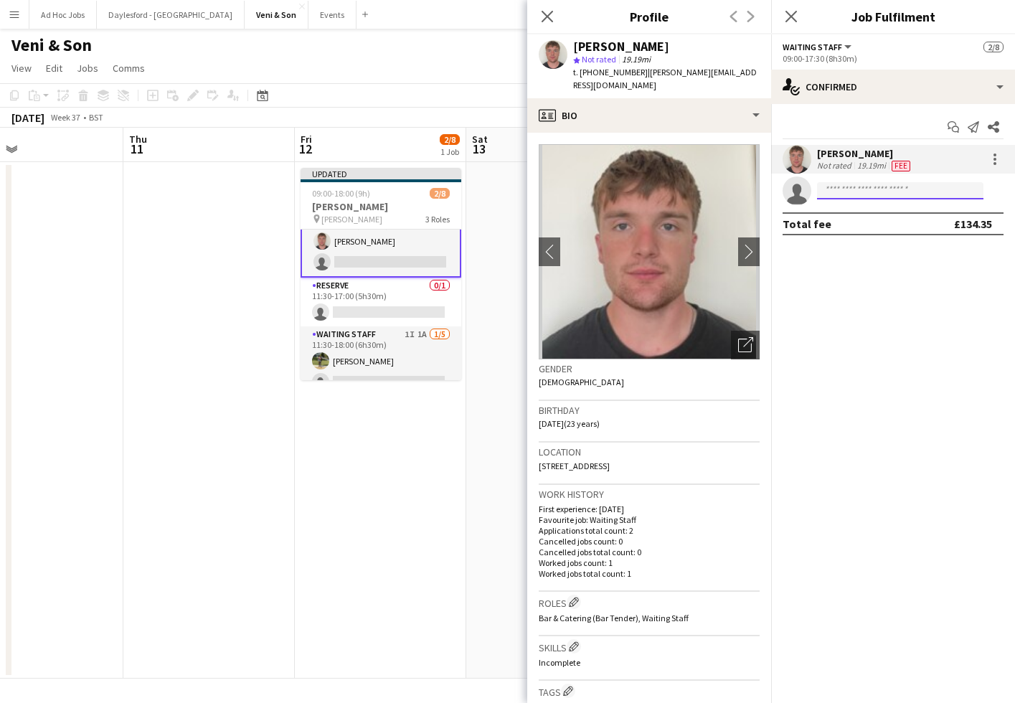
click at [902, 189] on input at bounding box center [900, 190] width 166 height 17
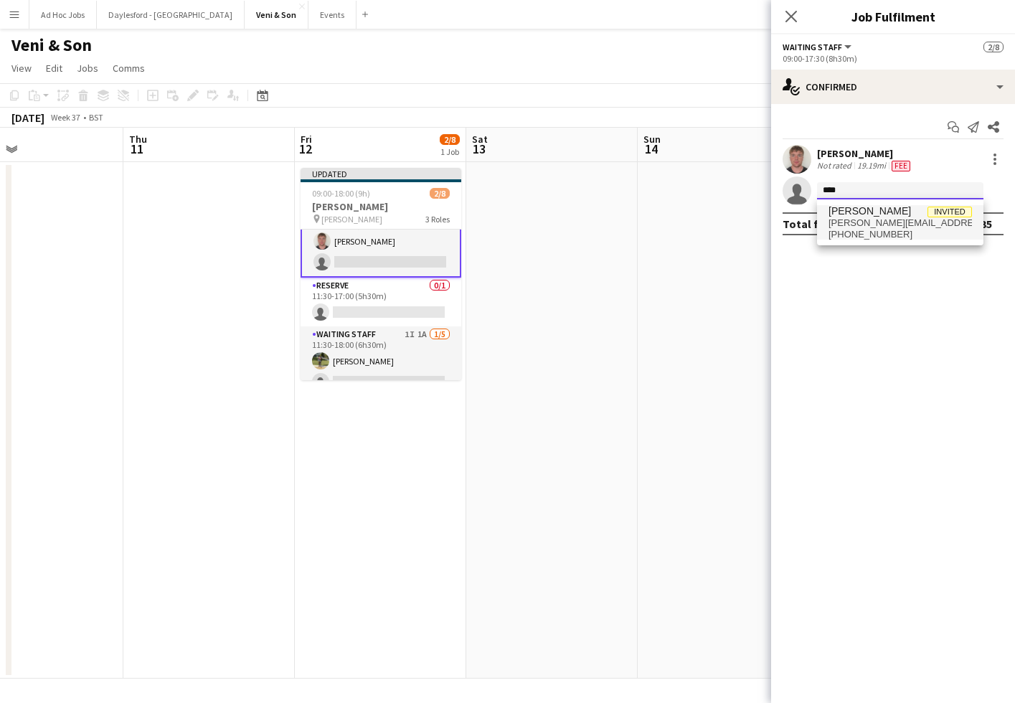
type input "****"
click at [907, 217] on span "[PERSON_NAME] Invited" at bounding box center [899, 211] width 143 height 12
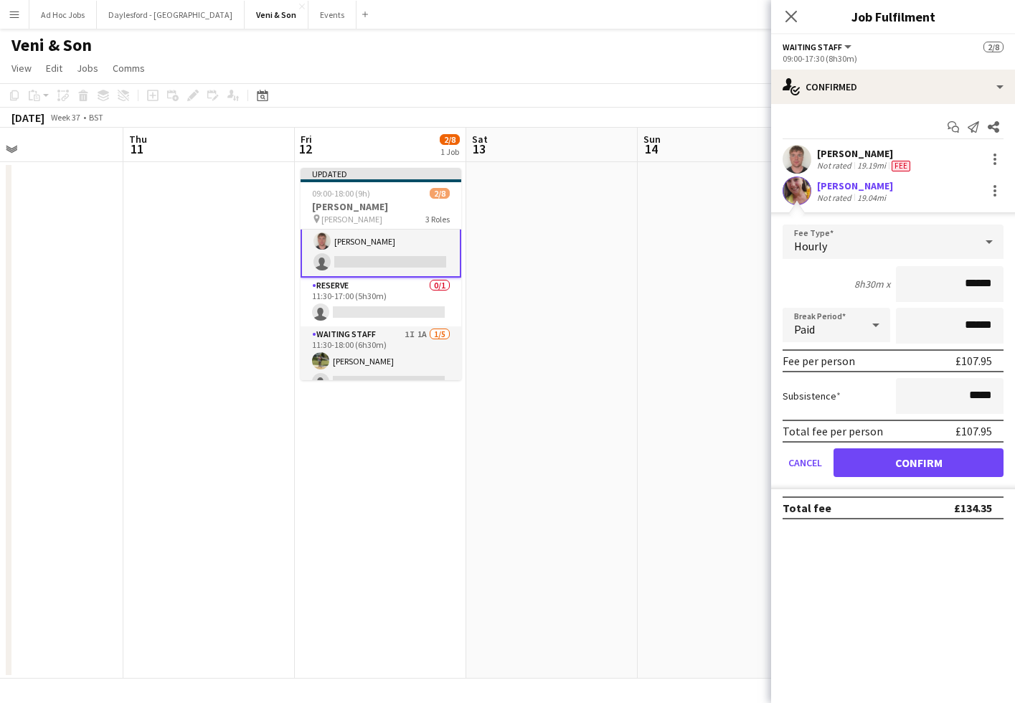
drag, startPoint x: 974, startPoint y: 284, endPoint x: 1007, endPoint y: 285, distance: 33.0
click at [1003, 284] on form "Fee Type Hourly 8h30m x ****** Break Period Paid ****** Fee per person £107.95 …" at bounding box center [893, 356] width 244 height 265
type input "***"
click at [926, 455] on button "Confirm" at bounding box center [918, 462] width 170 height 29
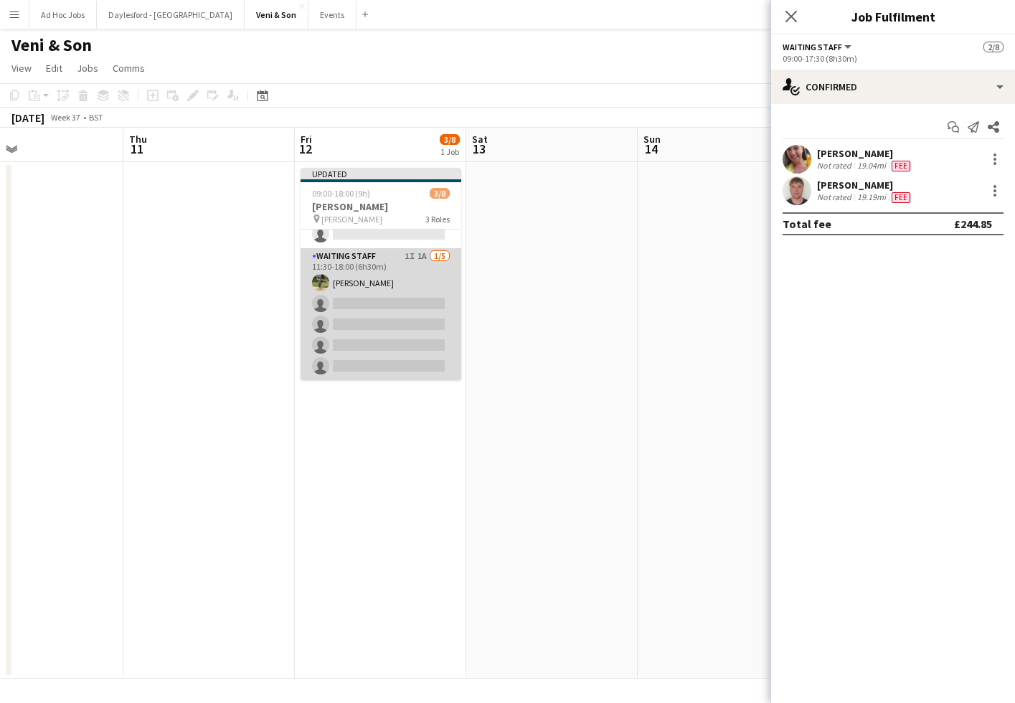
scroll to position [103, 0]
click at [397, 334] on app-card-role "Waiting Staff 1I 1A [DATE] 11:30-18:00 (6h30m) [PERSON_NAME] single-neutral-act…" at bounding box center [380, 314] width 161 height 132
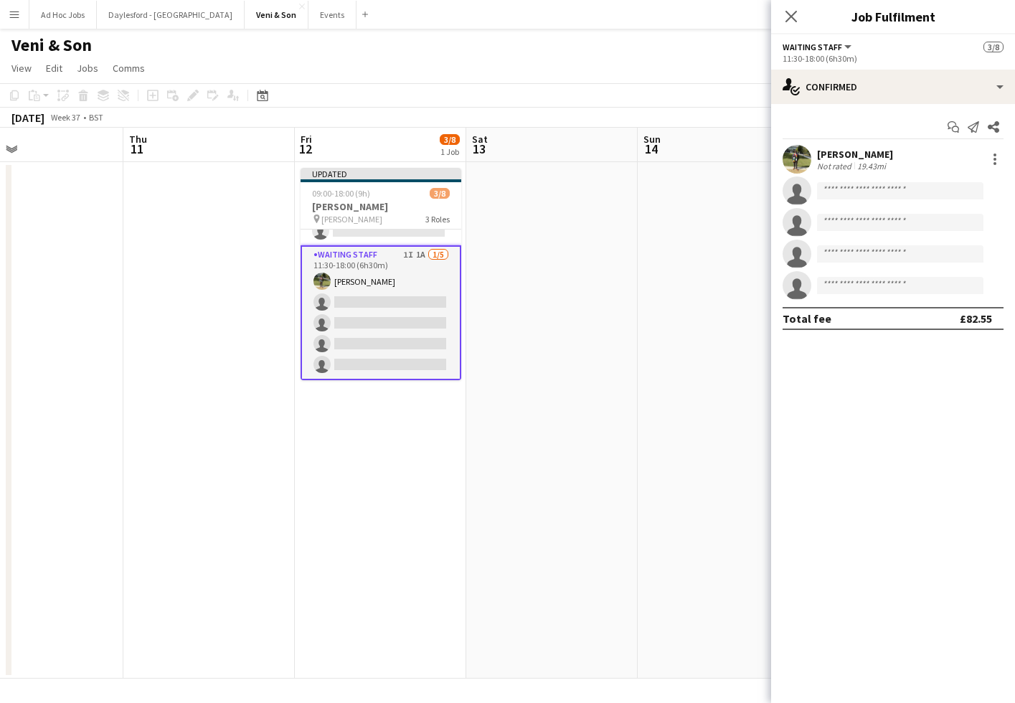
click at [629, 247] on app-date-cell at bounding box center [551, 420] width 171 height 516
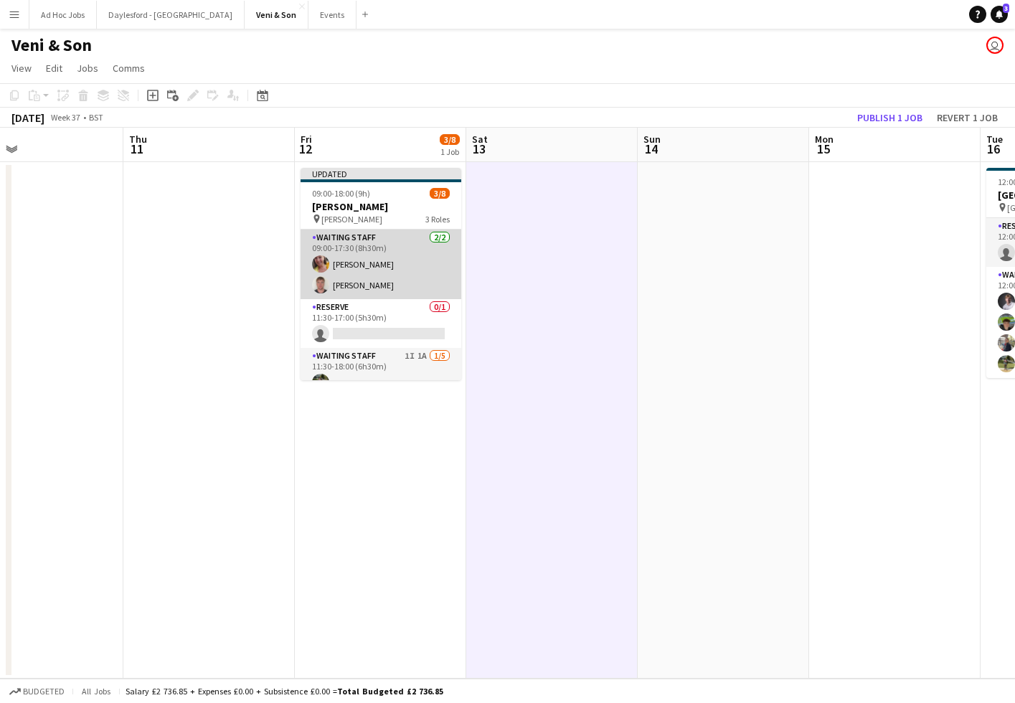
scroll to position [0, 0]
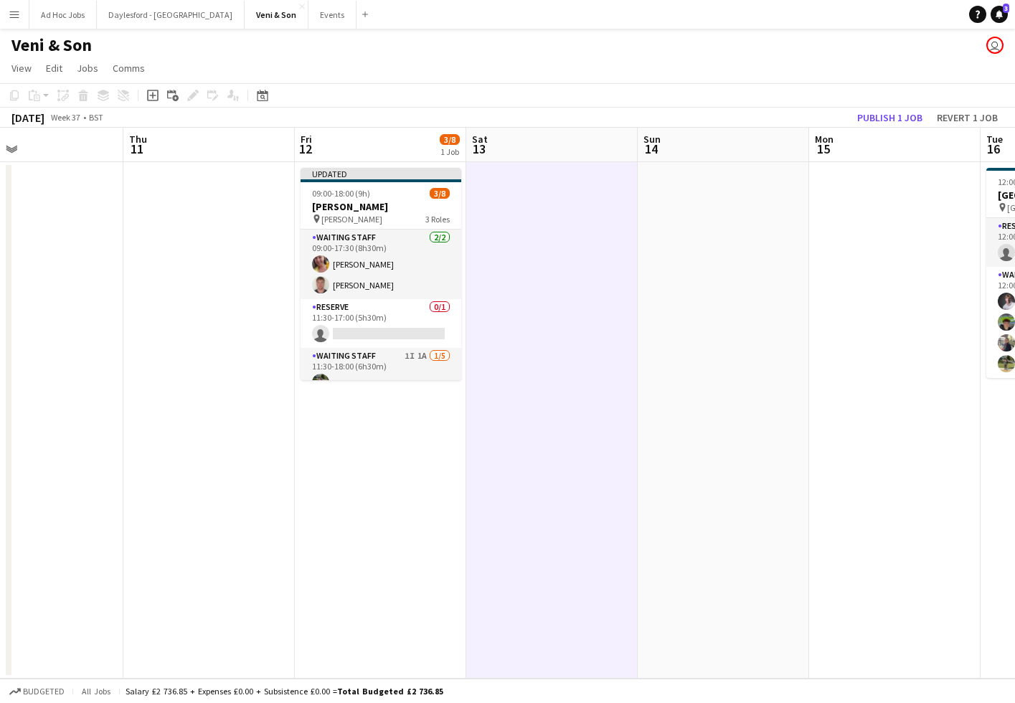
click at [503, 68] on app-page-menu "View Day view expanded Day view collapsed Month view Date picker Jump to [DATE]…" at bounding box center [507, 69] width 1015 height 27
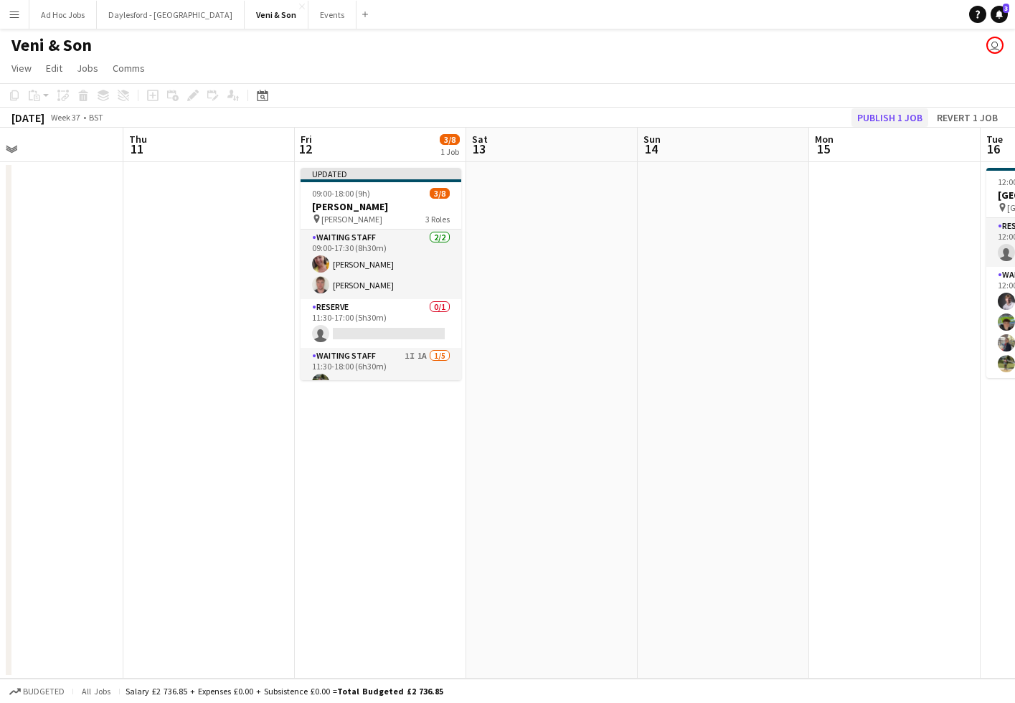
click at [894, 118] on button "Publish 1 job" at bounding box center [889, 117] width 77 height 19
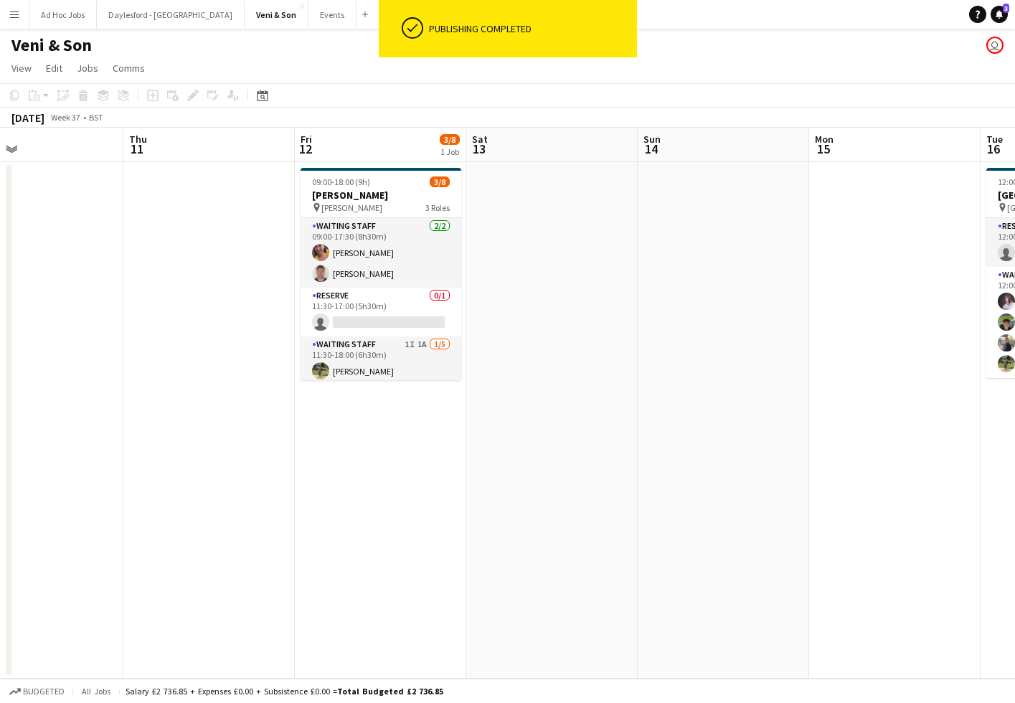
click at [21, 19] on button "Menu" at bounding box center [14, 14] width 29 height 29
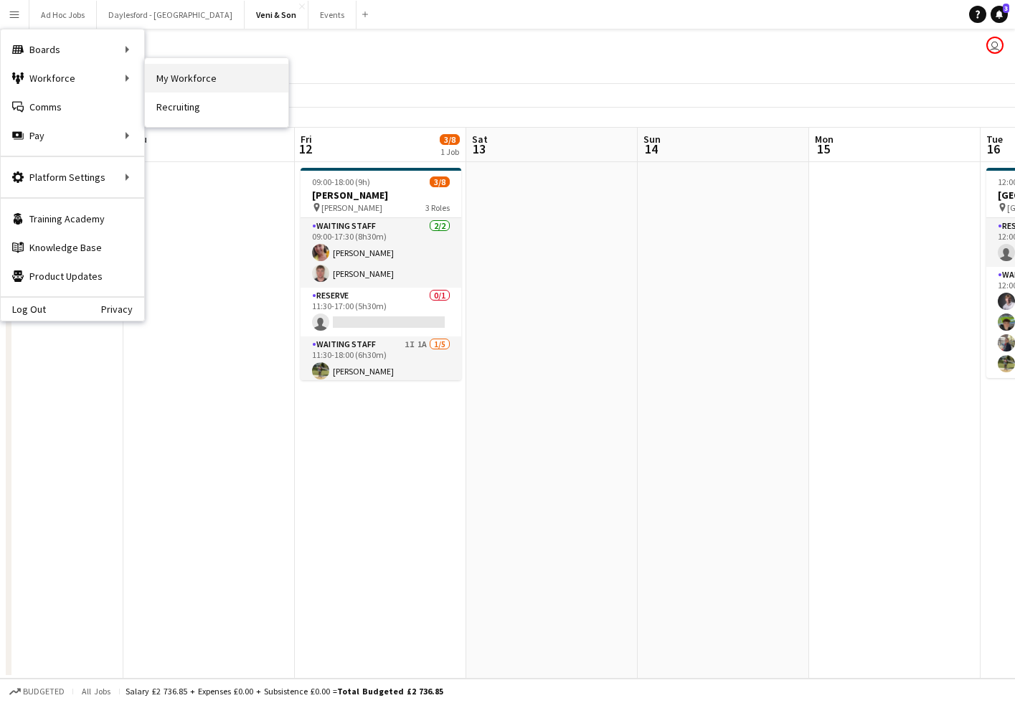
click at [179, 82] on link "My Workforce" at bounding box center [216, 78] width 143 height 29
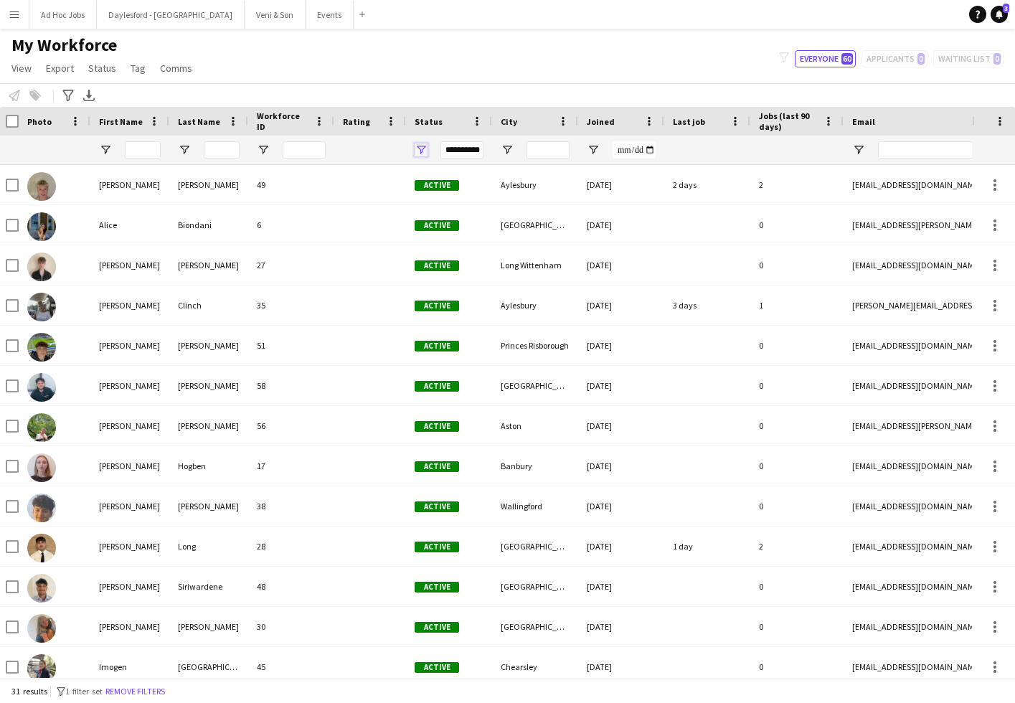
click at [417, 146] on span "Open Filter Menu" at bounding box center [421, 149] width 13 height 13
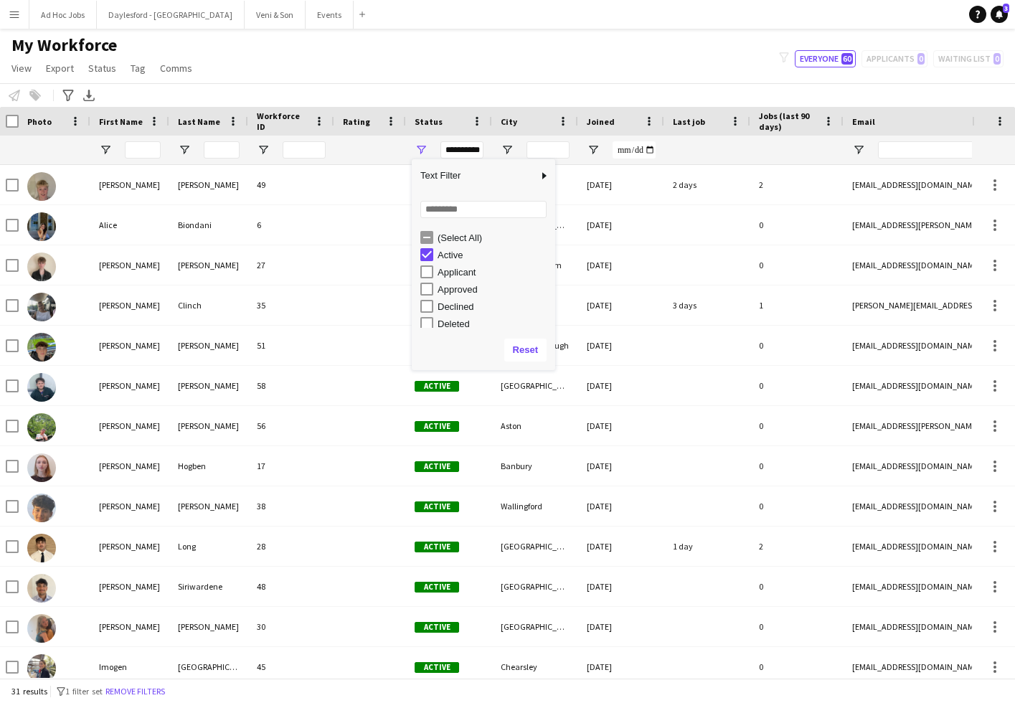
click at [445, 237] on div "(Select All)" at bounding box center [493, 237] width 113 height 11
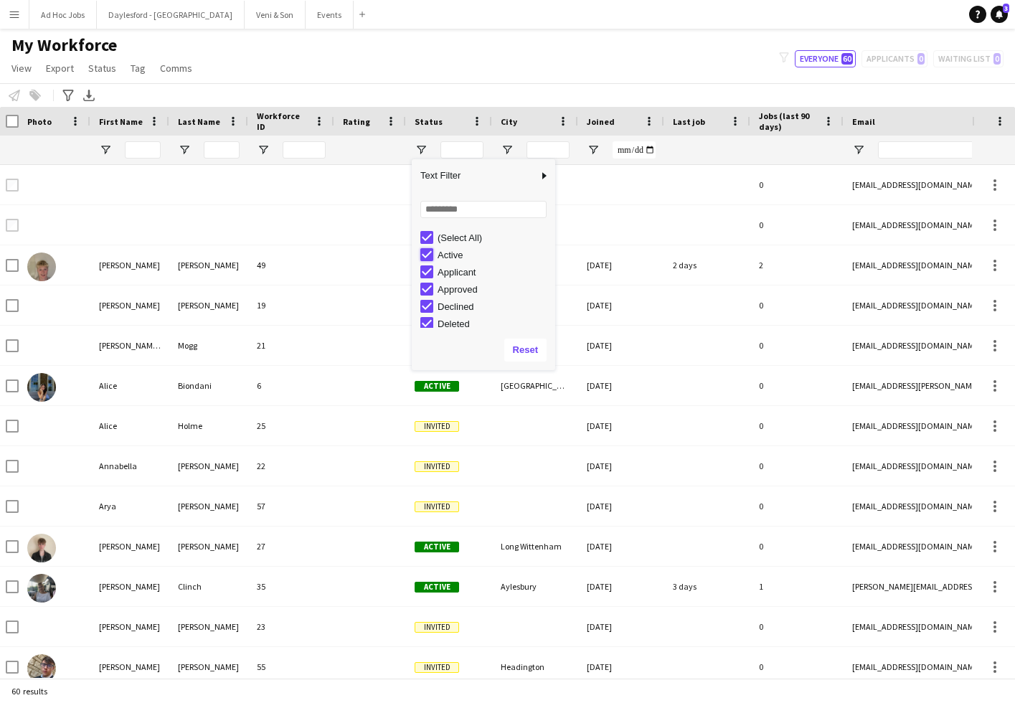
type input "**********"
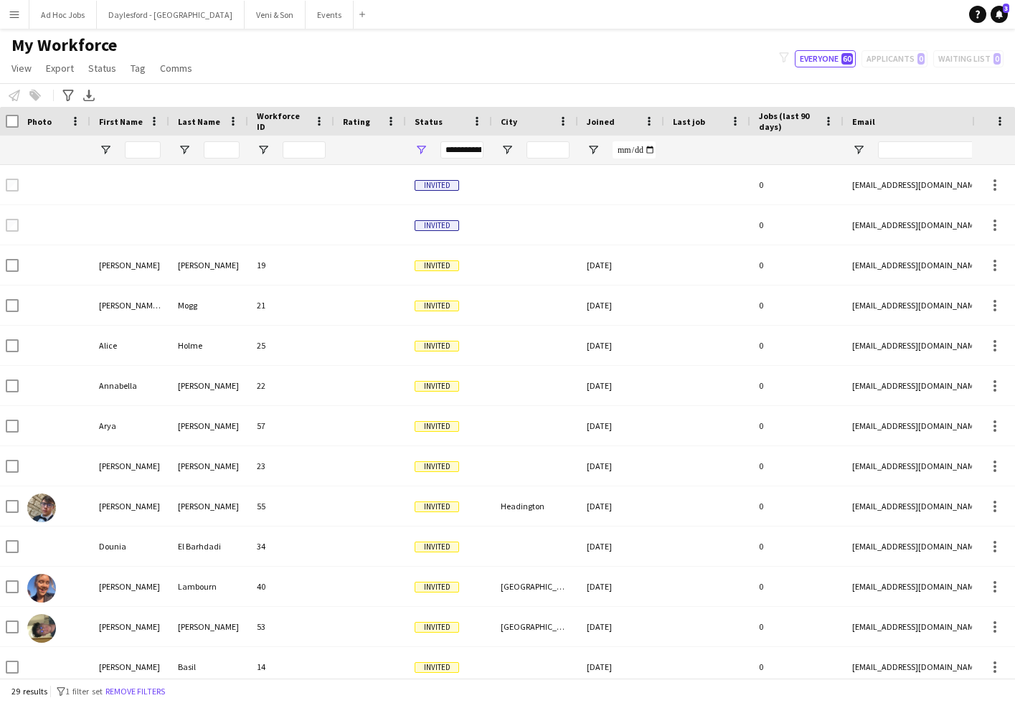
click at [502, 57] on div "My Workforce View Views Default view New view Update view Delete view Edit name…" at bounding box center [507, 58] width 1015 height 49
click at [324, 58] on div "My Workforce View Views Default view New view Update view Delete view Edit name…" at bounding box center [507, 58] width 1015 height 49
